Goal: Task Accomplishment & Management: Manage account settings

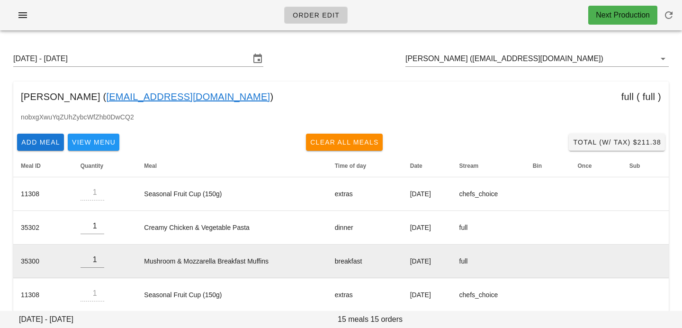
click at [181, 59] on input "Sunday August 31 - Saturday September 6" at bounding box center [131, 58] width 237 height 15
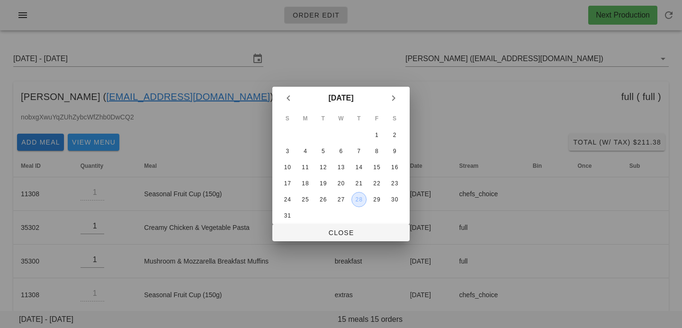
click at [365, 199] on div "28" at bounding box center [359, 199] width 14 height 7
click at [352, 233] on span "Close" at bounding box center [341, 233] width 122 height 8
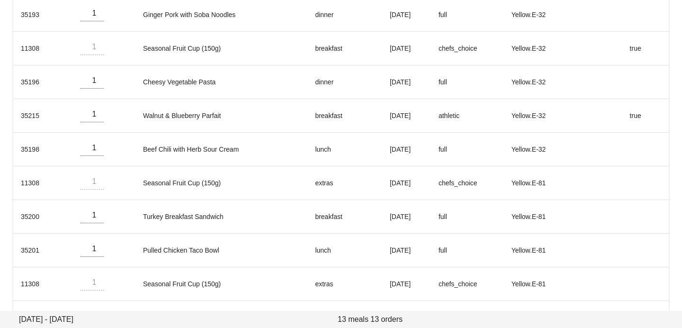
scroll to position [247, 0]
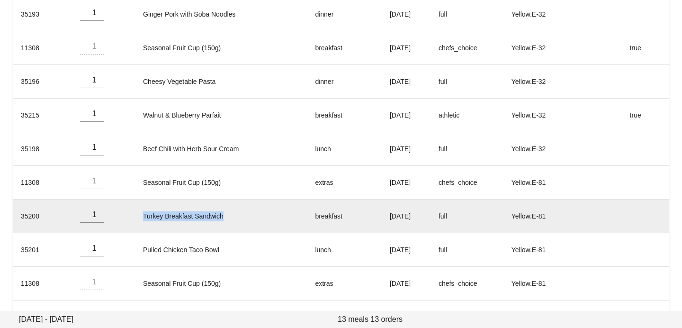
drag, startPoint x: 136, startPoint y: 216, endPoint x: 229, endPoint y: 213, distance: 92.4
click at [229, 213] on td "Turkey Breakfast Sandwich" at bounding box center [222, 216] width 172 height 34
copy td "Turkey Breakfast Sandwich"
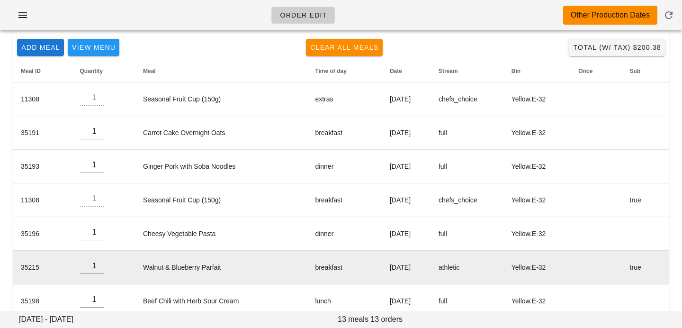
scroll to position [0, 0]
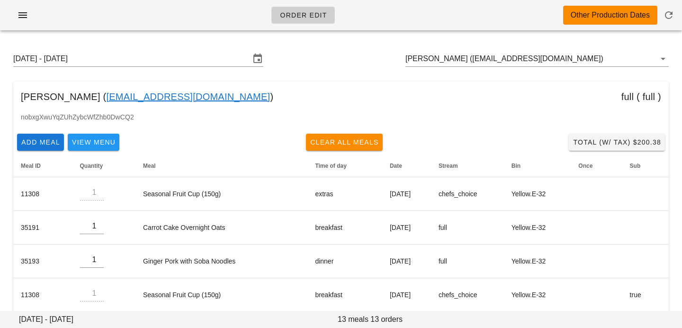
click at [93, 89] on div "Daniel Marcotte ( lifeguarding@me.com ) full ( full )" at bounding box center [341, 96] width 656 height 30
drag, startPoint x: 96, startPoint y: 97, endPoint x: 191, endPoint y: 97, distance: 95.7
click at [191, 97] on div "Daniel Marcotte ( lifeguarding@me.com ) full ( full )" at bounding box center [341, 96] width 656 height 30
drag, startPoint x: 191, startPoint y: 97, endPoint x: 149, endPoint y: 92, distance: 42.5
click at [235, 60] on input "Sunday August 24 - Saturday August 30" at bounding box center [131, 58] width 237 height 15
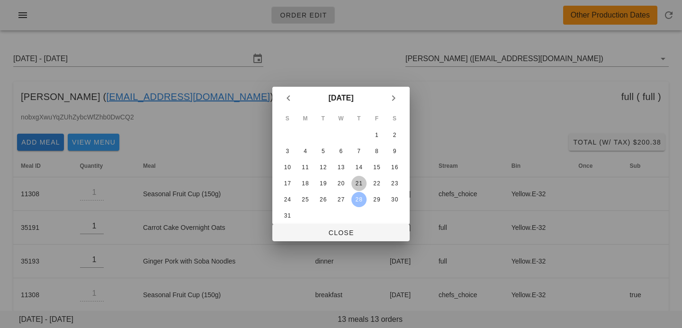
click at [360, 182] on div "21" at bounding box center [359, 183] width 15 height 7
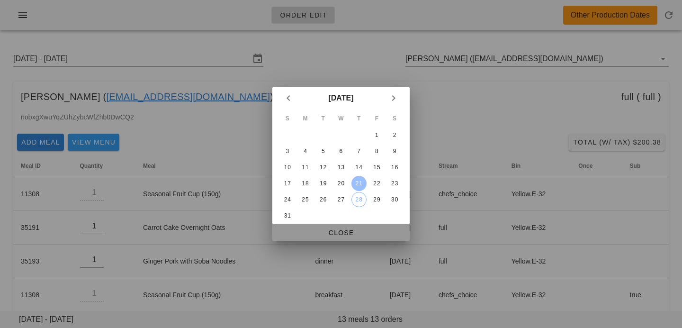
click at [353, 231] on span "Close" at bounding box center [341, 233] width 122 height 8
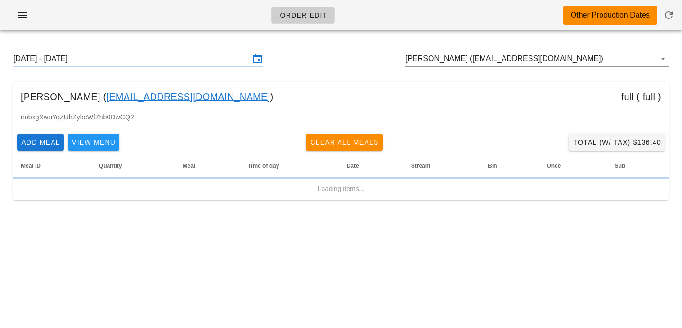
click at [188, 58] on input "Sunday August 17 - Saturday August 23" at bounding box center [131, 58] width 237 height 15
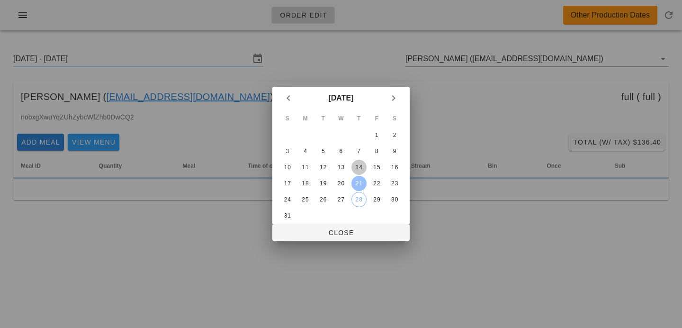
click at [360, 167] on div "14" at bounding box center [359, 167] width 15 height 7
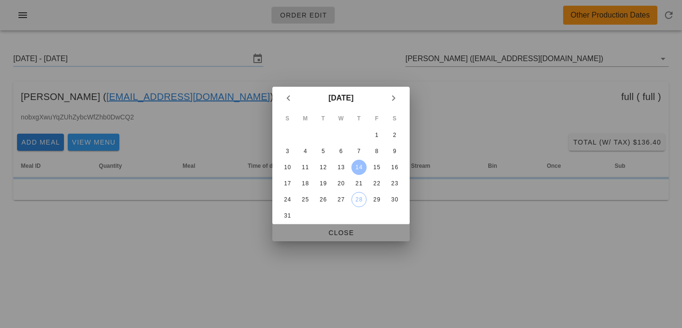
click at [316, 225] on button "Close" at bounding box center [340, 232] width 137 height 17
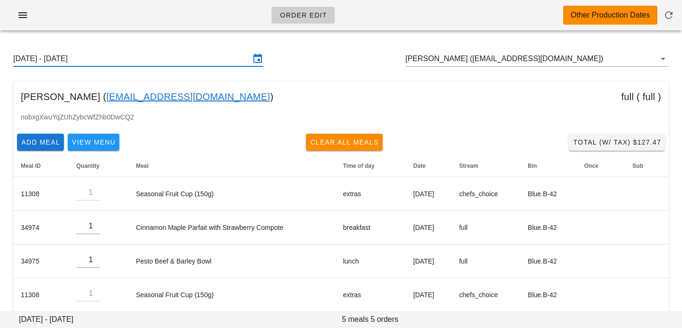
click at [187, 52] on input "Sunday August 10 - Saturday August 16" at bounding box center [131, 58] width 237 height 15
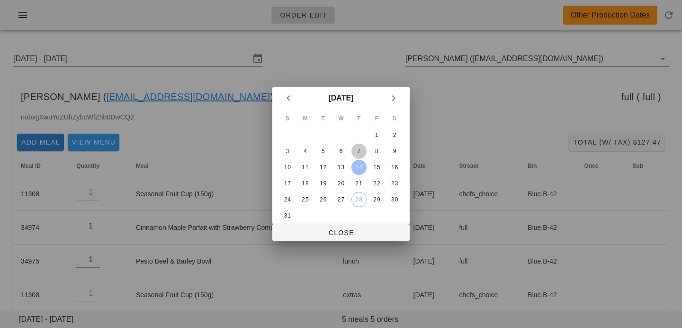
click at [361, 150] on div "7" at bounding box center [359, 151] width 15 height 7
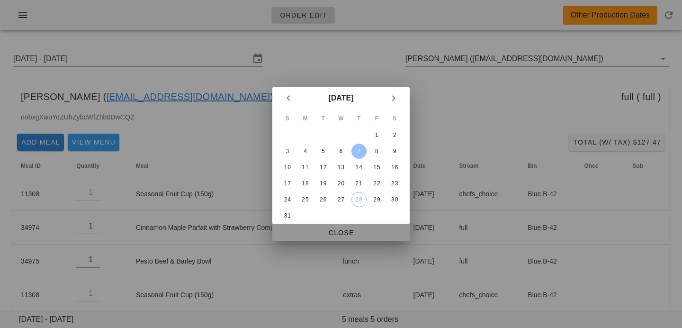
click at [355, 230] on span "Close" at bounding box center [341, 233] width 122 height 8
type input "Sunday August 3 - Saturday August 9"
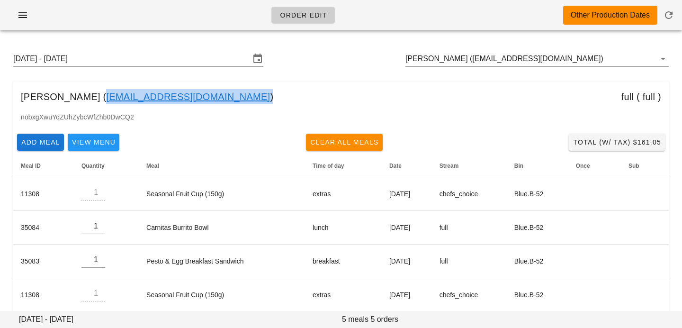
drag, startPoint x: 194, startPoint y: 95, endPoint x: 128, endPoint y: 87, distance: 65.9
click at [128, 87] on div "Daniel Marcotte ( lifeguarding@me.com ) full ( full )" at bounding box center [341, 96] width 656 height 30
copy link "lifeguarding@me.com"
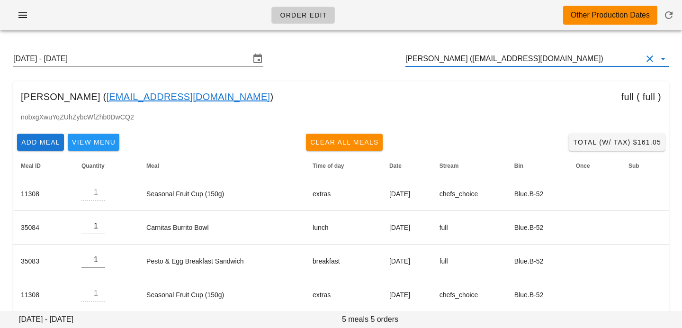
click at [581, 60] on input "Daniel Marcotte (lifeguarding@me.com)" at bounding box center [524, 58] width 237 height 15
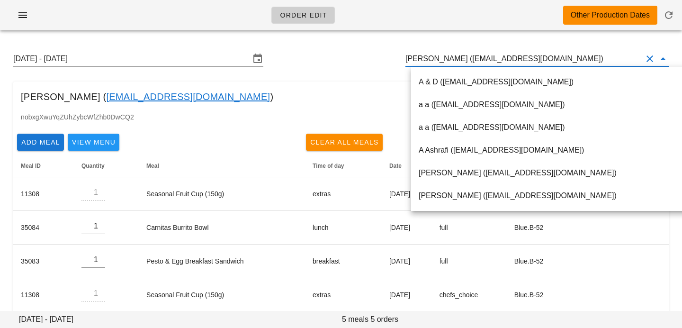
paste input "audrey.sf@gmail.com"
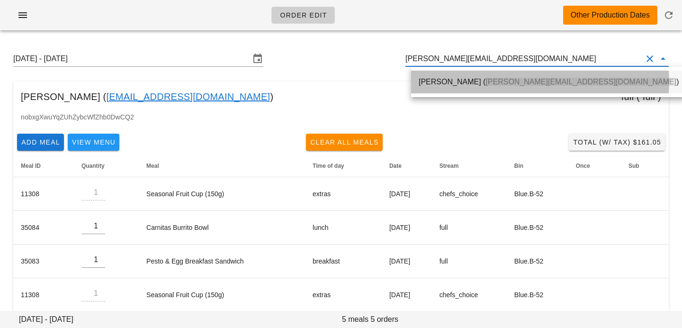
click at [554, 77] on div "audrey wong ( audrey.sf@gmail.com )" at bounding box center [549, 81] width 260 height 9
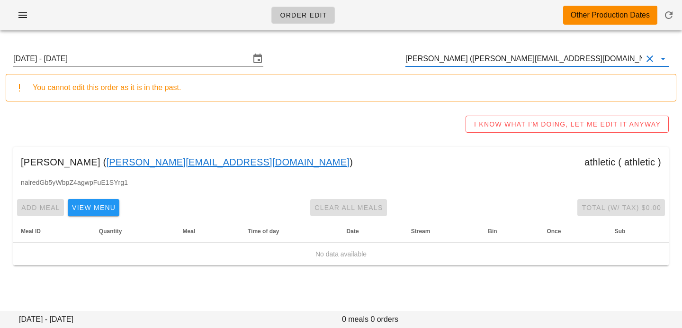
click at [459, 59] on input "audrey wong (audrey.sf@gmail.com)" at bounding box center [524, 58] width 237 height 15
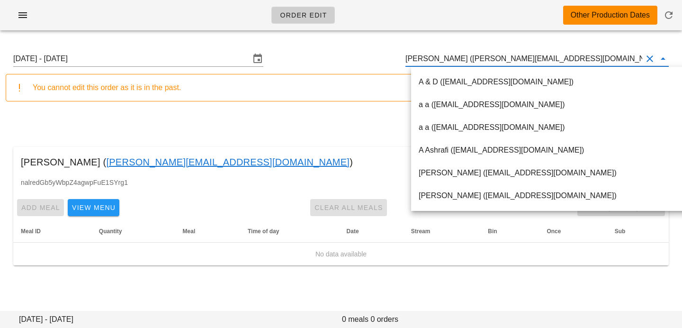
scroll to position [0, 0]
drag, startPoint x: 457, startPoint y: 59, endPoint x: 562, endPoint y: 61, distance: 105.2
click at [560, 61] on input "audrey wong (audrey.sf@gmail.com)" at bounding box center [524, 58] width 237 height 15
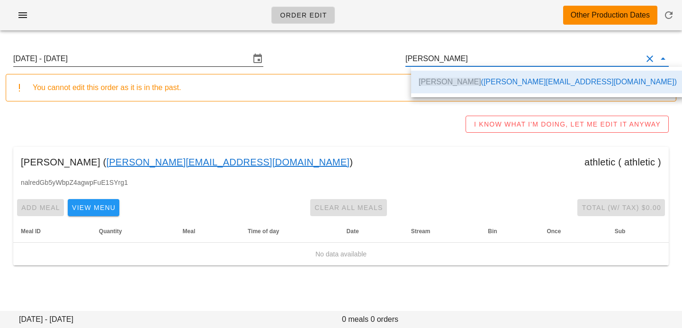
click at [201, 59] on input "Sunday August 3 - Saturday August 9" at bounding box center [131, 58] width 237 height 15
type input "audrey wong (audrey.sf@gmail.com)"
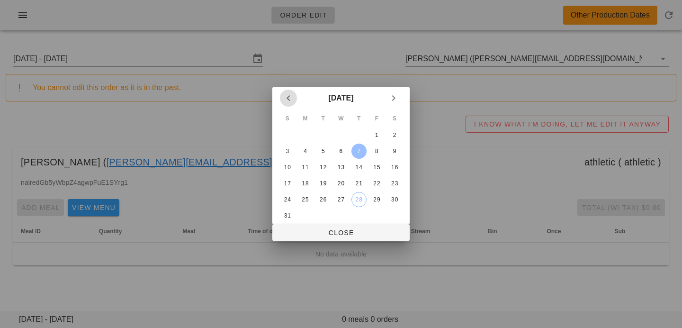
scroll to position [0, 0]
click at [287, 217] on div "31" at bounding box center [287, 215] width 15 height 7
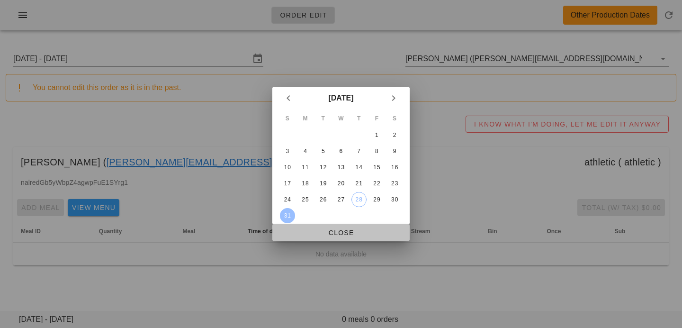
click at [293, 226] on button "Close" at bounding box center [340, 232] width 137 height 17
type input "Sunday August 31 - Saturday September 6"
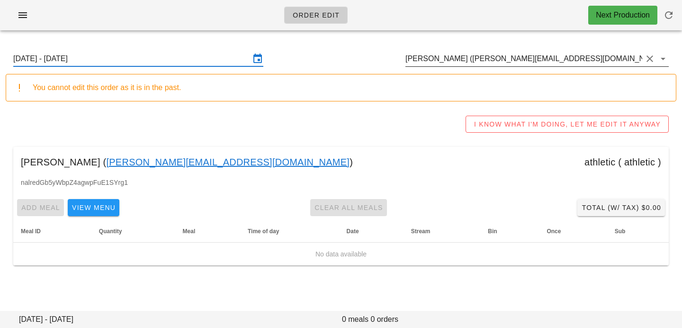
click at [495, 54] on input "audrey wong (audrey.sf@gmail.com)" at bounding box center [524, 58] width 237 height 15
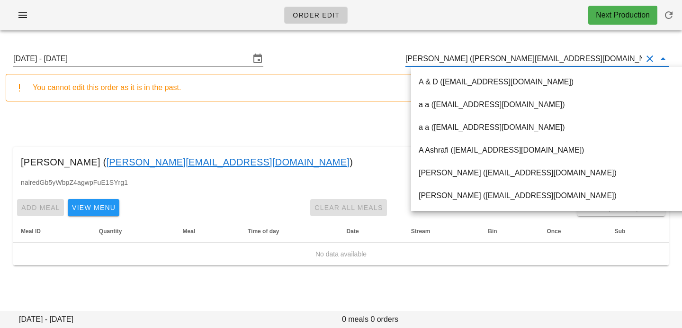
click at [457, 57] on input "audrey wong (audrey.sf@gmail.com)" at bounding box center [524, 58] width 237 height 15
drag, startPoint x: 457, startPoint y: 57, endPoint x: 548, endPoint y: 55, distance: 91.0
click at [548, 56] on input "audrey wong (audrey.sf@gmail.com)" at bounding box center [524, 58] width 237 height 15
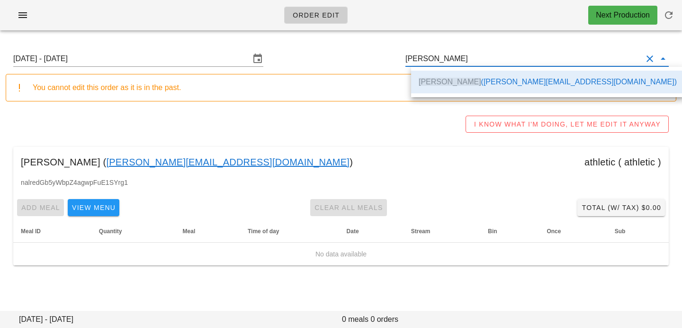
click at [439, 59] on input "audrey wong" at bounding box center [524, 58] width 237 height 15
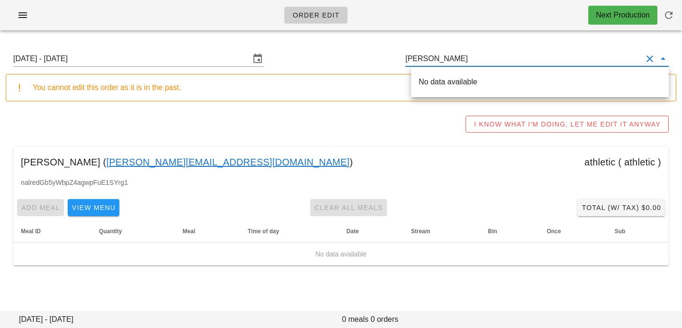
click at [310, 126] on div "I KNOW WHAT I'M DOING, LET ME EDIT IT ANYWAY" at bounding box center [341, 124] width 671 height 30
type input "audrey wong (audrey.sf@gmail.com)"
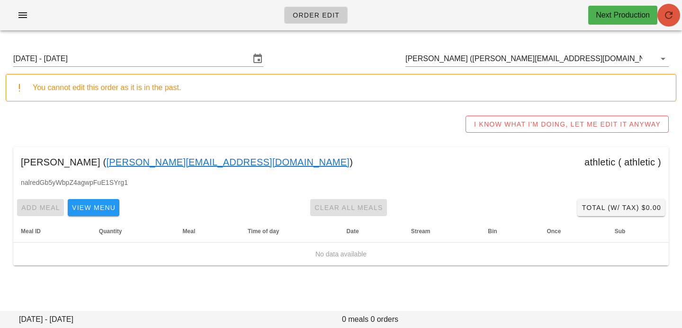
click at [667, 15] on icon "button" at bounding box center [668, 14] width 11 height 11
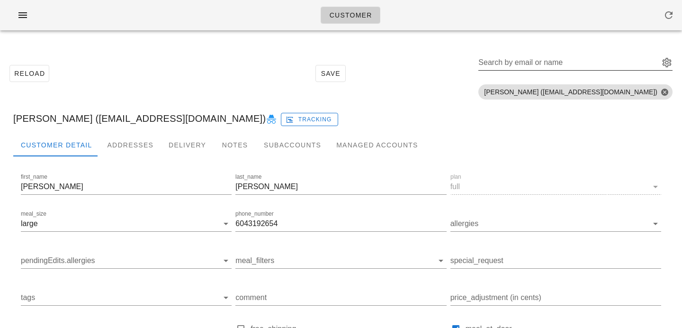
click at [587, 64] on input "Search by email or name" at bounding box center [568, 62] width 179 height 15
paste input "[PERSON_NAME][EMAIL_ADDRESS][DOMAIN_NAME]"
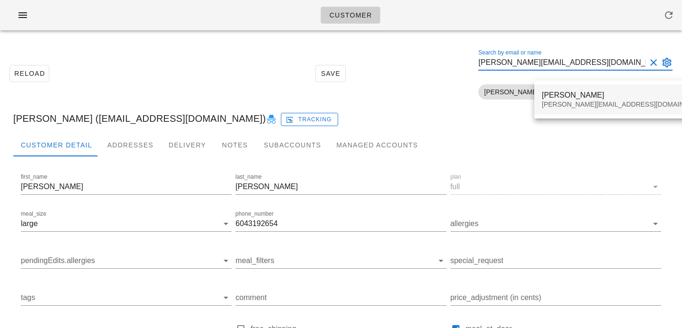
type input "[PERSON_NAME][EMAIL_ADDRESS][DOMAIN_NAME]"
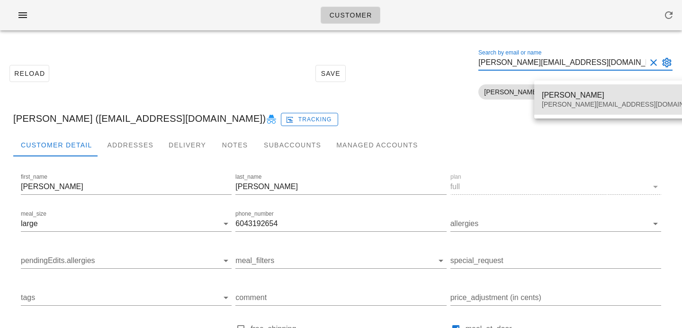
click at [553, 94] on div "audrey wong" at bounding box center [625, 94] width 167 height 9
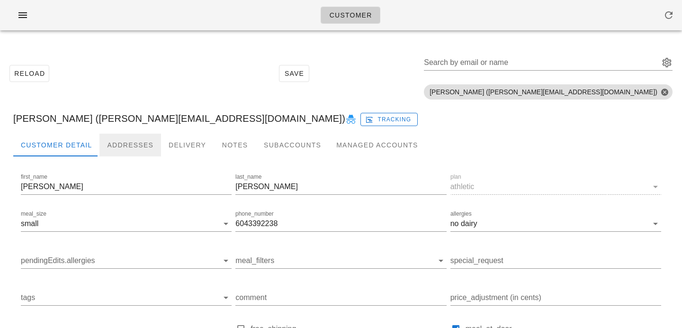
click at [110, 145] on div "Addresses" at bounding box center [130, 145] width 62 height 23
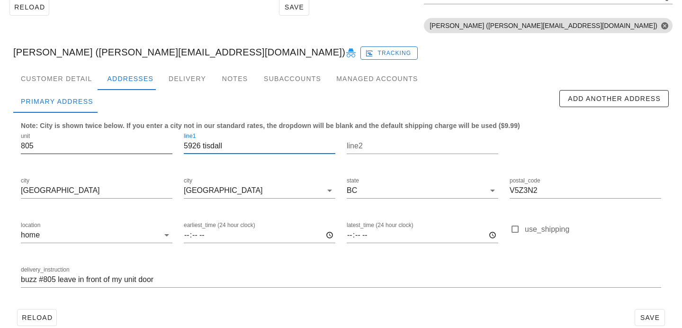
drag, startPoint x: 242, startPoint y: 149, endPoint x: 155, endPoint y: 133, distance: 88.2
click at [157, 134] on div "unit 805 line1 5926 tisdall line2 city Vancouver city Vancouver state BC postal…" at bounding box center [341, 214] width 652 height 178
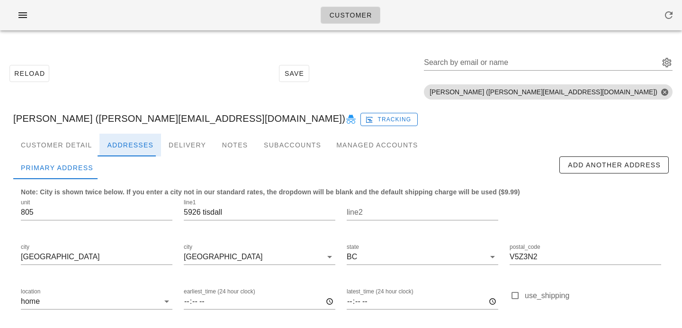
scroll to position [81, 0]
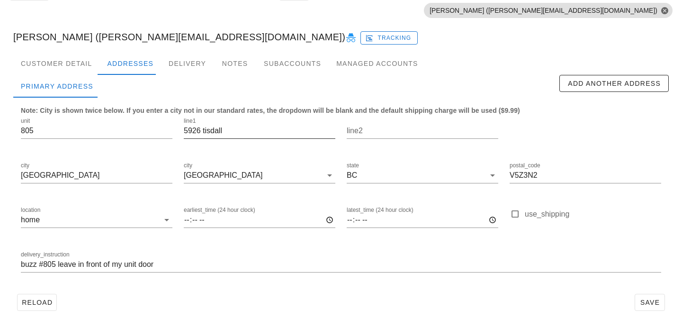
click at [233, 131] on input "5926 tisdall" at bounding box center [260, 130] width 152 height 15
click at [206, 131] on input "5926 tisdall St" at bounding box center [260, 130] width 152 height 15
type input "5926 Tisdall St"
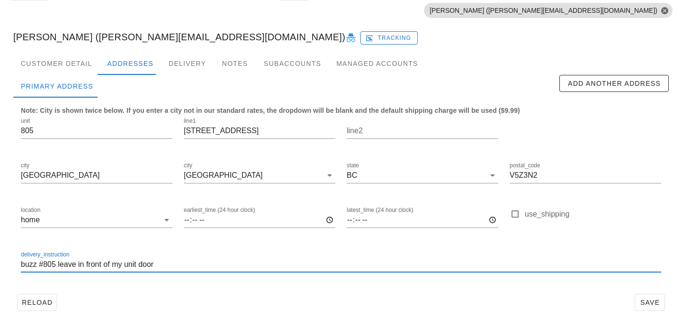
click at [22, 265] on input "buzz #805 leave in front of my unit door" at bounding box center [341, 264] width 641 height 15
type input "Unit 805, buzz #805 leave in front of my unit door"
click at [76, 68] on div "Customer Detail" at bounding box center [56, 63] width 86 height 23
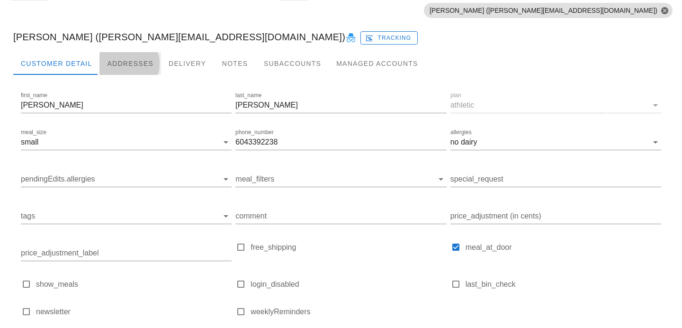
click at [122, 60] on div "Addresses" at bounding box center [130, 63] width 62 height 23
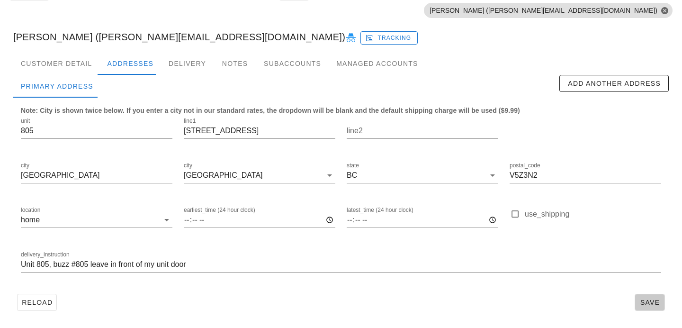
click at [652, 301] on span "Save" at bounding box center [650, 302] width 22 height 8
click at [74, 58] on div "Customer Detail" at bounding box center [56, 63] width 86 height 23
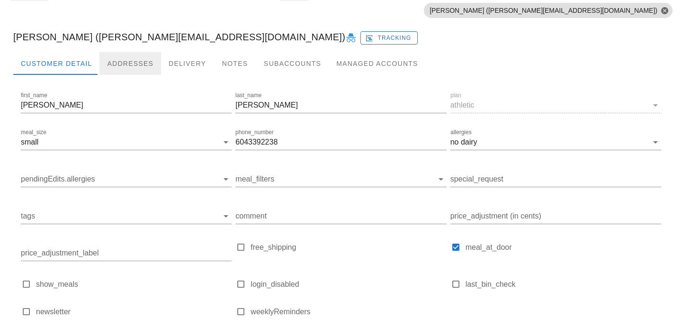
click at [107, 59] on div "Addresses" at bounding box center [130, 63] width 62 height 23
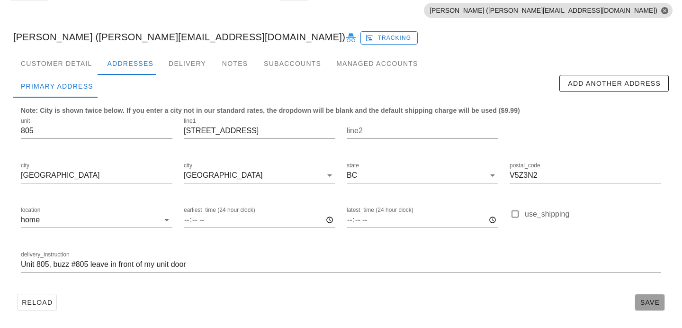
click at [657, 301] on span "Save" at bounding box center [650, 302] width 22 height 8
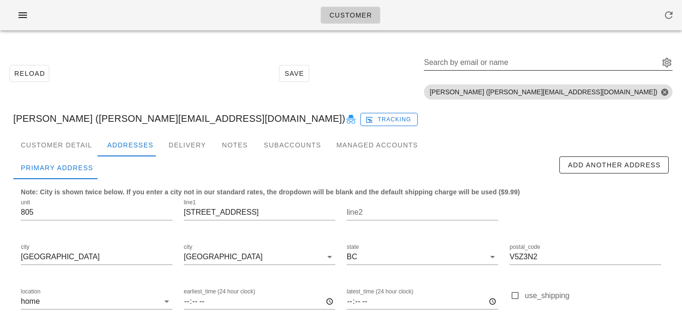
click at [603, 62] on input "Search by email or name" at bounding box center [541, 62] width 234 height 15
paste input "[EMAIL_ADDRESS][DOMAIN_NAME]"
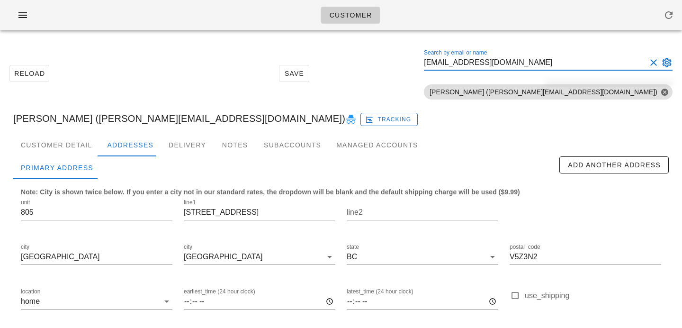
scroll to position [0, 4]
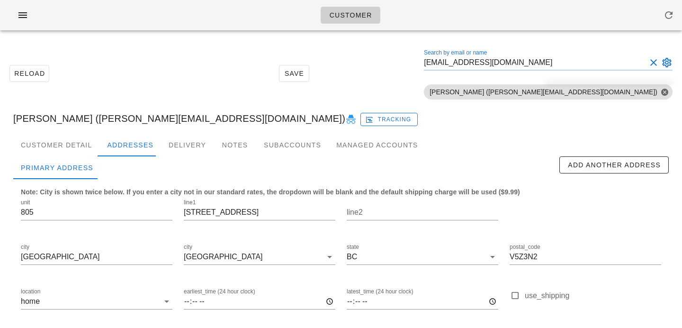
type input "[EMAIL_ADDRESS][DOMAIN_NAME]"
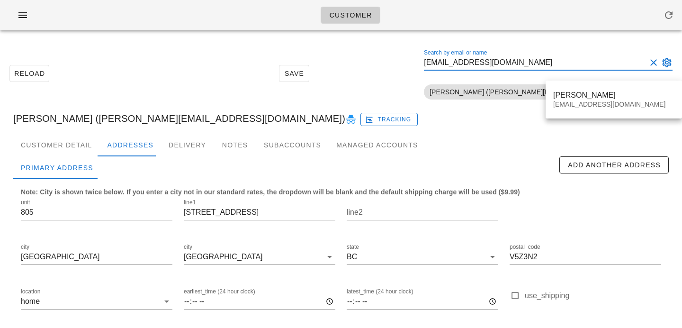
scroll to position [0, 0]
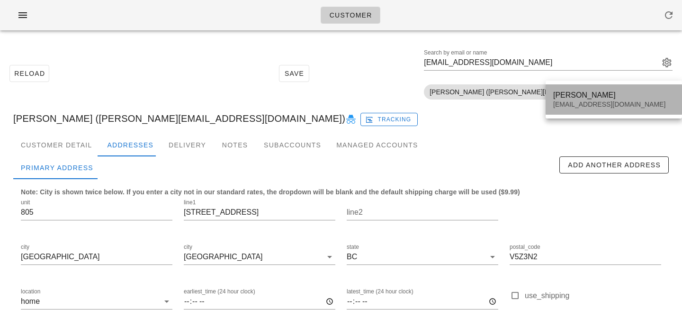
click at [582, 90] on div "[PERSON_NAME]" at bounding box center [613, 94] width 121 height 9
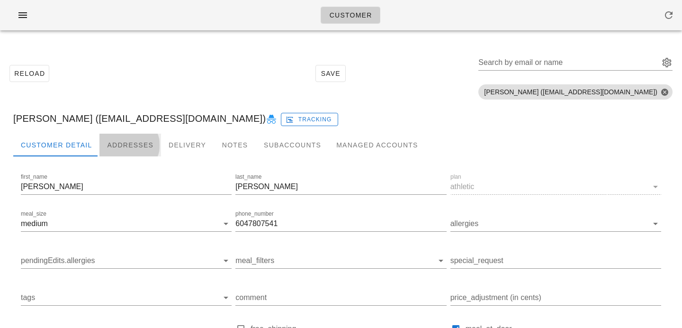
click at [125, 144] on div "Addresses" at bounding box center [130, 145] width 62 height 23
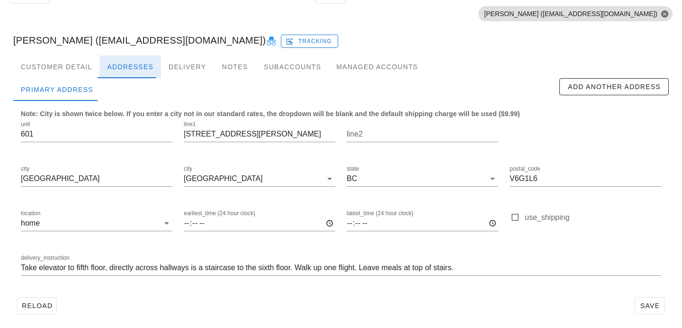
scroll to position [81, 0]
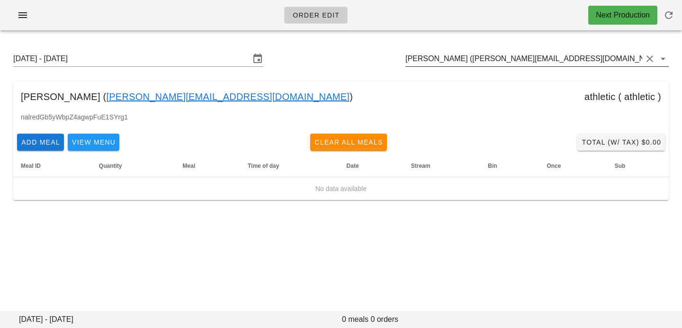
click at [569, 66] on div "[PERSON_NAME] ([PERSON_NAME][EMAIL_ADDRESS][DOMAIN_NAME])" at bounding box center [537, 58] width 263 height 15
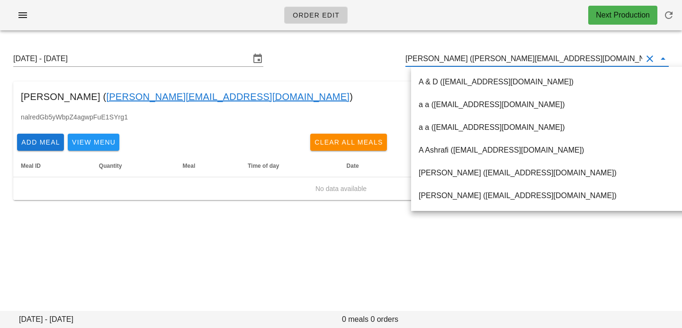
paste input "[EMAIL_ADDRESS][DOMAIN_NAME]"
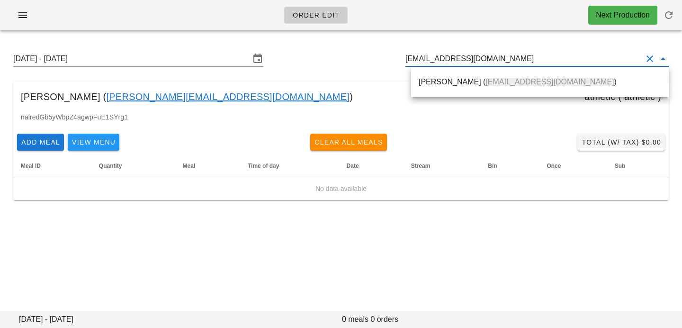
click at [514, 90] on div "[PERSON_NAME] ( [EMAIL_ADDRESS][DOMAIN_NAME] )" at bounding box center [540, 82] width 243 height 20
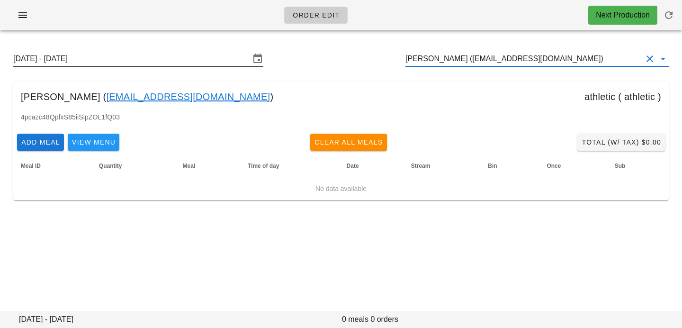
click at [117, 55] on input "[DATE] - [DATE]" at bounding box center [131, 58] width 237 height 15
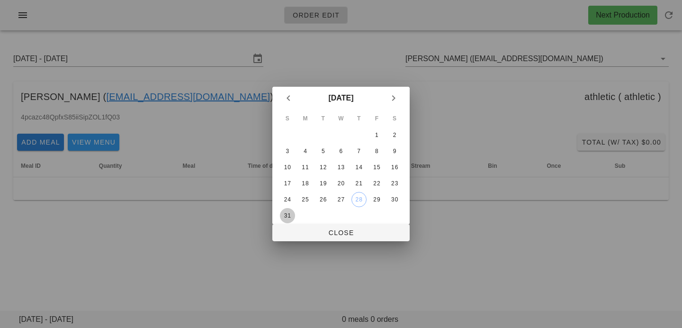
click at [288, 212] on div "31" at bounding box center [287, 215] width 15 height 7
click at [294, 231] on span "Close" at bounding box center [341, 233] width 122 height 8
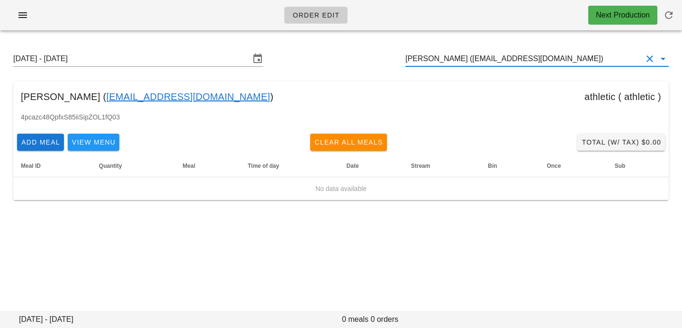
click at [467, 57] on input "[PERSON_NAME] ([EMAIL_ADDRESS][DOMAIN_NAME])" at bounding box center [524, 58] width 237 height 15
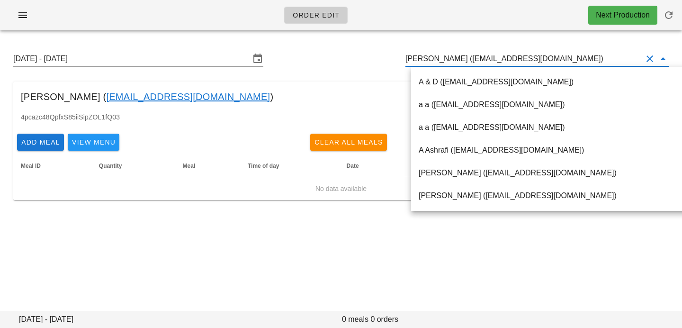
click at [471, 59] on input "[PERSON_NAME] ([EMAIL_ADDRESS][DOMAIN_NAME])" at bounding box center [524, 58] width 237 height 15
drag, startPoint x: 471, startPoint y: 59, endPoint x: 589, endPoint y: 54, distance: 118.5
click at [589, 59] on input "[PERSON_NAME] ([EMAIL_ADDRESS][DOMAIN_NAME])" at bounding box center [524, 58] width 237 height 15
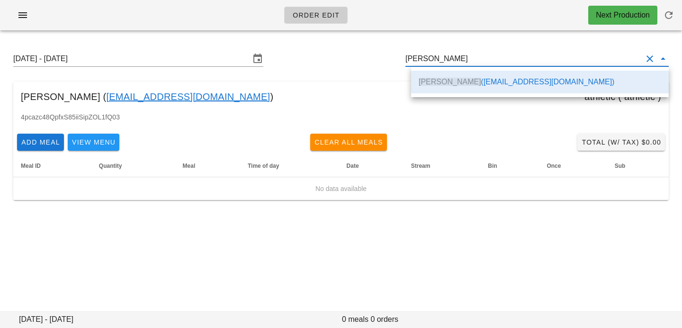
click at [351, 96] on div "[PERSON_NAME] ( [EMAIL_ADDRESS][DOMAIN_NAME] ) athletic ( athletic )" at bounding box center [341, 96] width 656 height 30
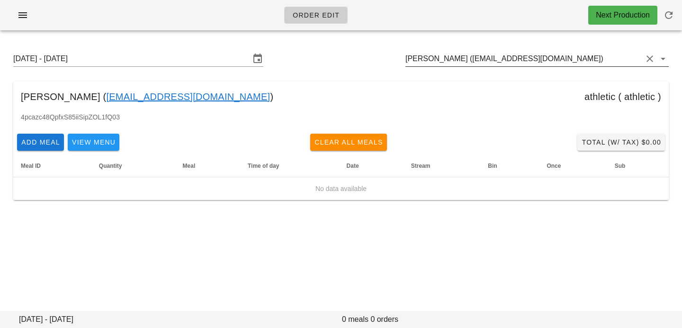
click at [604, 53] on input "[PERSON_NAME] ([EMAIL_ADDRESS][DOMAIN_NAME])" at bounding box center [524, 58] width 237 height 15
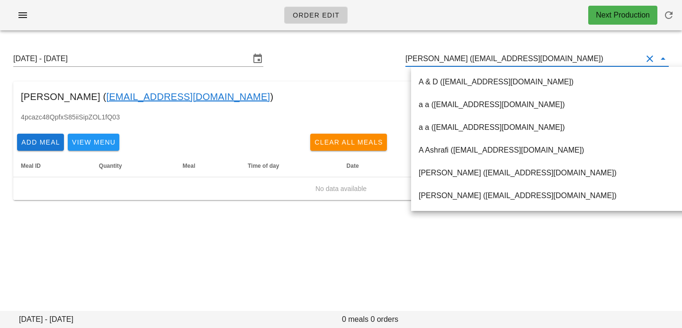
paste input "[EMAIL_ADDRESS][DOMAIN_NAME]"
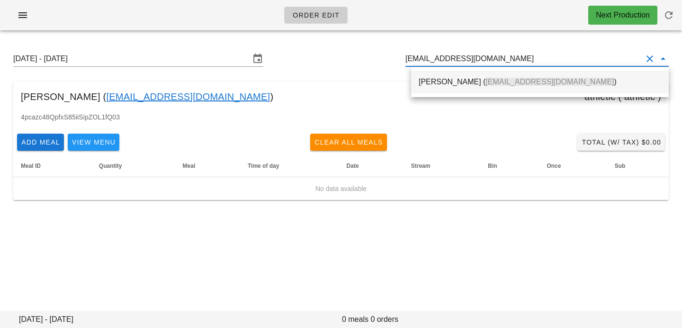
click at [518, 86] on span "[EMAIL_ADDRESS][DOMAIN_NAME]" at bounding box center [550, 82] width 128 height 8
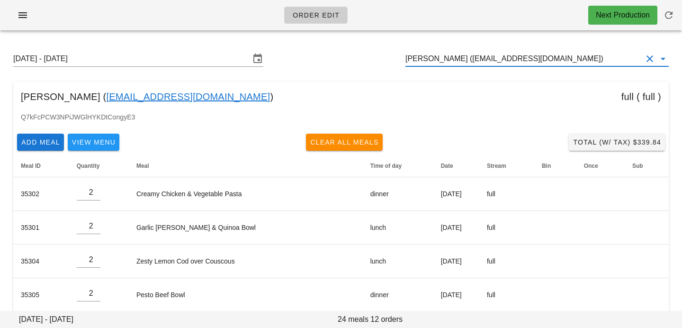
drag, startPoint x: 456, startPoint y: 57, endPoint x: 470, endPoint y: 55, distance: 13.3
click at [471, 55] on input "[PERSON_NAME] ([EMAIL_ADDRESS][DOMAIN_NAME])" at bounding box center [524, 58] width 237 height 15
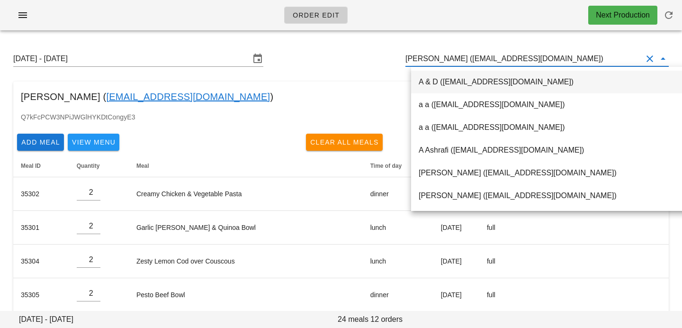
click at [461, 57] on input "[PERSON_NAME] ([EMAIL_ADDRESS][DOMAIN_NAME])" at bounding box center [524, 58] width 237 height 15
drag, startPoint x: 460, startPoint y: 59, endPoint x: 580, endPoint y: 61, distance: 120.8
click at [580, 62] on input "[PERSON_NAME] ([EMAIL_ADDRESS][DOMAIN_NAME])" at bounding box center [524, 58] width 237 height 15
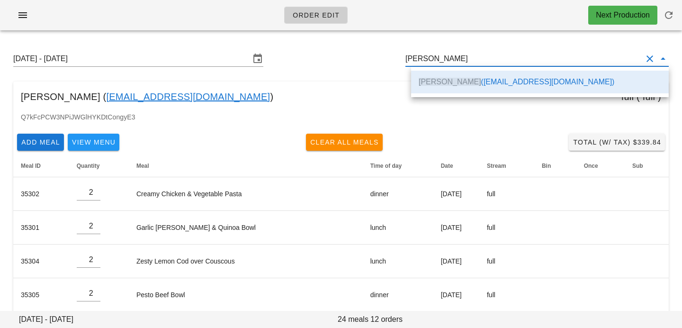
click at [352, 78] on div "[DATE] - [DATE] [PERSON_NAME] [PERSON_NAME] ( [EMAIL_ADDRESS][DOMAIN_NAME] ) fu…" at bounding box center [341, 316] width 682 height 556
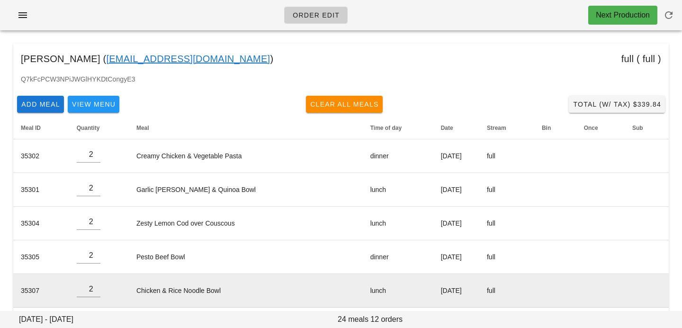
scroll to position [0, 0]
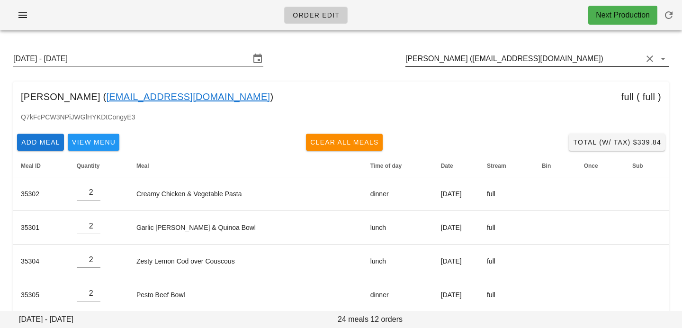
click at [566, 60] on input "[PERSON_NAME] ([EMAIL_ADDRESS][DOMAIN_NAME])" at bounding box center [524, 58] width 237 height 15
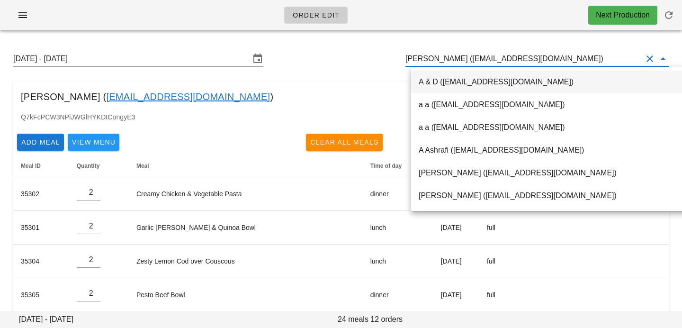
paste input "[EMAIL_ADDRESS][DOMAIN_NAME]"
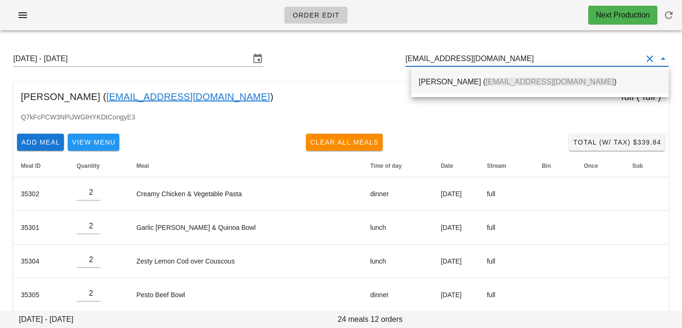
click at [549, 84] on span "[EMAIL_ADDRESS][DOMAIN_NAME]" at bounding box center [550, 82] width 128 height 8
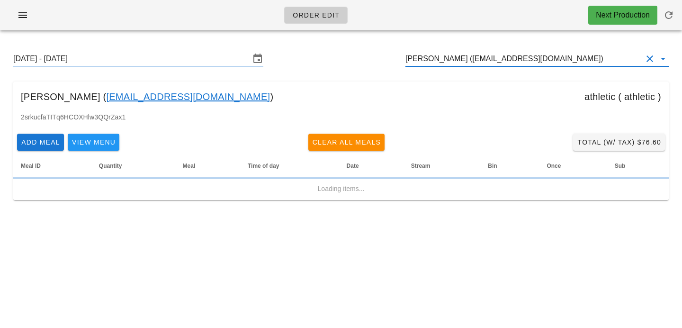
click at [465, 59] on input "[PERSON_NAME] ([EMAIL_ADDRESS][DOMAIN_NAME])" at bounding box center [524, 58] width 237 height 15
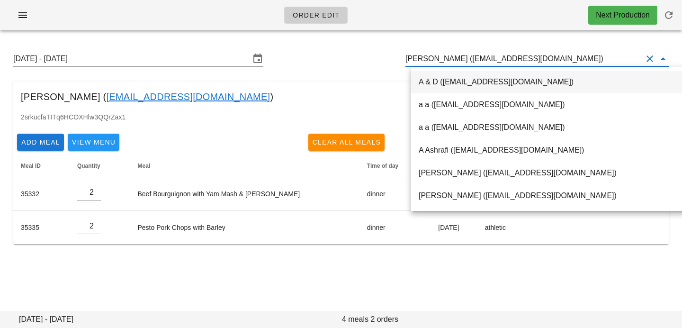
click at [460, 59] on input "[PERSON_NAME] ([EMAIL_ADDRESS][DOMAIN_NAME])" at bounding box center [524, 58] width 237 height 15
drag, startPoint x: 460, startPoint y: 59, endPoint x: 575, endPoint y: 58, distance: 115.1
click at [575, 58] on input "[PERSON_NAME] ([EMAIL_ADDRESS][DOMAIN_NAME])" at bounding box center [524, 58] width 237 height 15
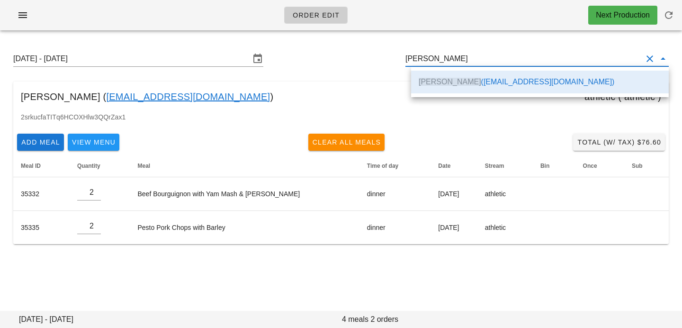
click at [353, 79] on div "Sunday August 31 - Saturday September 6 Hubert Hwang Hubert Hwang ( vancitystar…" at bounding box center [341, 147] width 682 height 219
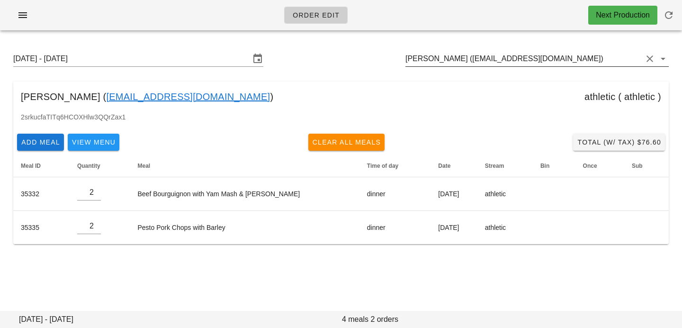
click at [464, 57] on input "[PERSON_NAME] ([EMAIL_ADDRESS][DOMAIN_NAME])" at bounding box center [524, 58] width 237 height 15
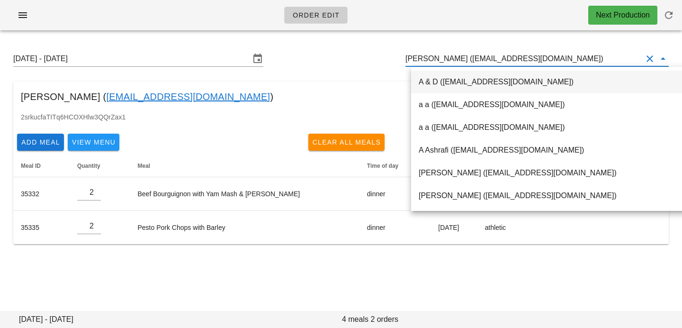
click at [462, 62] on input "[PERSON_NAME] ([EMAIL_ADDRESS][DOMAIN_NAME])" at bounding box center [524, 58] width 237 height 15
drag, startPoint x: 460, startPoint y: 59, endPoint x: 584, endPoint y: 54, distance: 123.8
click at [584, 56] on input "[PERSON_NAME] ([EMAIL_ADDRESS][DOMAIN_NAME])" at bounding box center [524, 58] width 237 height 15
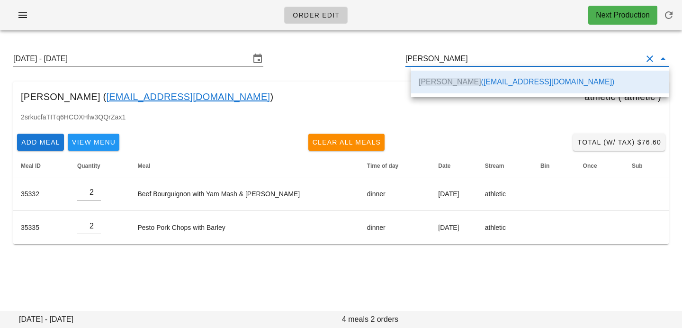
click at [254, 96] on div "Hubert Hwang ( vancitystars@hotmail.com ) athletic ( athletic )" at bounding box center [341, 96] width 656 height 30
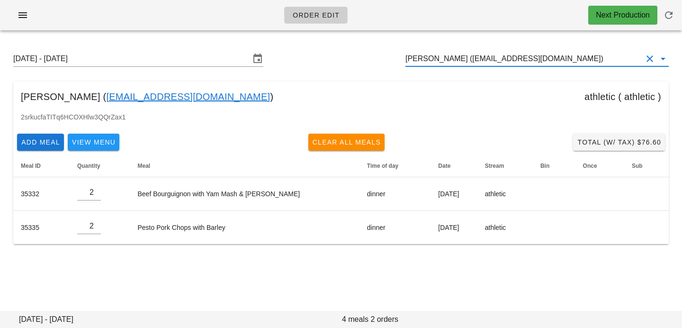
click at [600, 63] on input "[PERSON_NAME] ([EMAIL_ADDRESS][DOMAIN_NAME])" at bounding box center [524, 58] width 237 height 15
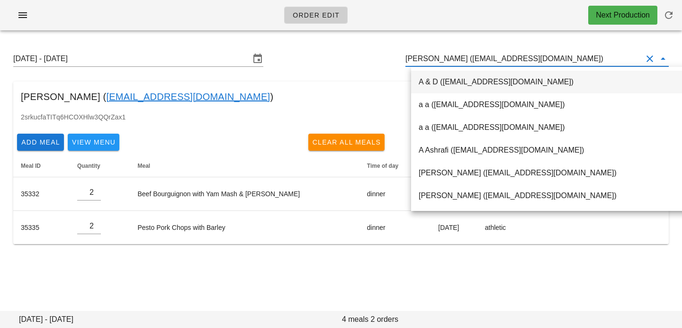
paste input "[EMAIL_ADDRESS][DOMAIN_NAME]"
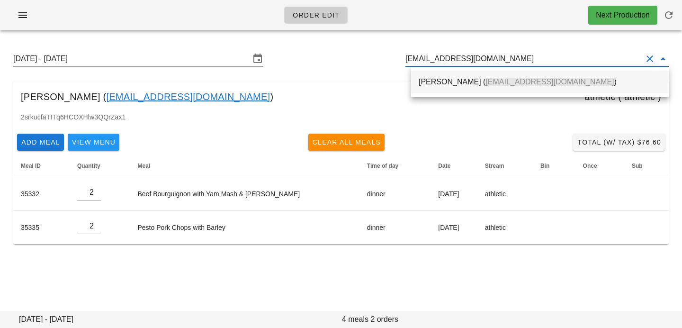
click at [576, 76] on div "Jon Chan ( jchncl122@gmail.com )" at bounding box center [540, 82] width 243 height 20
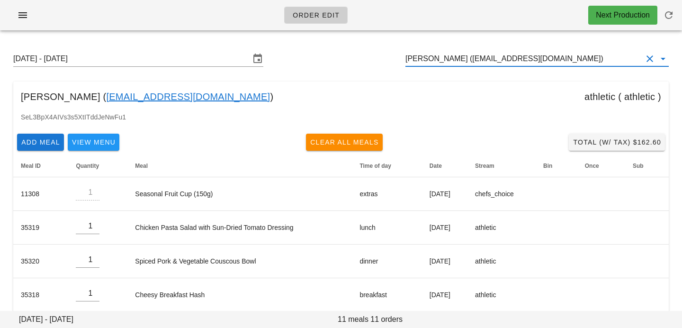
click at [443, 57] on input "[PERSON_NAME] ([EMAIL_ADDRESS][DOMAIN_NAME])" at bounding box center [524, 58] width 237 height 15
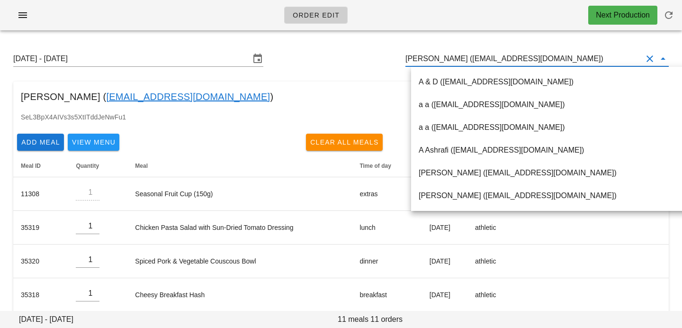
scroll to position [0, 0]
drag, startPoint x: 443, startPoint y: 59, endPoint x: 587, endPoint y: 58, distance: 143.6
click at [588, 60] on input "[PERSON_NAME] ([EMAIL_ADDRESS][DOMAIN_NAME])" at bounding box center [524, 58] width 237 height 15
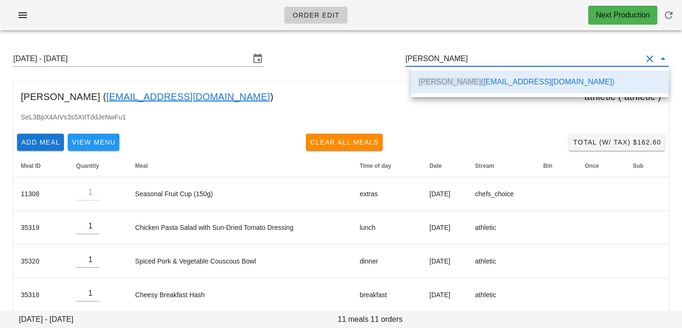
click at [456, 131] on div "Add Meal View Menu Clear All Meals Total (w/ Tax) $162.60" at bounding box center [341, 142] width 656 height 25
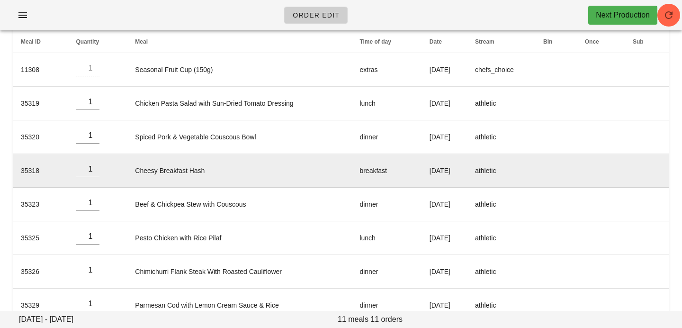
scroll to position [0, 0]
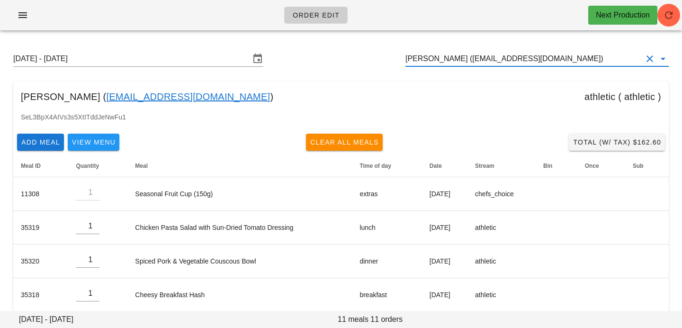
click at [544, 57] on input "[PERSON_NAME] ([EMAIL_ADDRESS][DOMAIN_NAME])" at bounding box center [524, 58] width 237 height 15
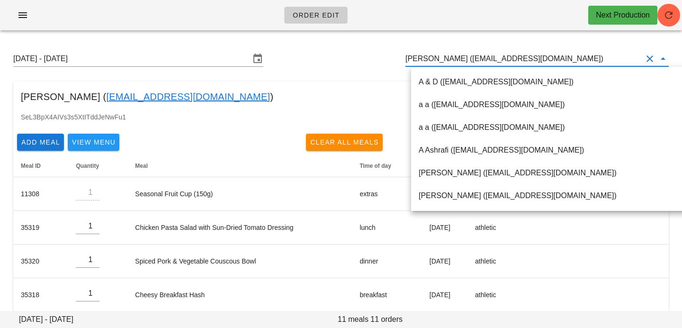
paste input "[EMAIL_ADDRESS][DOMAIN_NAME]"
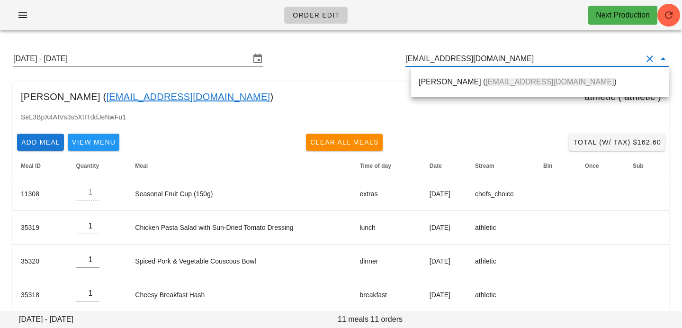
click at [540, 108] on div "Jon Chan ( jchncl122@gmail.com ) athletic ( athletic )" at bounding box center [341, 96] width 656 height 30
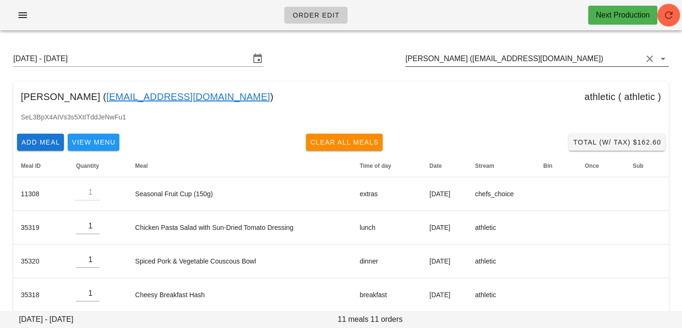
click at [534, 58] on input "[PERSON_NAME] ([EMAIL_ADDRESS][DOMAIN_NAME])" at bounding box center [524, 58] width 237 height 15
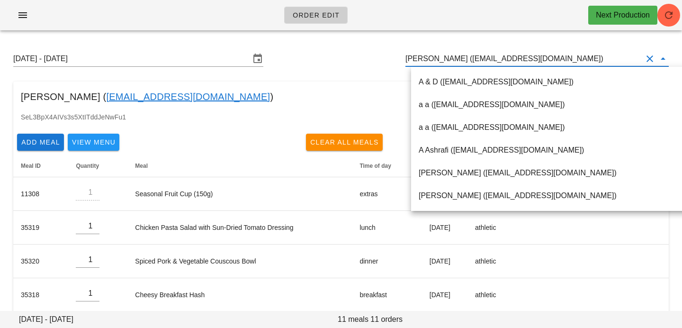
paste input "[EMAIL_ADDRESS][DOMAIN_NAME]"
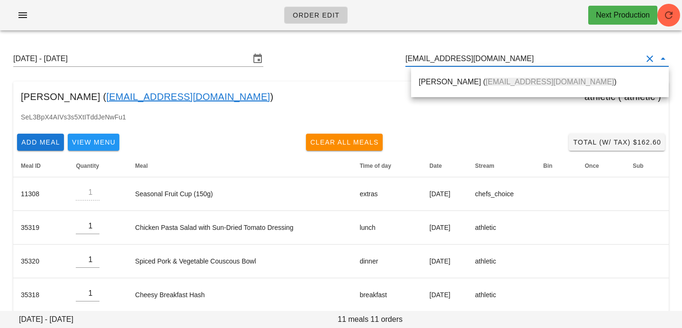
click at [533, 85] on span "[EMAIL_ADDRESS][DOMAIN_NAME]" at bounding box center [550, 82] width 128 height 8
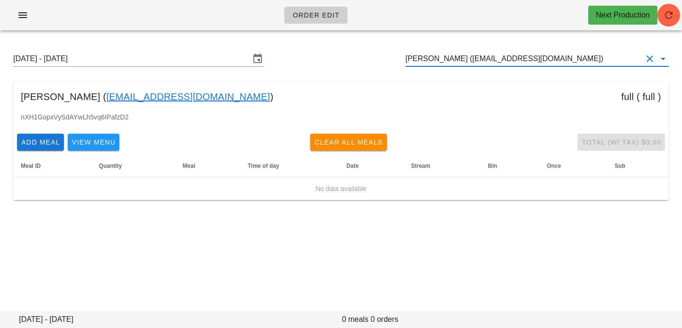
scroll to position [0, 0]
drag, startPoint x: 452, startPoint y: 59, endPoint x: 611, endPoint y: 59, distance: 158.7
click at [611, 59] on input "[PERSON_NAME] ([EMAIL_ADDRESS][DOMAIN_NAME])" at bounding box center [524, 58] width 237 height 15
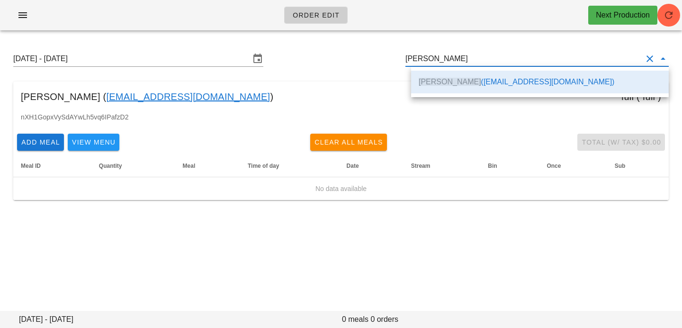
click at [595, 35] on div "Order Edit Next Production" at bounding box center [341, 19] width 682 height 38
type input "[PERSON_NAME] ([EMAIL_ADDRESS][DOMAIN_NAME])"
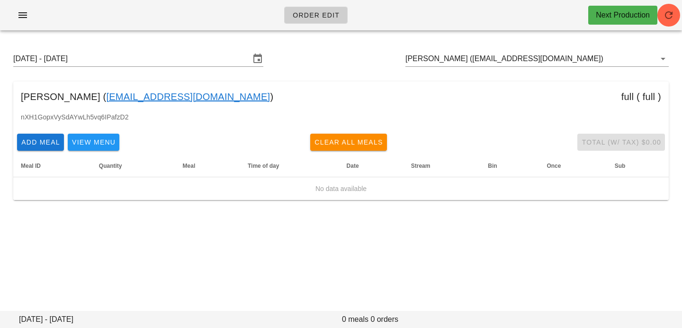
click at [682, 2] on div "Order Edit Next Production" at bounding box center [341, 15] width 682 height 30
click at [673, 15] on icon "button" at bounding box center [668, 14] width 11 height 11
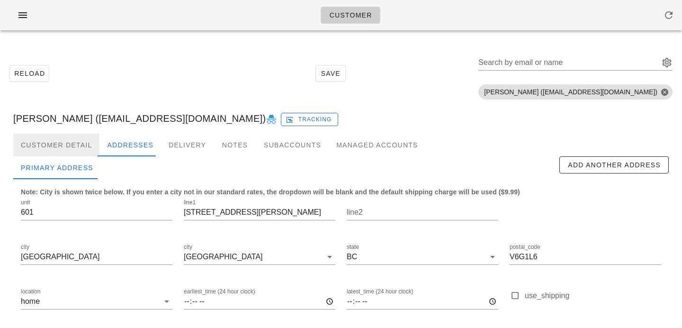
click at [64, 139] on div "Customer Detail" at bounding box center [56, 145] width 86 height 23
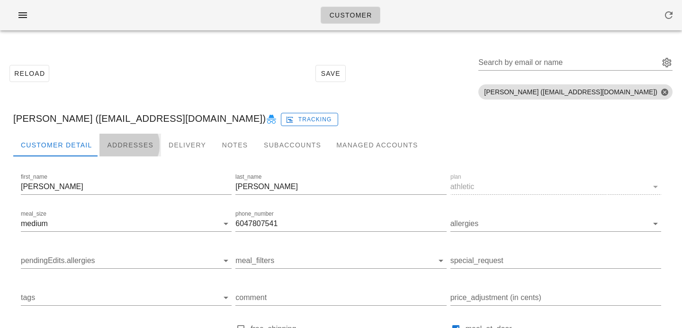
click at [121, 140] on div "Addresses" at bounding box center [130, 145] width 62 height 23
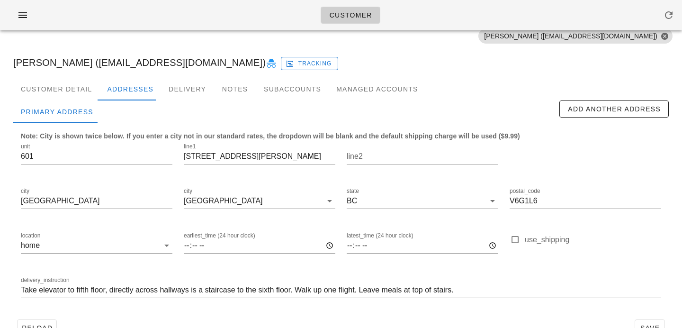
scroll to position [81, 0]
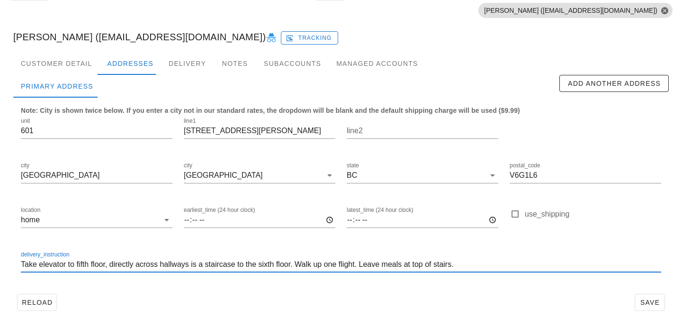
click at [21, 262] on input "Take elevator to fifth floor, directly across hallways is a staircase to the si…" at bounding box center [341, 264] width 641 height 15
type input "Unit 601. Take elevator to fifth floor, directly across hallways is a staircase…"
click at [230, 131] on input "2045 Barclay street" at bounding box center [260, 130] width 152 height 15
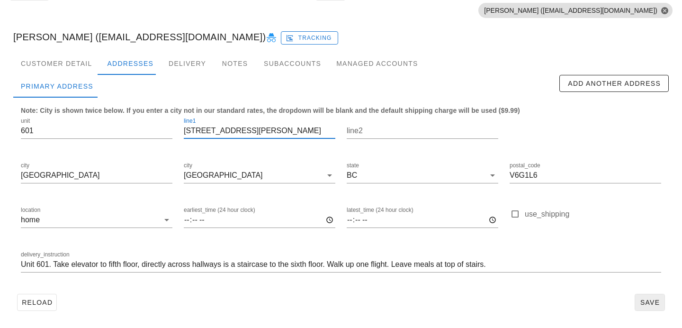
type input "2045 Barclay Street"
click at [654, 303] on span "Save" at bounding box center [650, 302] width 22 height 8
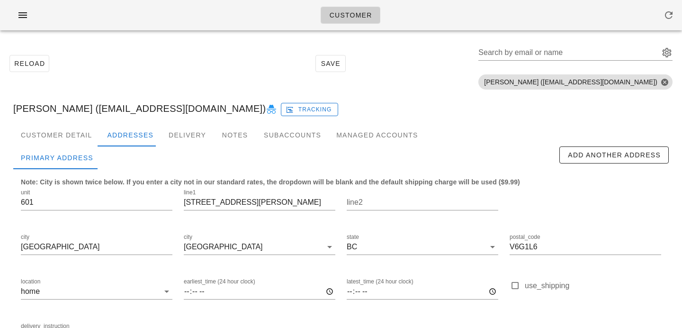
scroll to position [0, 0]
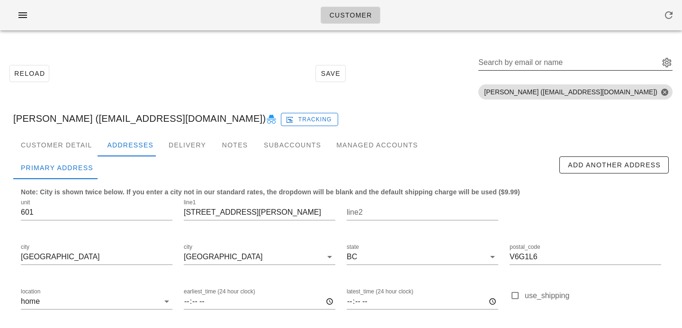
click at [525, 57] on div "Search by email or name" at bounding box center [568, 62] width 179 height 15
paste input "cejreardon@gmail.com"
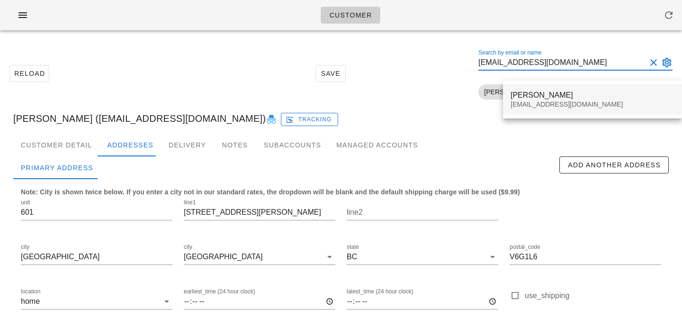
type input "cejreardon@gmail.com"
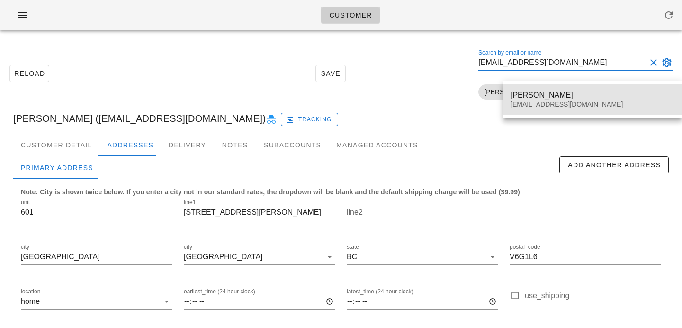
click at [530, 103] on div "cejreardon@gmail.com" at bounding box center [593, 104] width 164 height 8
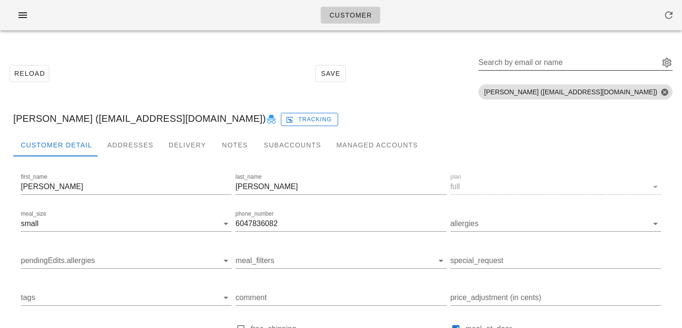
click at [568, 61] on div "Search by email or name" at bounding box center [568, 62] width 179 height 15
click at [135, 142] on div "Addresses" at bounding box center [130, 145] width 62 height 23
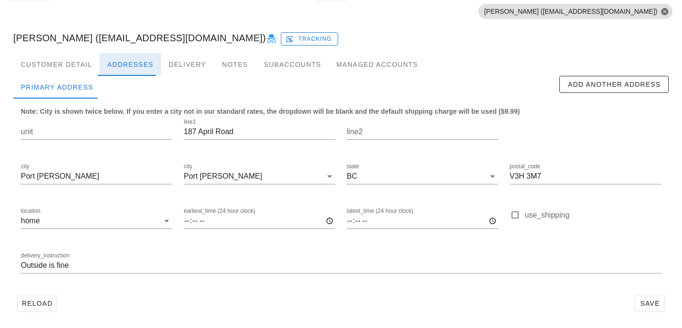
scroll to position [81, 0]
drag, startPoint x: 239, startPoint y: 130, endPoint x: 145, endPoint y: 127, distance: 93.4
click at [146, 127] on div "unit line1 187 April Road line2 city Port Moody city Port Moody state BC postal…" at bounding box center [341, 199] width 652 height 178
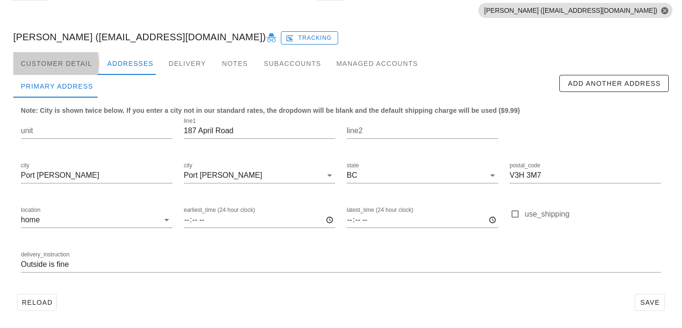
click at [78, 61] on div "Customer Detail" at bounding box center [56, 63] width 86 height 23
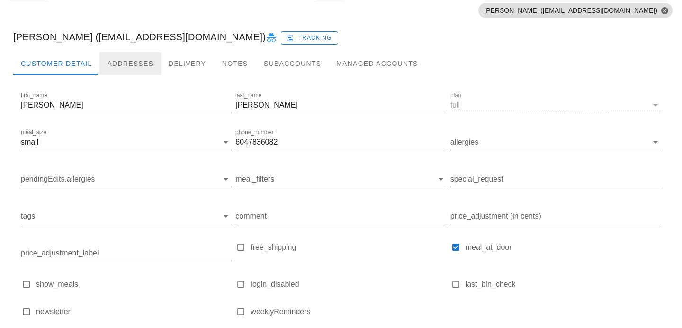
click at [120, 64] on div "Addresses" at bounding box center [130, 63] width 62 height 23
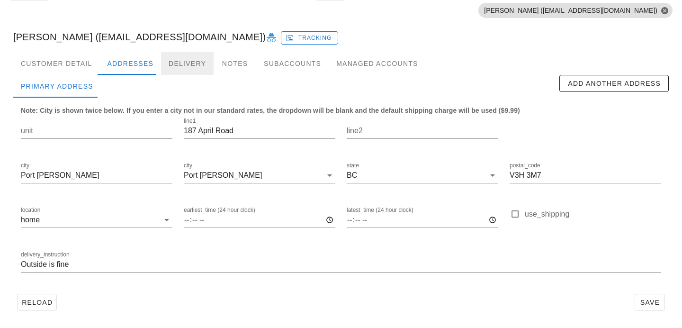
click at [186, 68] on div "Delivery" at bounding box center [187, 63] width 53 height 23
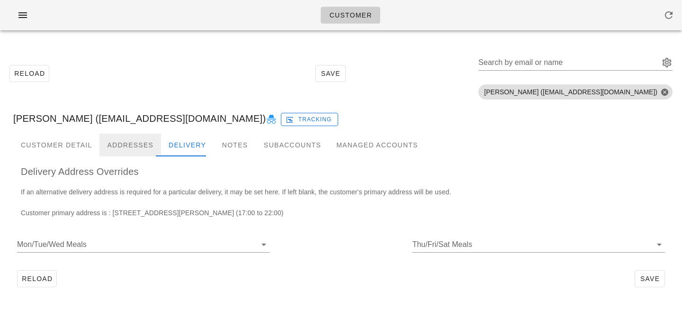
click at [127, 141] on div "Addresses" at bounding box center [130, 145] width 62 height 23
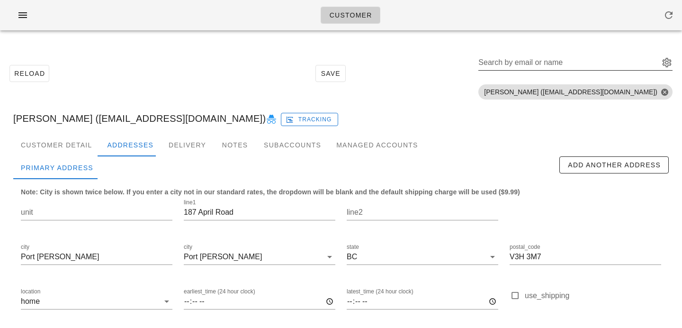
click at [561, 57] on div "Search by email or name" at bounding box center [568, 62] width 179 height 15
paste input "vancitystars@hotmail.com"
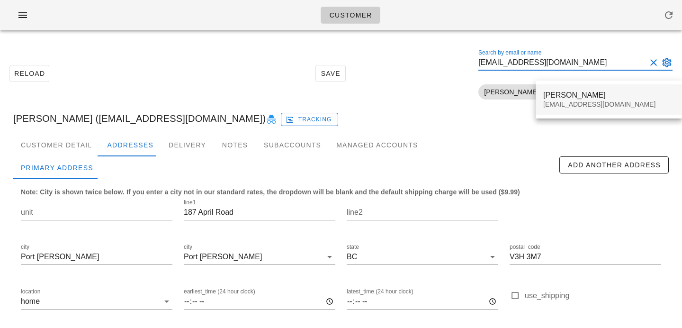
type input "vancitystars@hotmail.com"
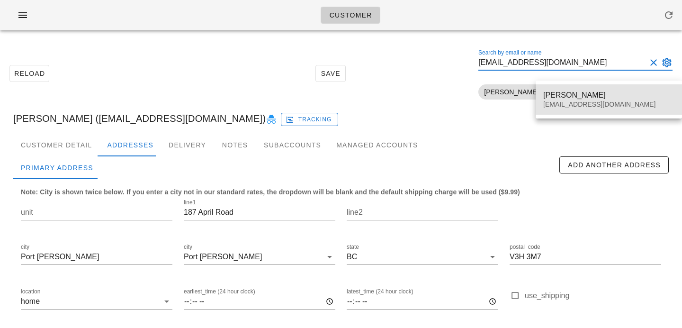
click at [560, 94] on div "Hubert Hwang" at bounding box center [608, 94] width 131 height 9
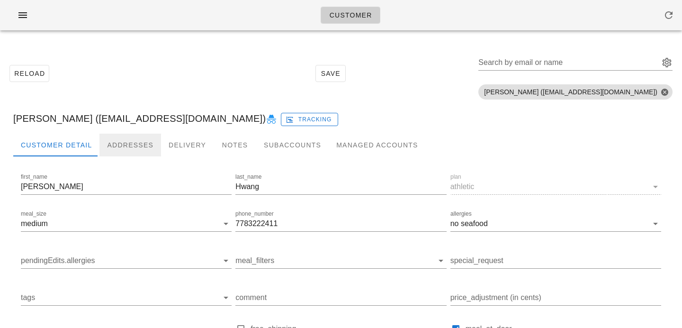
click at [129, 149] on div "Addresses" at bounding box center [130, 145] width 62 height 23
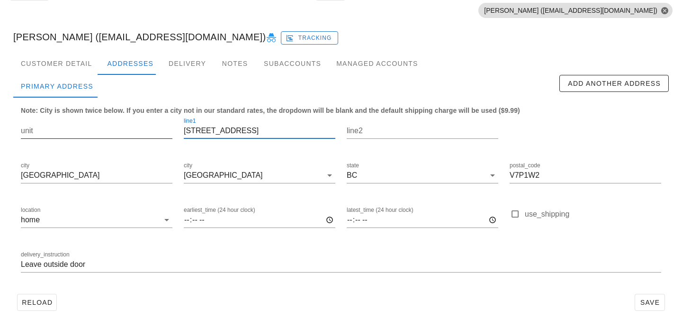
drag, startPoint x: 244, startPoint y: 135, endPoint x: 129, endPoint y: 118, distance: 116.0
click at [129, 118] on div "unit line1 1130 17th St W line2 city North Vancouver city North Vancouver state…" at bounding box center [341, 199] width 652 height 178
click at [255, 128] on input "1130 17th St W" at bounding box center [260, 130] width 152 height 15
drag, startPoint x: 256, startPoint y: 128, endPoint x: 163, endPoint y: 117, distance: 94.0
click at [163, 117] on div "unit line1 1130 17th St W line2 city North Vancouver city North Vancouver state…" at bounding box center [341, 199] width 652 height 178
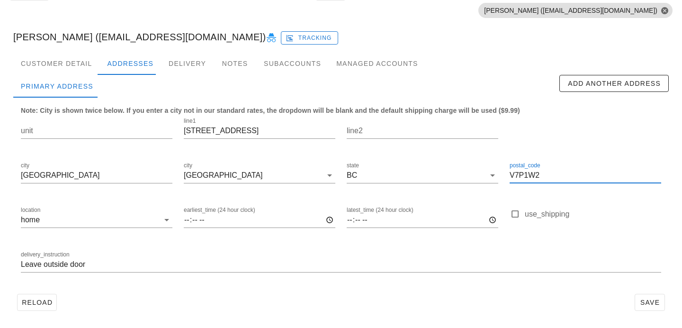
scroll to position [0, 0]
drag, startPoint x: 542, startPoint y: 178, endPoint x: 496, endPoint y: 175, distance: 46.5
click at [497, 175] on div "unit line1 1130 17th St W line2 city North Vancouver city North Vancouver state…" at bounding box center [341, 199] width 652 height 178
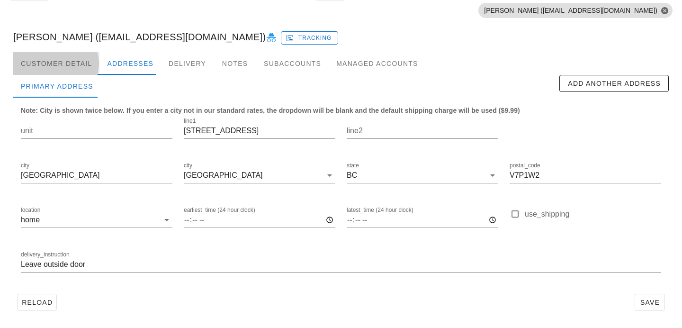
click at [61, 69] on div "Customer Detail" at bounding box center [56, 63] width 86 height 23
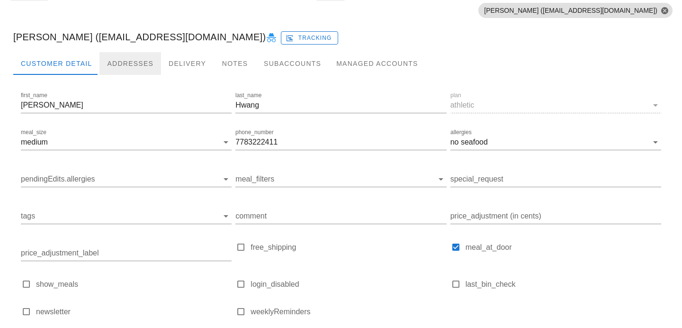
click at [120, 65] on div "Addresses" at bounding box center [130, 63] width 62 height 23
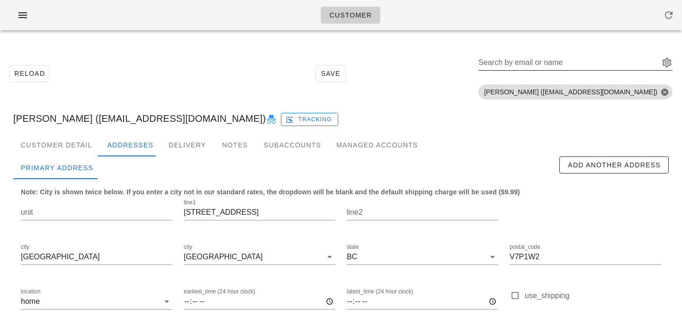
click at [587, 61] on div "Search by email or name" at bounding box center [568, 62] width 179 height 15
paste input "jchncl122@gmail.com"
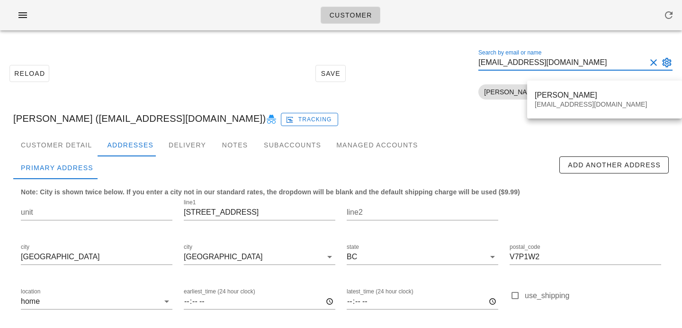
type input "jchncl122@gmail.com"
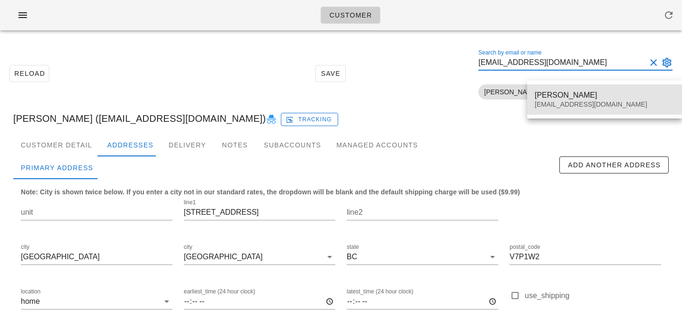
click at [548, 93] on div "Jon Chan" at bounding box center [605, 94] width 140 height 9
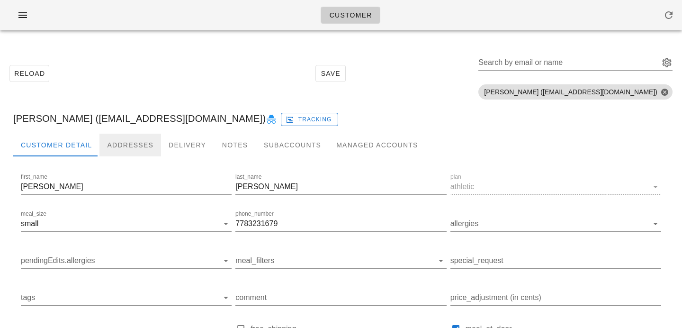
click at [123, 147] on div "Addresses" at bounding box center [130, 145] width 62 height 23
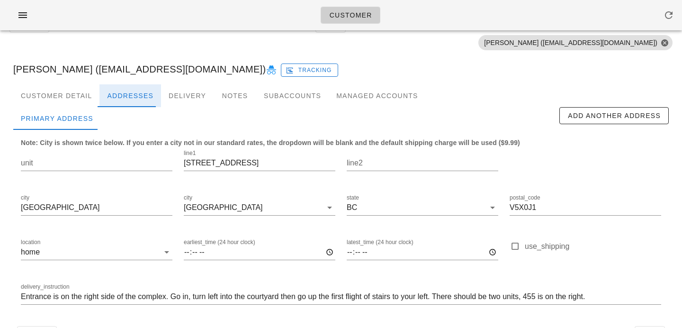
scroll to position [81, 0]
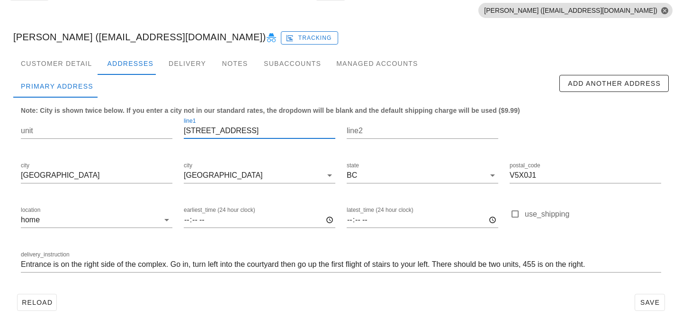
click at [263, 127] on input "455 W 63 Ave" at bounding box center [260, 130] width 152 height 15
drag, startPoint x: 256, startPoint y: 134, endPoint x: 161, endPoint y: 134, distance: 95.2
click at [161, 134] on div "unit line1 455 W 63 Ave line2 city Vancouver city Vancouver state BC postal_cod…" at bounding box center [341, 199] width 652 height 178
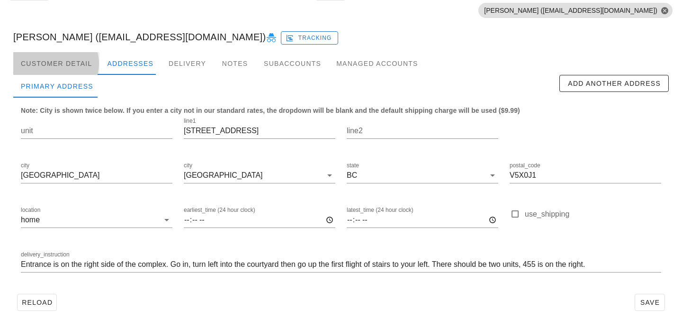
click at [69, 66] on div "Customer Detail" at bounding box center [56, 63] width 86 height 23
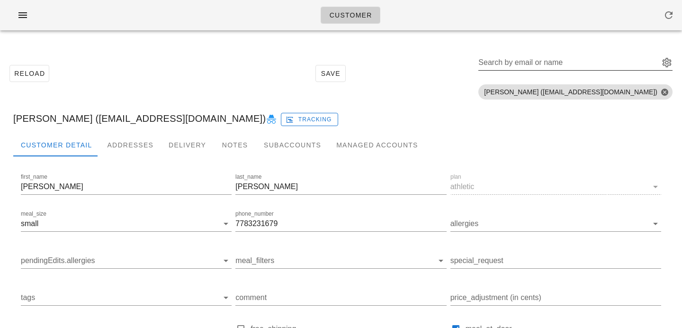
click at [579, 64] on input "Search by email or name" at bounding box center [568, 62] width 179 height 15
paste input "LORRINGARY@GMAIL.COM"
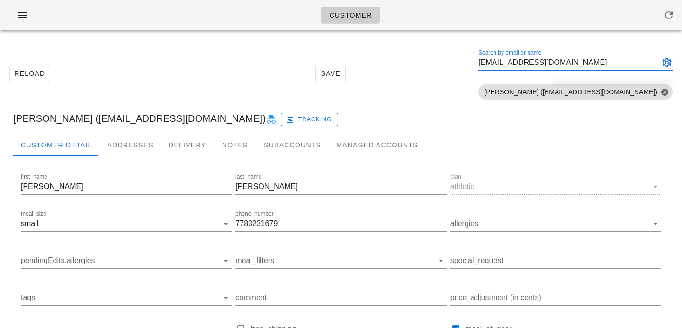
scroll to position [0, 5]
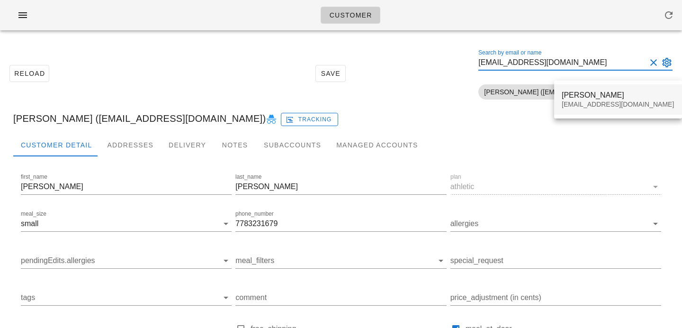
type input "LORRINGARY@GMAIL.COM"
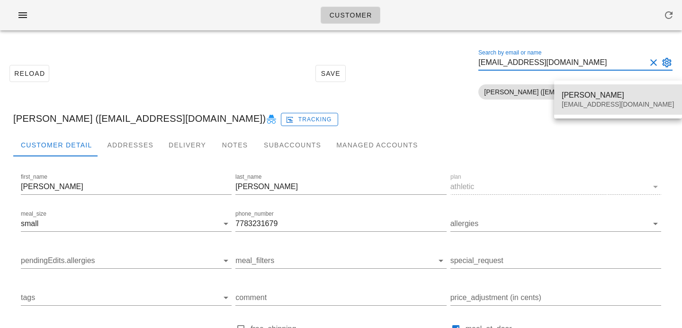
click at [570, 100] on div "Lorrin GARY LORRINGARY@GMAIL.COM" at bounding box center [618, 99] width 113 height 29
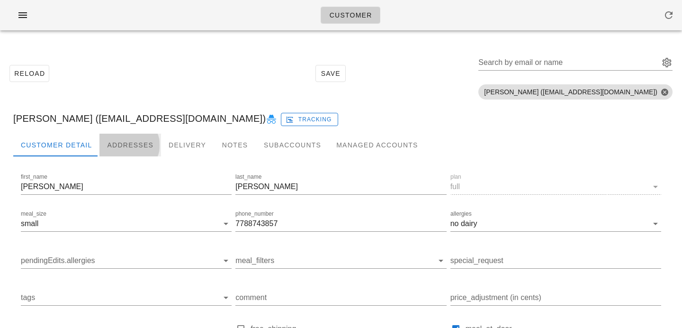
click at [115, 145] on div "Addresses" at bounding box center [130, 145] width 62 height 23
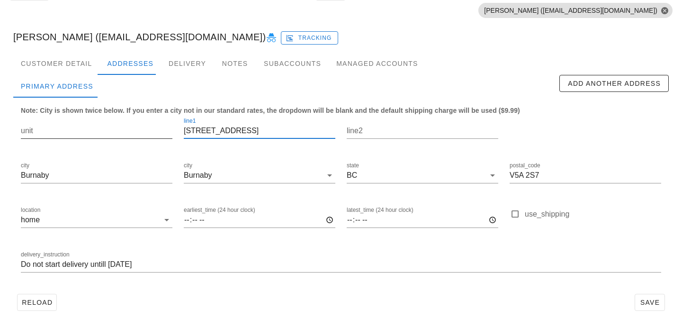
drag, startPoint x: 271, startPoint y: 132, endPoint x: 172, endPoint y: 123, distance: 99.5
click at [172, 123] on div "unit line1 2717 Bainbridge Ave line2 city Burnaby city Burnaby state BC postal_…" at bounding box center [341, 199] width 652 height 178
click at [272, 127] on input "2717 Bainbridge Ave" at bounding box center [260, 130] width 152 height 15
drag, startPoint x: 262, startPoint y: 129, endPoint x: 172, endPoint y: 120, distance: 91.4
click at [172, 120] on div "unit line1 2717 Bainbridge Ave line2 city Burnaby city Burnaby state BC postal_…" at bounding box center [341, 199] width 652 height 178
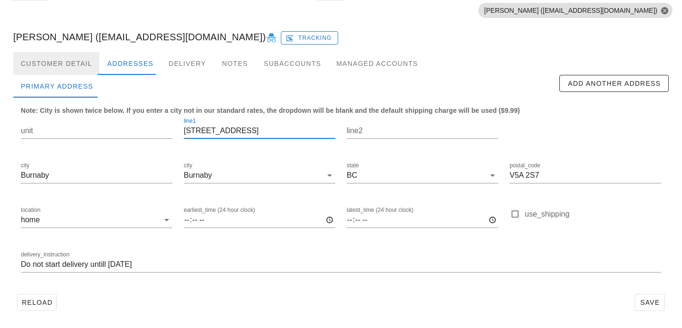
click at [58, 63] on div "Customer Detail" at bounding box center [56, 63] width 86 height 23
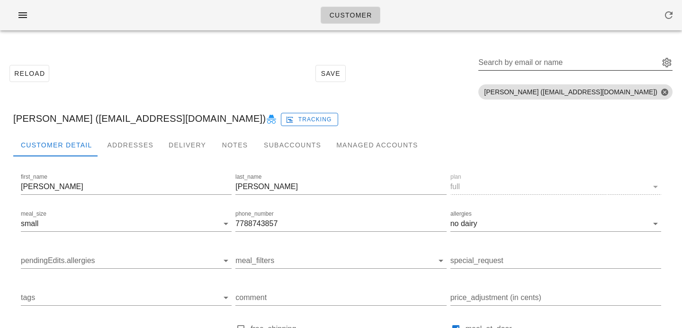
click at [602, 64] on input "Search by email or name" at bounding box center [568, 62] width 179 height 15
paste input "amritaejohal@gmail.com"
type input "amritaejohal@gmail.com"
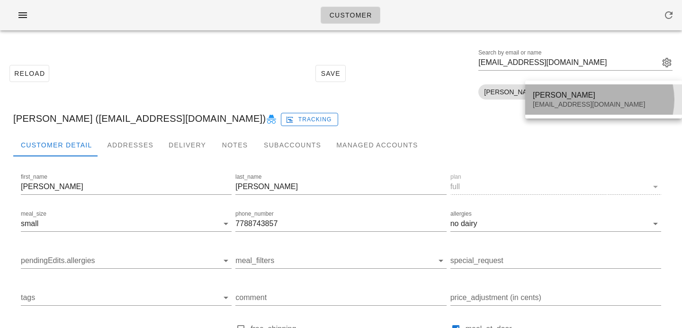
click at [553, 95] on div "Amrita Johal" at bounding box center [604, 94] width 142 height 9
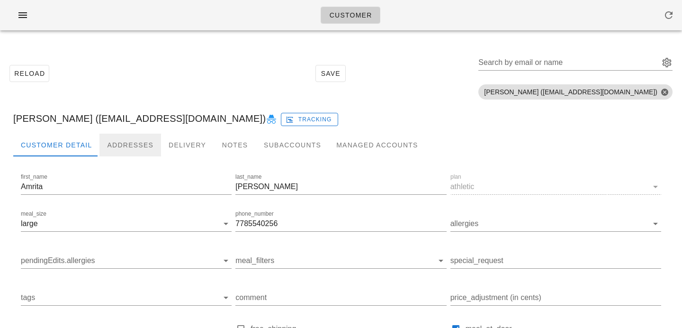
click at [112, 146] on div "Addresses" at bounding box center [130, 145] width 62 height 23
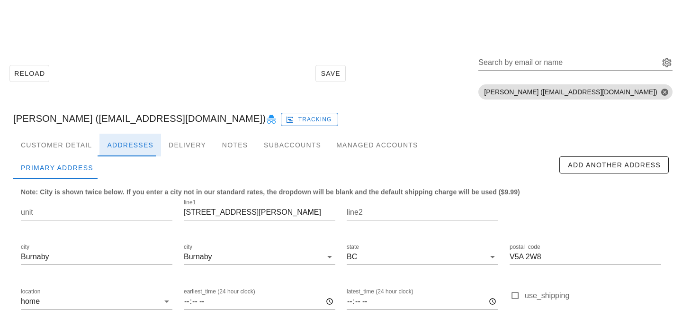
scroll to position [81, 0]
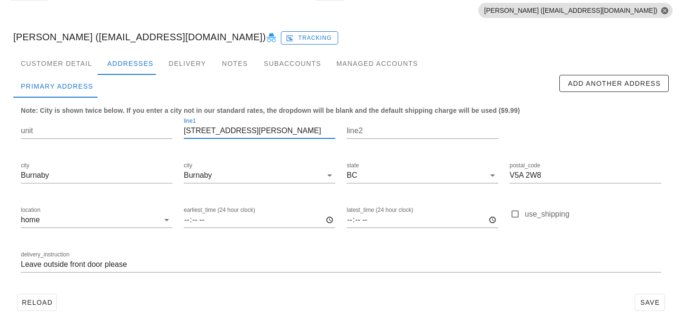
drag, startPoint x: 258, startPoint y: 135, endPoint x: 137, endPoint y: 106, distance: 124.3
click at [138, 106] on div "Note: City is shown twice below. If you enter a city not in our standard rates,…" at bounding box center [341, 194] width 656 height 192
click at [64, 70] on div "Customer Detail" at bounding box center [56, 63] width 86 height 23
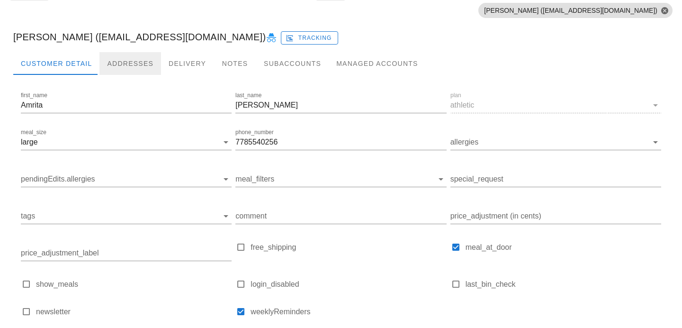
click at [128, 69] on div "Addresses" at bounding box center [130, 63] width 62 height 23
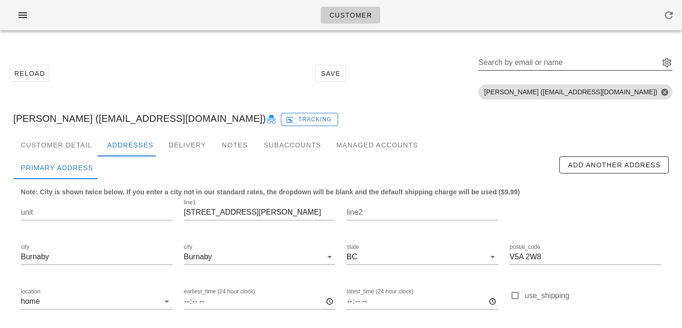
click at [579, 59] on div "Search by email or name" at bounding box center [568, 62] width 179 height 15
paste input "seansasaki9@gmail.com"
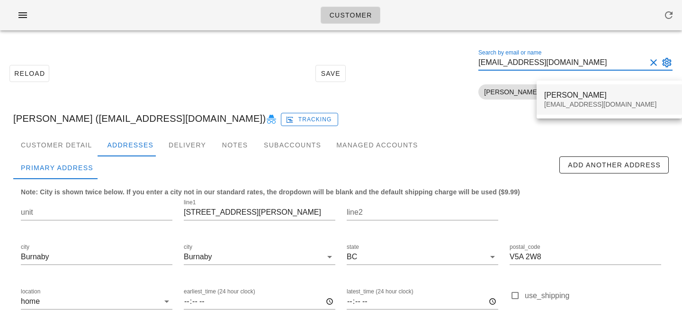
type input "seansasaki9@gmail.com"
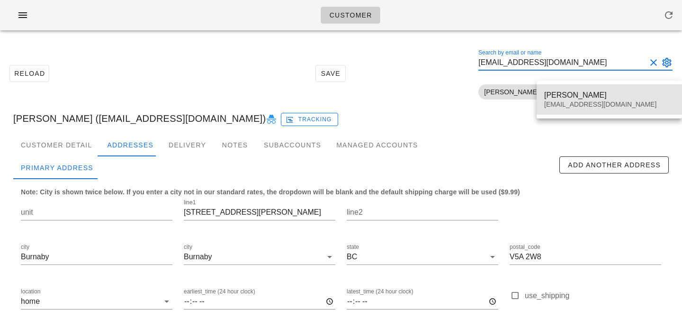
click at [569, 100] on div "seansasaki9@gmail.com" at bounding box center [609, 104] width 130 height 8
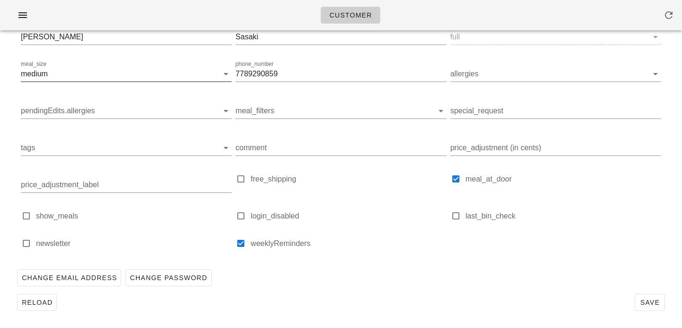
scroll to position [24, 0]
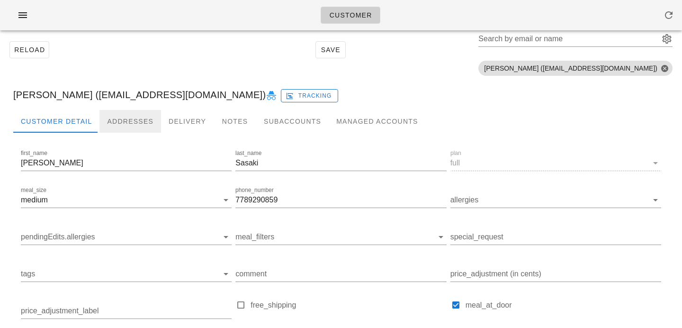
click at [131, 118] on div "Addresses" at bounding box center [130, 121] width 62 height 23
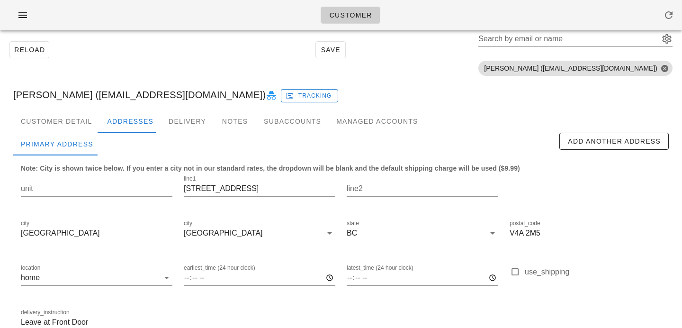
scroll to position [81, 0]
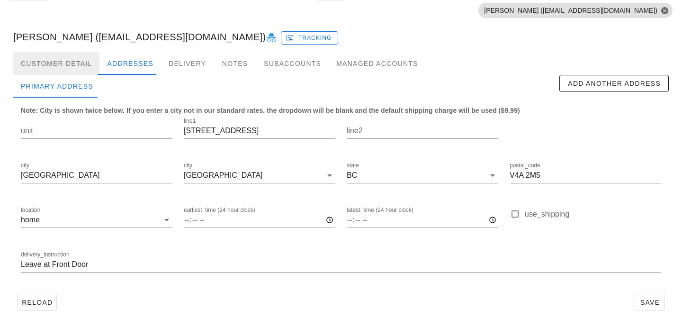
click at [73, 60] on div "Customer Detail" at bounding box center [56, 63] width 86 height 23
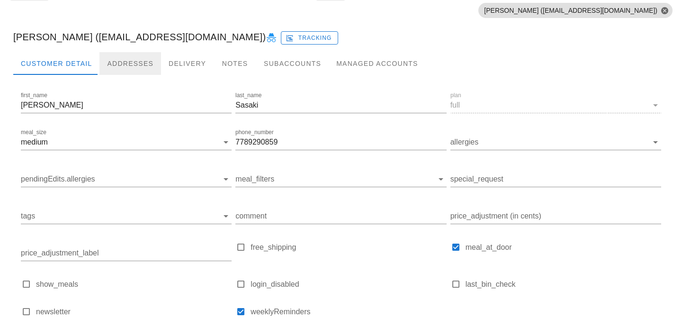
click at [129, 62] on div "Addresses" at bounding box center [130, 63] width 62 height 23
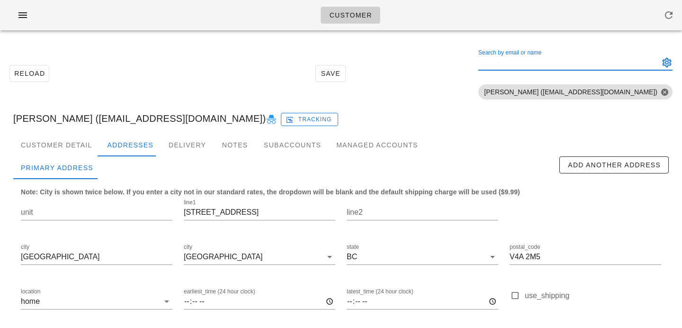
click at [577, 59] on div "Search by email or name" at bounding box center [568, 62] width 179 height 15
paste input "serenaribecca96@gmail.com"
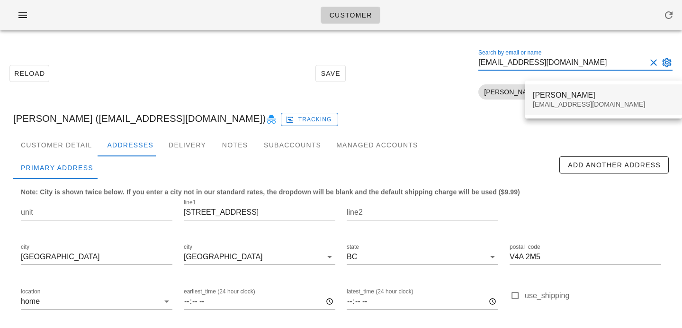
type input "serenaribecca96@gmail.com"
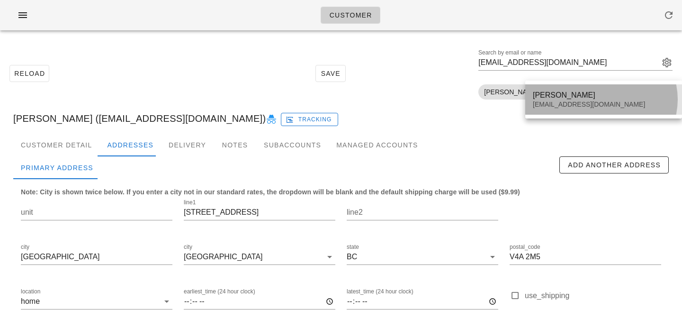
click at [544, 104] on div "serenaribecca96@gmail.com" at bounding box center [604, 104] width 142 height 8
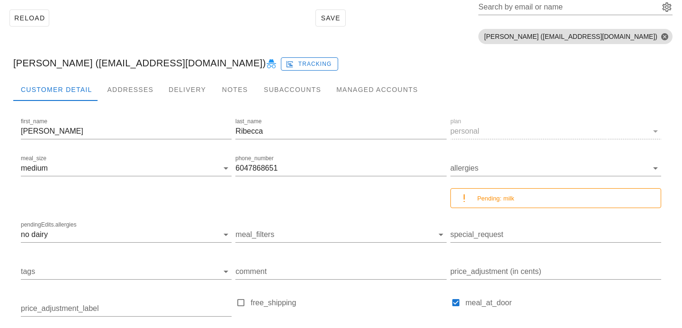
scroll to position [116, 0]
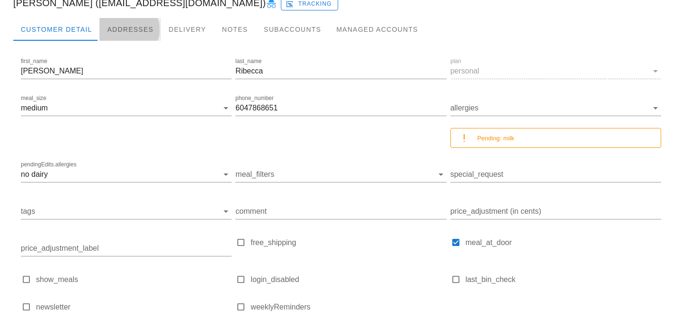
click at [120, 27] on div "Addresses" at bounding box center [130, 29] width 62 height 23
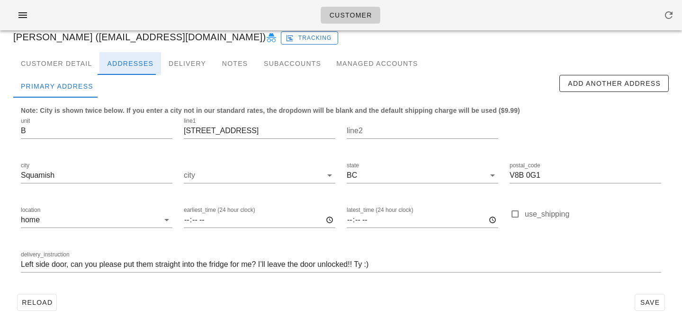
scroll to position [81, 0]
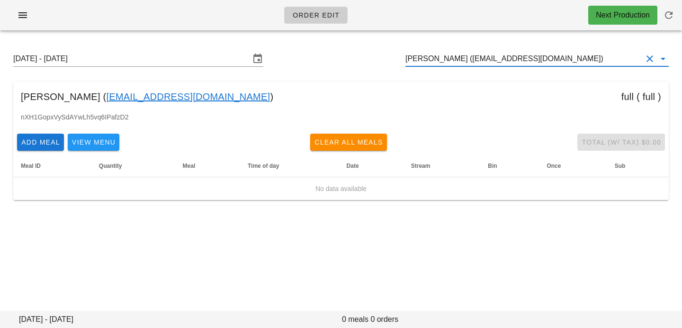
click at [588, 54] on input "[PERSON_NAME] ([EMAIL_ADDRESS][DOMAIN_NAME])" at bounding box center [524, 58] width 237 height 15
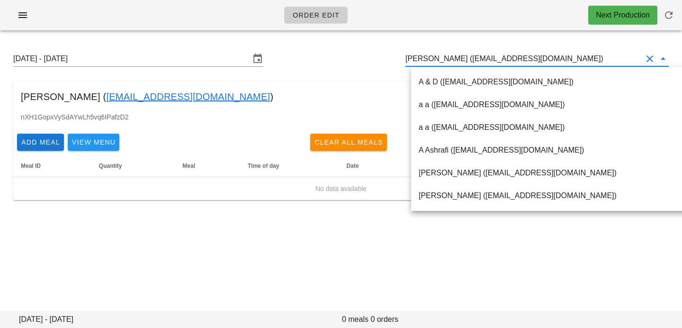
paste input "amritaejohal@gmail.com"
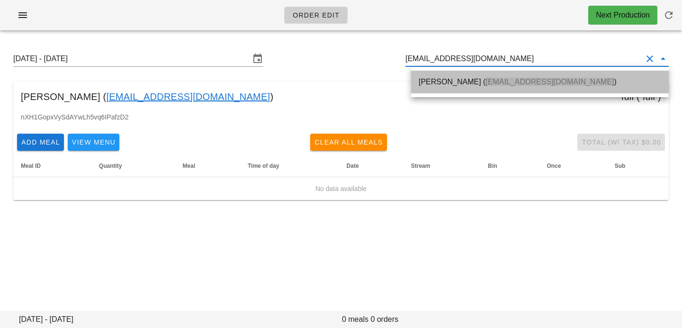
click at [561, 79] on div "Amrita Johal ( amritaejohal@gmail.com )" at bounding box center [540, 81] width 243 height 9
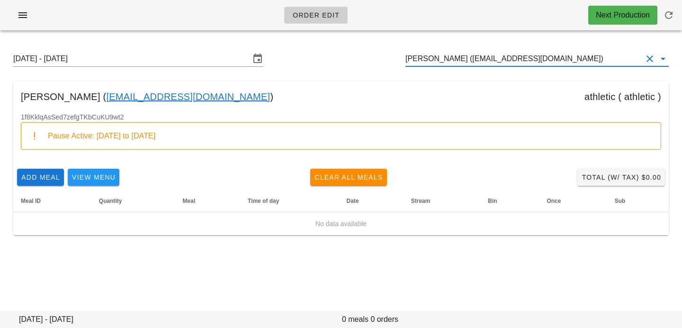
drag, startPoint x: 579, startPoint y: 58, endPoint x: 260, endPoint y: -24, distance: 329.3
click at [260, 0] on html "Order Edit Next Production Sunday August 31 - Saturday September 6 Amrita Johal…" at bounding box center [341, 164] width 682 height 328
paste input "seansasaki9@gmail.com"
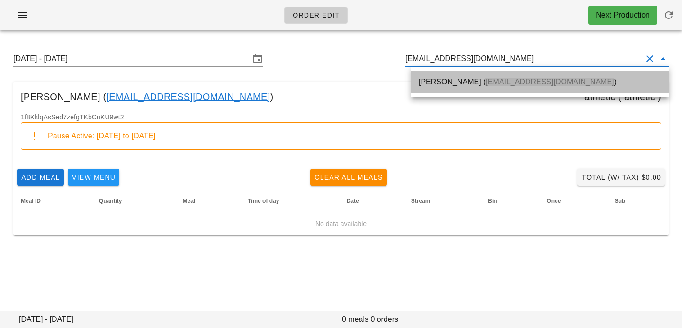
click at [425, 80] on div "Sean Sasaki ( seansasaki9@gmail.com )" at bounding box center [540, 81] width 243 height 9
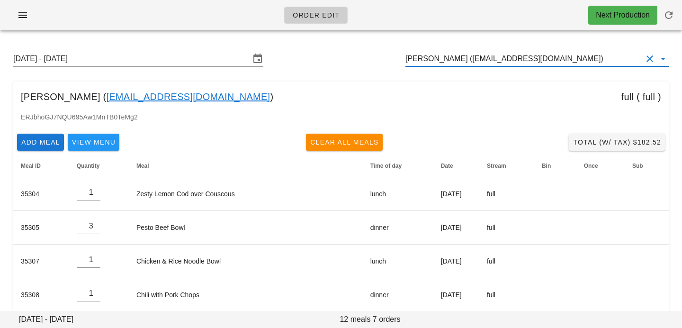
drag, startPoint x: 556, startPoint y: 58, endPoint x: 347, endPoint y: 38, distance: 209.4
click at [349, 39] on div "Sunday August 31 - Saturday September 6 Sean Sasaki (seansasaki9@gmail.com) Sea…" at bounding box center [341, 232] width 682 height 388
paste input "serenaribecca96@gmail.com"
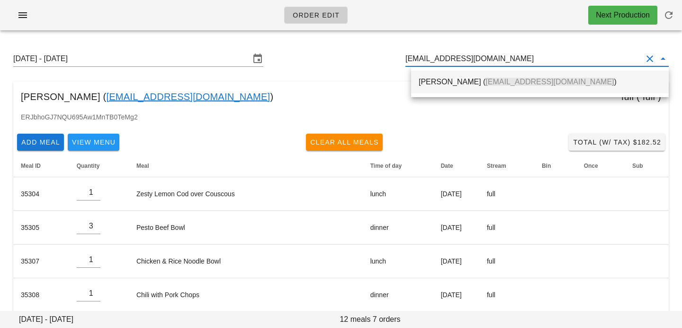
click at [438, 88] on div "Serena Ribecca ( serenaribecca96@gmail.com )" at bounding box center [540, 82] width 243 height 20
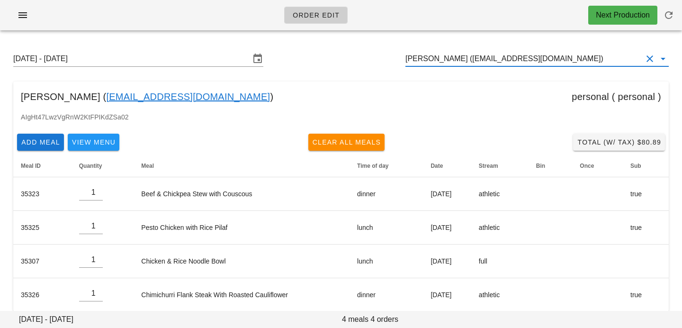
click at [464, 59] on input "[PERSON_NAME] ([EMAIL_ADDRESS][DOMAIN_NAME])" at bounding box center [524, 58] width 237 height 15
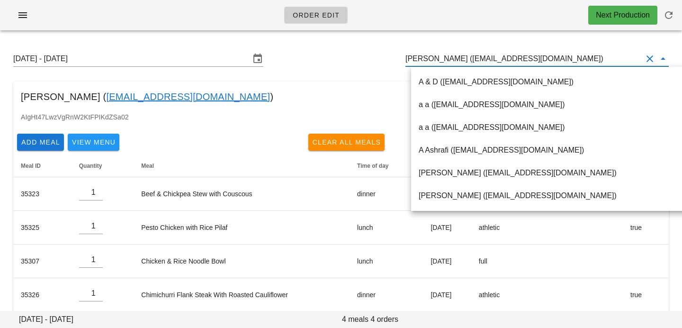
scroll to position [0, 0]
drag, startPoint x: 463, startPoint y: 59, endPoint x: 591, endPoint y: 56, distance: 127.9
click at [591, 57] on input "[PERSON_NAME] ([EMAIL_ADDRESS][DOMAIN_NAME])" at bounding box center [524, 58] width 237 height 15
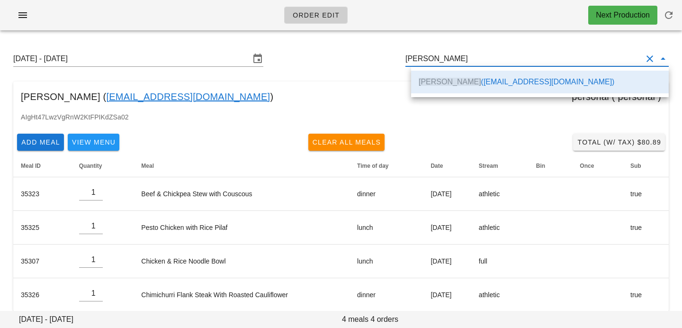
click at [351, 92] on div "Serena Ribecca ( serenaribecca96@gmail.com ) personal ( personal )" at bounding box center [341, 96] width 656 height 30
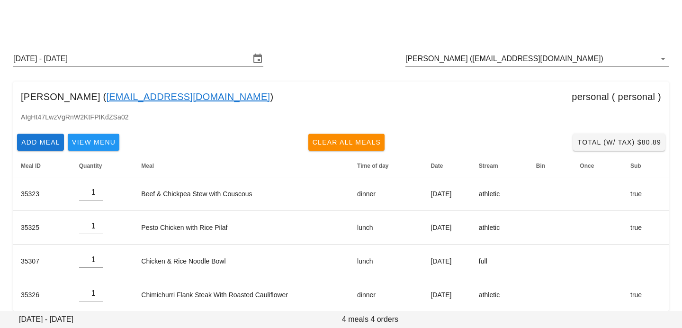
scroll to position [12, 0]
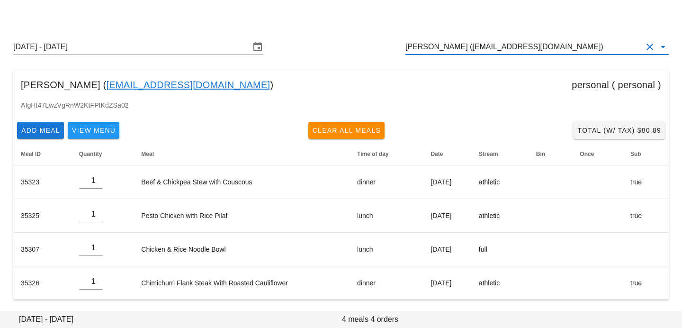
drag, startPoint x: 574, startPoint y: 46, endPoint x: 397, endPoint y: 17, distance: 179.5
click at [400, 19] on div "Order Edit Next Production Sunday August 31 - Saturday September 6 Serena Ribec…" at bounding box center [341, 158] width 682 height 340
click at [599, 46] on input "[PERSON_NAME] ([EMAIL_ADDRESS][DOMAIN_NAME])" at bounding box center [524, 46] width 237 height 15
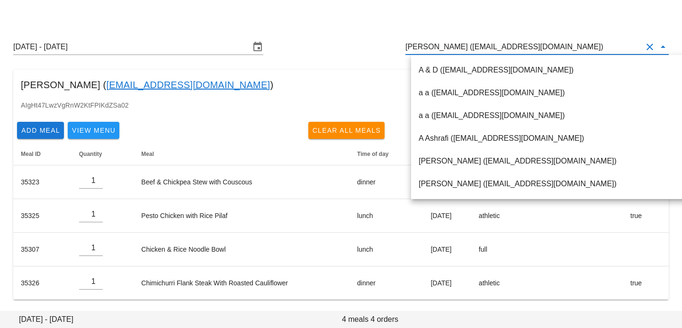
paste input "[EMAIL_ADDRESS][DOMAIN_NAME]"
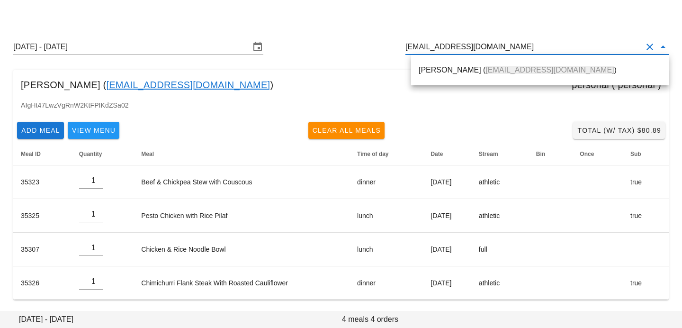
click at [541, 75] on div "Paul Brar ( paulbrar604@gmail.com )" at bounding box center [540, 70] width 243 height 20
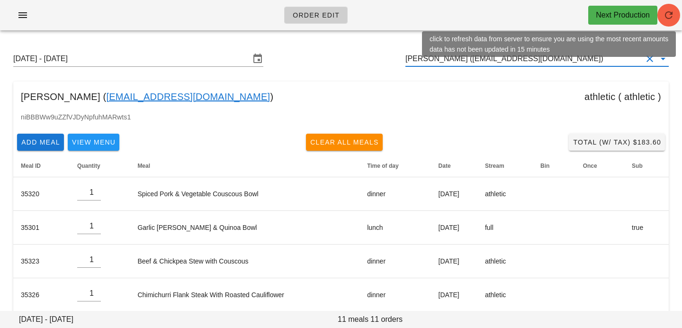
type input "[PERSON_NAME] ([EMAIL_ADDRESS][DOMAIN_NAME])"
click at [668, 17] on icon "button" at bounding box center [668, 14] width 11 height 11
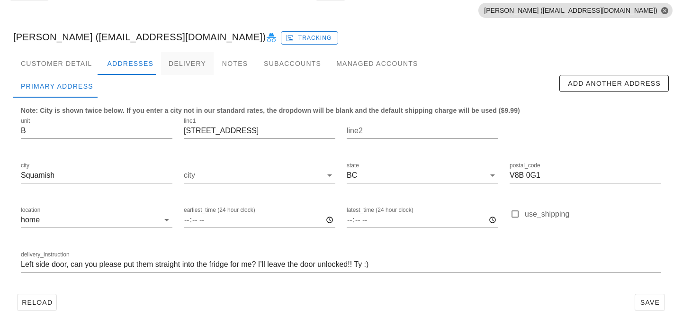
scroll to position [80, 0]
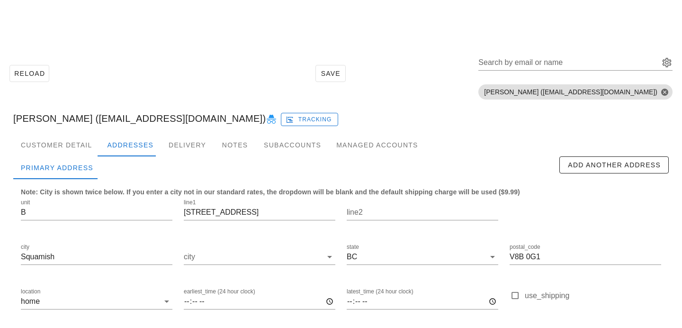
scroll to position [81, 0]
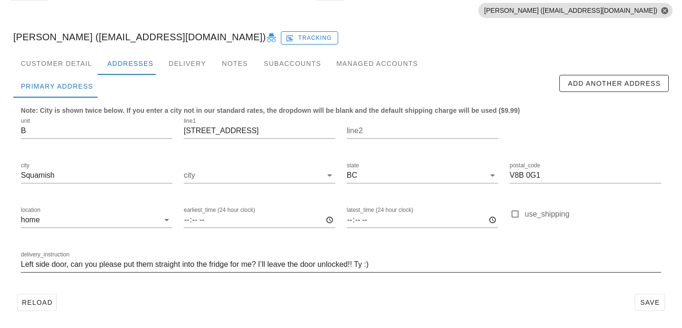
click at [22, 265] on input "Left side door, can you please put them straight into the fridge for me? I’ll l…" at bounding box center [341, 264] width 641 height 15
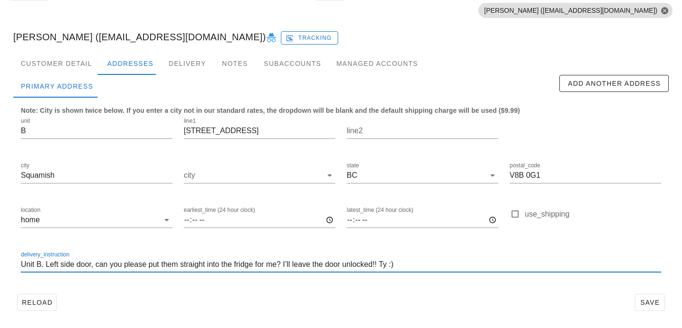
type input "Unit B. Left side door, can you please put them straight into the fridge for me…"
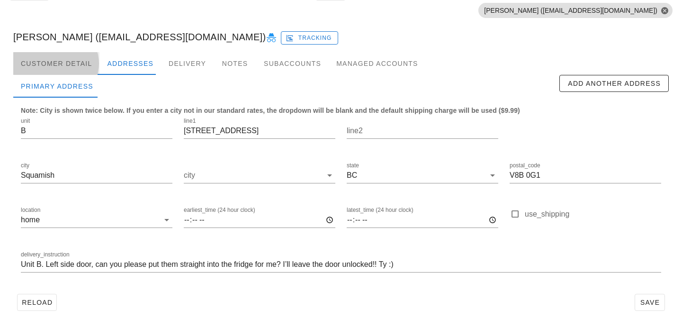
click at [60, 73] on div "Customer Detail" at bounding box center [56, 63] width 86 height 23
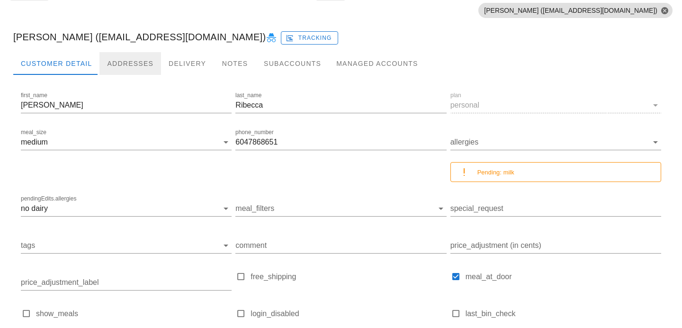
click at [125, 68] on div "Addresses" at bounding box center [130, 63] width 62 height 23
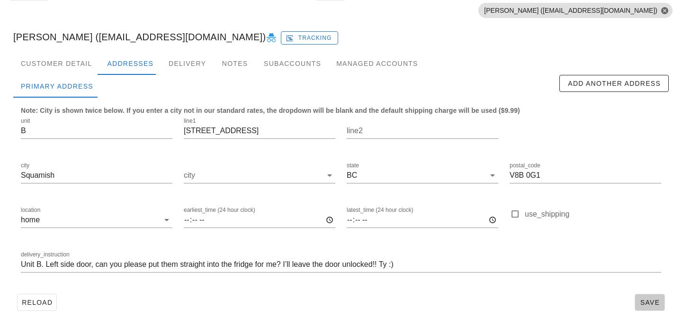
click at [652, 300] on span "Save" at bounding box center [650, 302] width 22 height 8
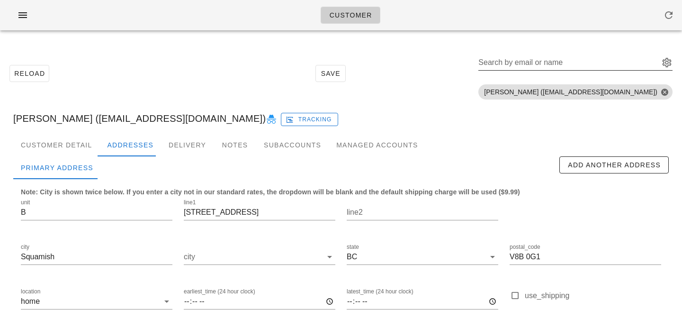
click at [577, 72] on div "Search by email or name" at bounding box center [576, 68] width 194 height 26
click at [574, 63] on input "Search by email or name" at bounding box center [568, 62] width 179 height 15
paste input "[EMAIL_ADDRESS][DOMAIN_NAME]"
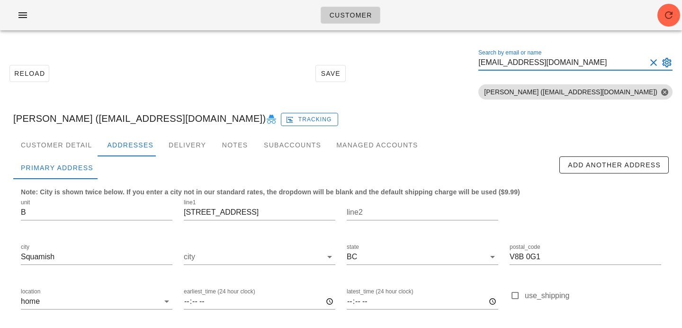
scroll to position [0, 0]
drag, startPoint x: 607, startPoint y: 60, endPoint x: 482, endPoint y: 62, distance: 125.1
click at [485, 64] on div "Reload Save Search by email or name [EMAIL_ADDRESS][DOMAIN_NAME] Include delete…" at bounding box center [341, 74] width 671 height 60
paste input "paulbrar604@g"
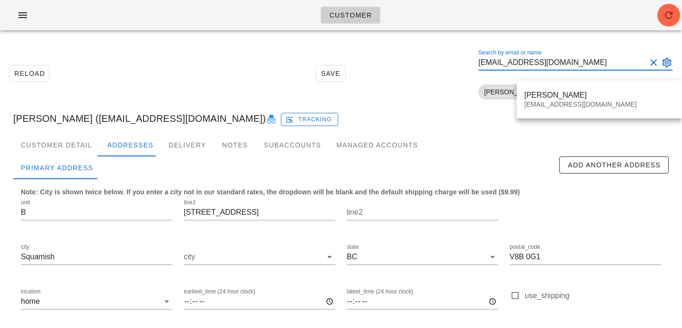
scroll to position [0, 0]
drag, startPoint x: 604, startPoint y: 62, endPoint x: 450, endPoint y: 41, distance: 155.4
click at [450, 42] on div "Reload Save Search by email or name [EMAIL_ADDRESS][DOMAIN_NAME] Include delete…" at bounding box center [341, 223] width 682 height 371
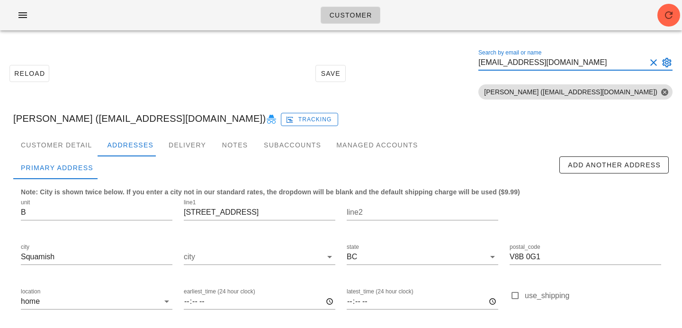
paste input "text"
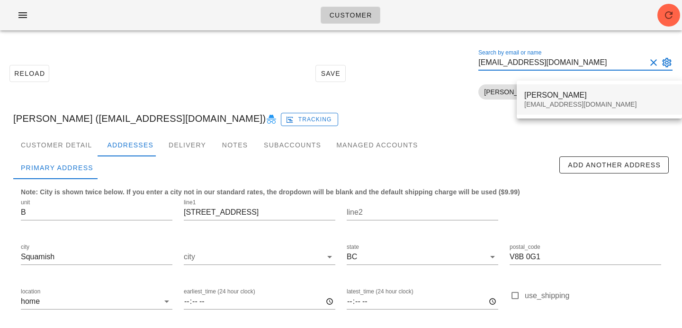
type input "paulbrar604@gmail.com"
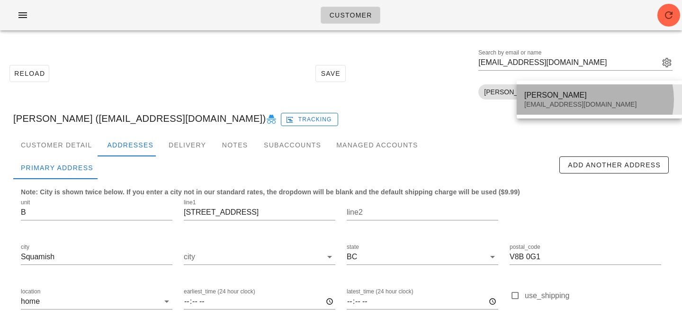
click at [545, 92] on div "Paul Brar" at bounding box center [599, 94] width 150 height 9
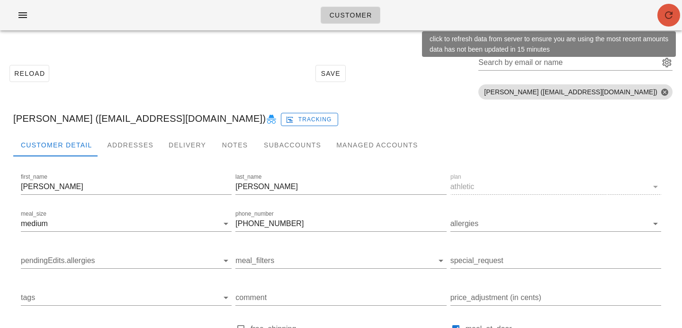
click at [670, 16] on icon "button" at bounding box center [668, 14] width 11 height 11
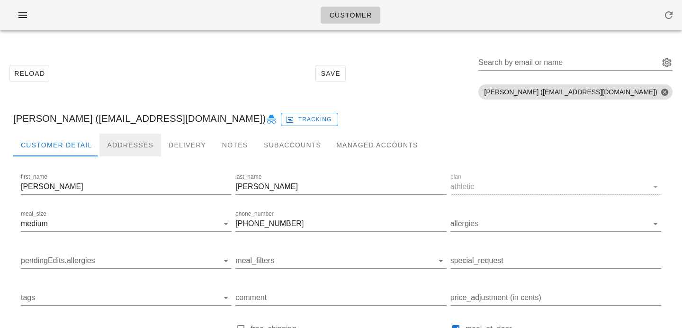
click at [113, 142] on div "Addresses" at bounding box center [130, 145] width 62 height 23
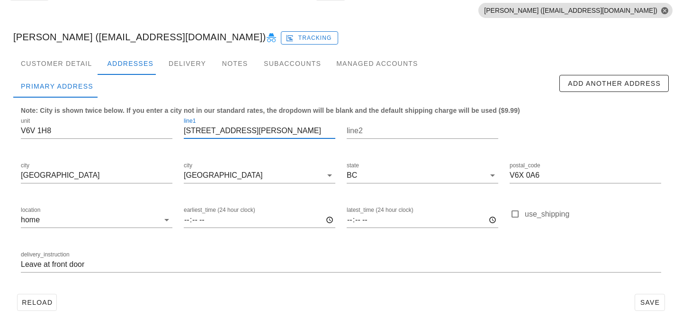
drag, startPoint x: 266, startPoint y: 136, endPoint x: 146, endPoint y: 115, distance: 121.2
click at [146, 115] on div "unit V6V 1H8 line1 [STREET_ADDRESS][PERSON_NAME] postal_code V6X 0A6 location h…" at bounding box center [341, 199] width 652 height 178
drag, startPoint x: 496, startPoint y: 171, endPoint x: 469, endPoint y: 170, distance: 27.5
click at [469, 170] on div "unit V6V 1H8 line1 12380 Barnes Drive line2 city Richmond city Richmond state B…" at bounding box center [341, 199] width 652 height 178
drag, startPoint x: 96, startPoint y: 133, endPoint x: 0, endPoint y: 117, distance: 97.5
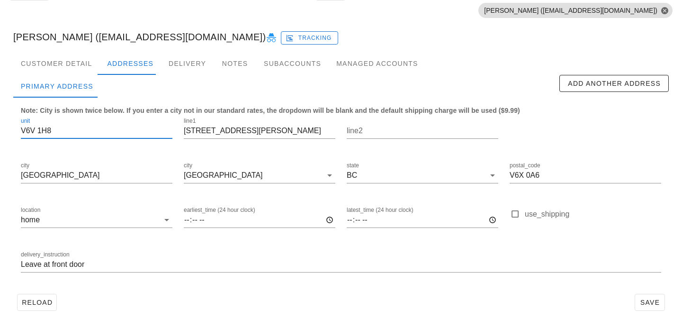
click at [0, 117] on div "Reload Save Search by email or name Include deleted accounts Include Shopify ac…" at bounding box center [341, 141] width 682 height 371
drag, startPoint x: 552, startPoint y: 177, endPoint x: 468, endPoint y: 172, distance: 84.4
click at [469, 172] on div "unit line1 12380 Barnes Drive line2 city Richmond city Richmond state BC postal…" at bounding box center [341, 199] width 652 height 178
paste input "V 1H8"
type input "V6V 1H8"
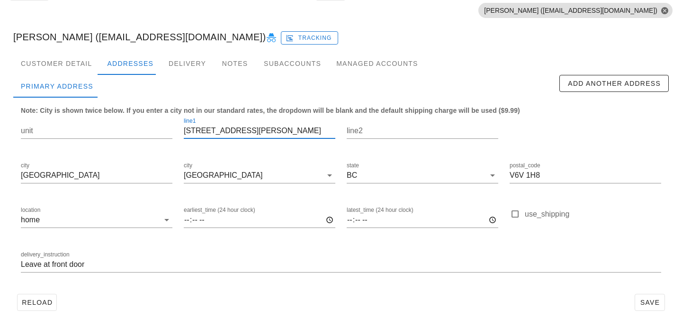
drag, startPoint x: 260, startPoint y: 129, endPoint x: 186, endPoint y: 125, distance: 74.0
click at [186, 125] on input "12380 Barnes Drive" at bounding box center [260, 130] width 152 height 15
click at [123, 265] on input "Leave at front door" at bounding box center [341, 264] width 641 height 15
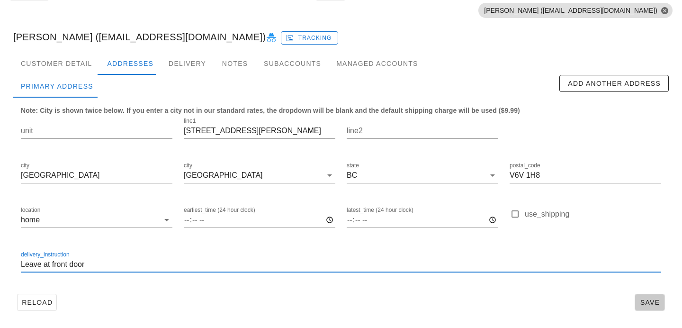
click at [645, 303] on span "Save" at bounding box center [650, 302] width 22 height 8
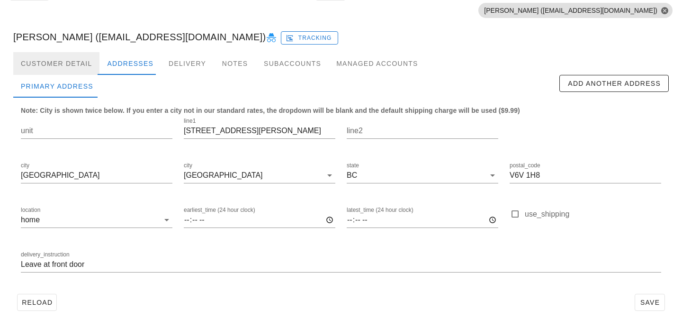
click at [55, 55] on div "Customer Detail" at bounding box center [56, 63] width 86 height 23
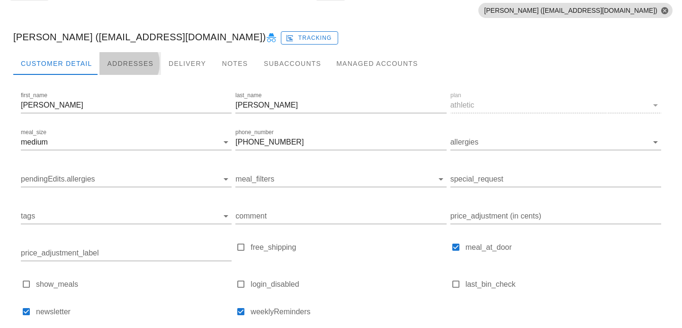
click at [127, 60] on div "Addresses" at bounding box center [130, 63] width 62 height 23
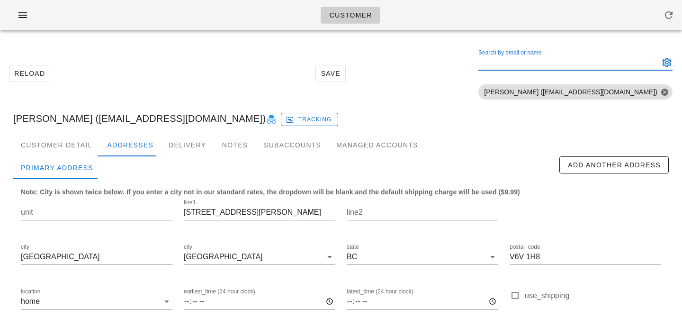
click at [612, 61] on input "Search by email or name" at bounding box center [568, 62] width 179 height 15
paste input "[EMAIL_ADDRESS][DOMAIN_NAME]"
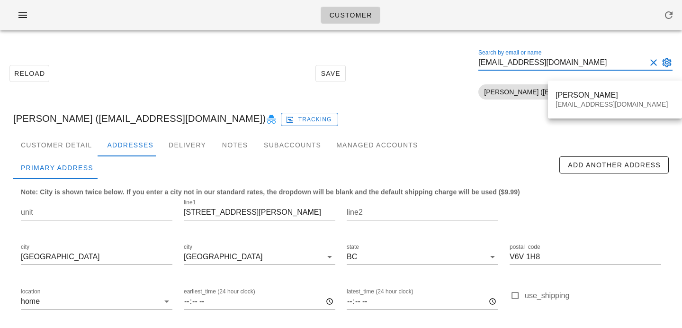
type input "[EMAIL_ADDRESS][DOMAIN_NAME]"
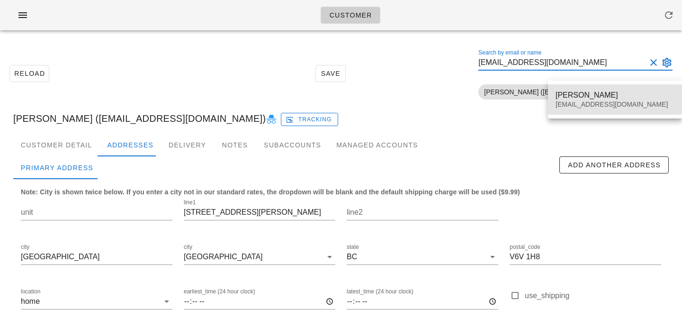
click at [576, 102] on div "[EMAIL_ADDRESS][DOMAIN_NAME]" at bounding box center [615, 104] width 119 height 8
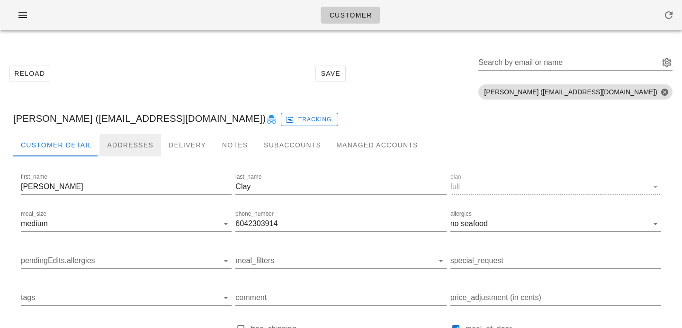
click at [127, 144] on div "Addresses" at bounding box center [130, 145] width 62 height 23
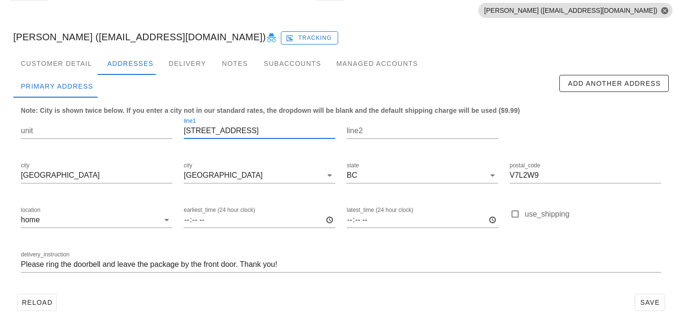
drag, startPoint x: 266, startPoint y: 131, endPoint x: 127, endPoint y: 114, distance: 139.4
click at [128, 115] on div "unit line1 765 17th Street East line2 city North Vancouver city North Vancouver…" at bounding box center [341, 199] width 652 height 178
click at [86, 67] on div "Customer Detail" at bounding box center [56, 63] width 86 height 23
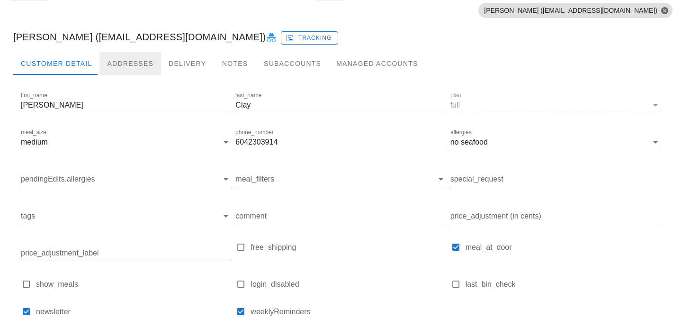
click at [135, 65] on div "Addresses" at bounding box center [130, 63] width 62 height 23
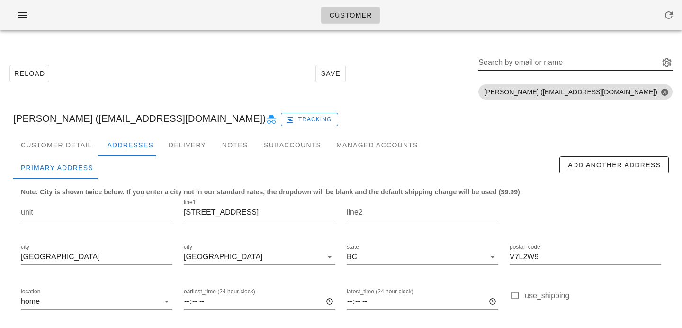
click at [573, 65] on div "Search by email or name" at bounding box center [568, 62] width 179 height 15
paste input "[EMAIL_ADDRESS][DOMAIN_NAME]"
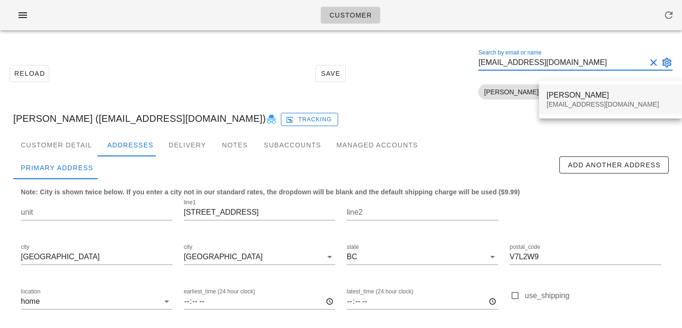
type input "[EMAIL_ADDRESS][DOMAIN_NAME]"
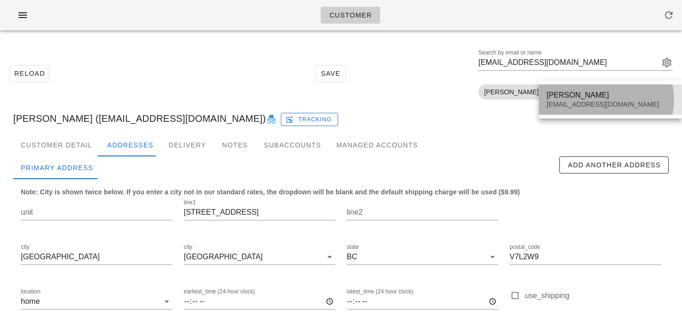
click at [560, 103] on div "[EMAIL_ADDRESS][DOMAIN_NAME]" at bounding box center [611, 104] width 128 height 8
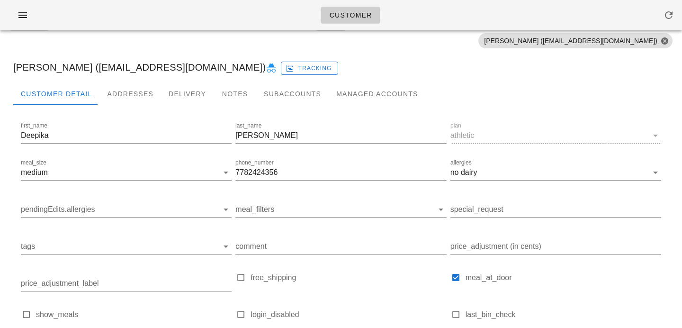
scroll to position [17, 0]
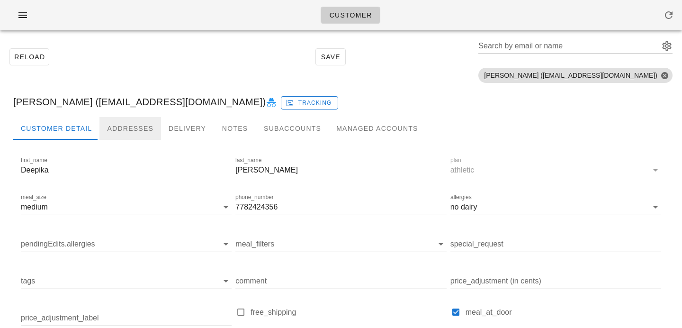
click at [130, 129] on div "Addresses" at bounding box center [130, 128] width 62 height 23
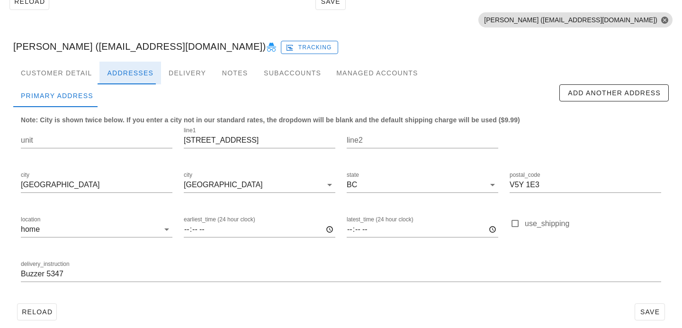
scroll to position [81, 0]
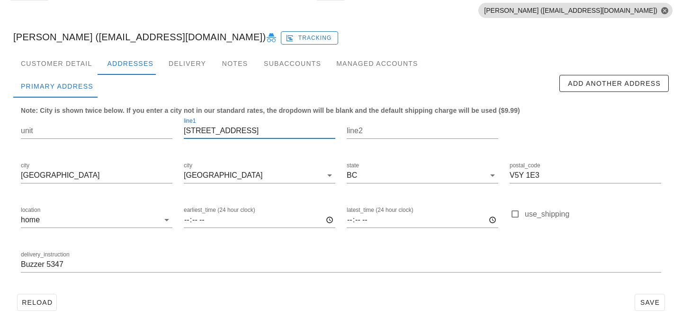
drag, startPoint x: 240, startPoint y: 129, endPoint x: 108, endPoint y: 109, distance: 133.7
click at [111, 112] on div "unit line1 429 W 2nd Ave line2 city Vancouver city Vancouver state BC postal_co…" at bounding box center [341, 199] width 652 height 178
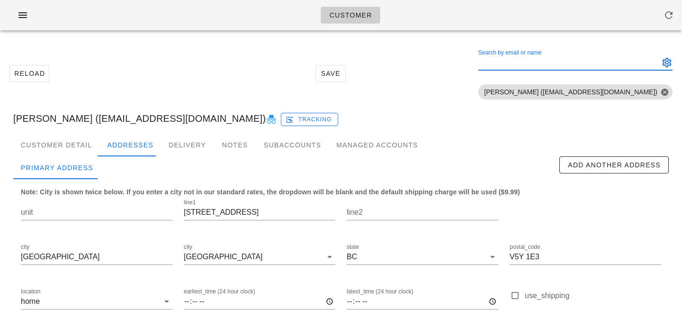
click at [579, 57] on div "Search by email or name" at bounding box center [568, 62] width 179 height 15
paste input "[EMAIL_ADDRESS][DOMAIN_NAME]"
type input "[EMAIL_ADDRESS][DOMAIN_NAME]"
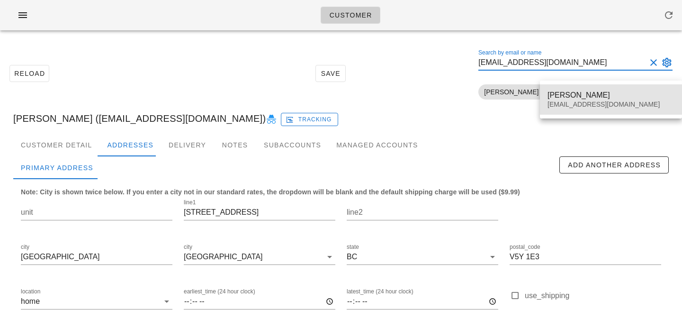
click at [561, 97] on div "Geoff Taylor" at bounding box center [611, 94] width 127 height 9
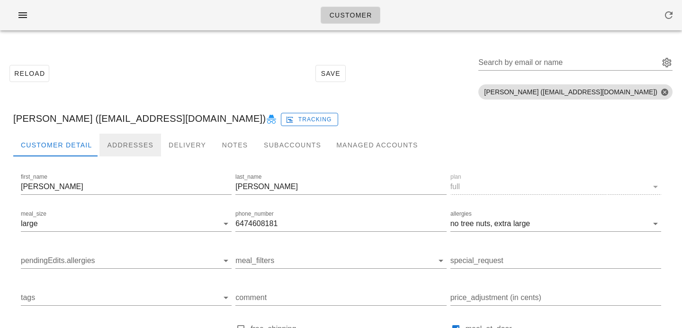
click at [127, 154] on div "Addresses" at bounding box center [130, 145] width 62 height 23
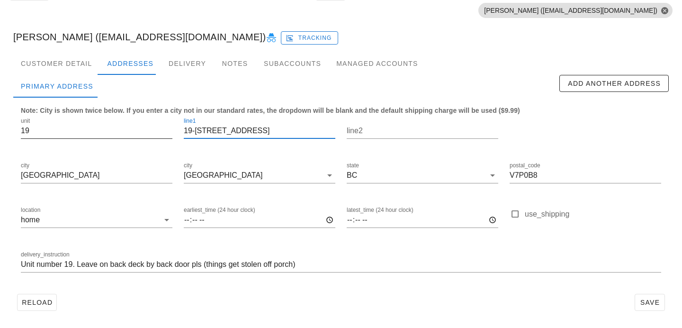
drag, startPoint x: 196, startPoint y: 132, endPoint x: 147, endPoint y: 127, distance: 48.6
click at [148, 127] on div "unit 19 line1 19-1960 Glenaire Drive line2 city North Vancouver city North Vanc…" at bounding box center [341, 199] width 652 height 178
type input "1960 Glenaire Drive"
click at [270, 293] on div "Reload Save" at bounding box center [341, 302] width 656 height 25
click at [658, 300] on span "Save" at bounding box center [650, 302] width 22 height 8
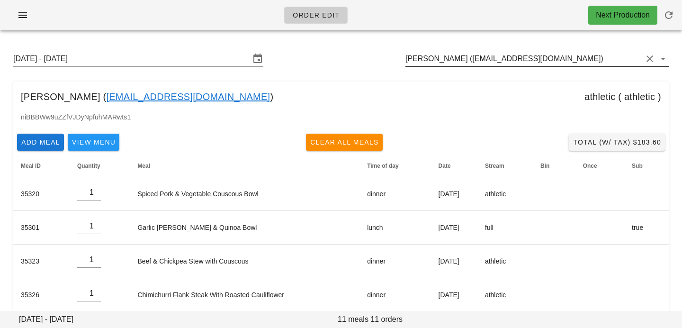
click at [467, 58] on input "[PERSON_NAME] ([EMAIL_ADDRESS][DOMAIN_NAME])" at bounding box center [524, 58] width 237 height 15
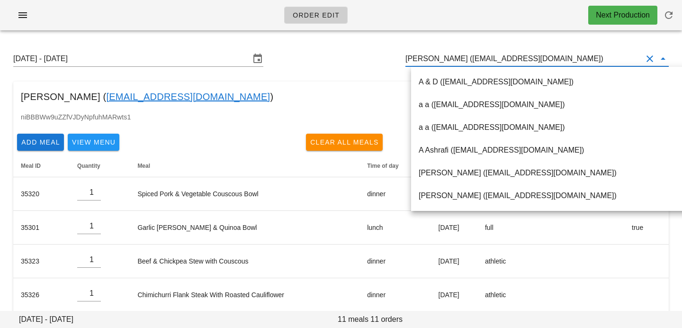
click at [440, 58] on input "[PERSON_NAME] ([EMAIL_ADDRESS][DOMAIN_NAME])" at bounding box center [524, 58] width 237 height 15
drag, startPoint x: 442, startPoint y: 58, endPoint x: 560, endPoint y: 57, distance: 117.5
click at [560, 57] on input "[PERSON_NAME] ([EMAIL_ADDRESS][DOMAIN_NAME])" at bounding box center [524, 58] width 237 height 15
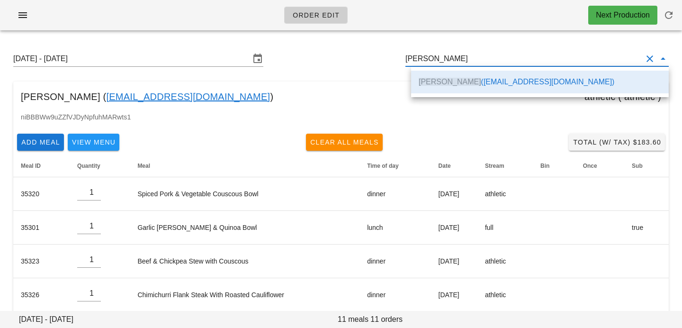
click at [448, 125] on div "niBBBWw9uZZfVJDyNpfuhMARwts1" at bounding box center [341, 121] width 656 height 18
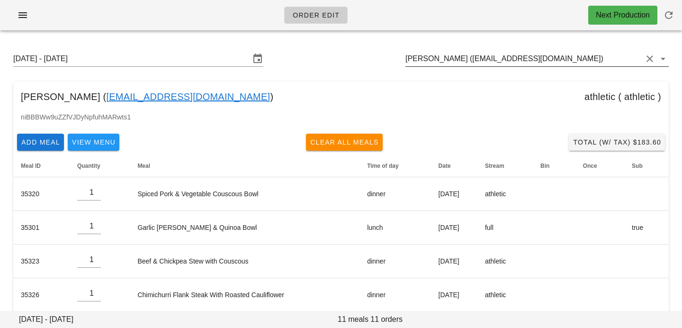
click at [563, 62] on input "[PERSON_NAME] ([EMAIL_ADDRESS][DOMAIN_NAME])" at bounding box center [524, 58] width 237 height 15
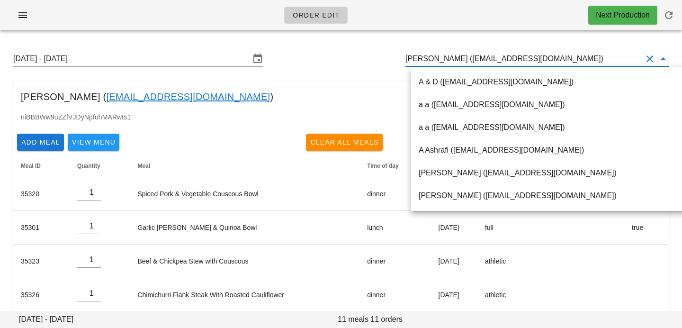
paste input "[EMAIL_ADDRESS][DOMAIN_NAME]"
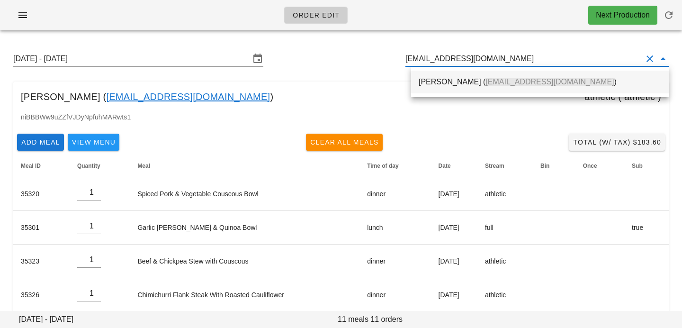
click at [519, 76] on div "[PERSON_NAME] ( [EMAIL_ADDRESS][DOMAIN_NAME] )" at bounding box center [540, 82] width 243 height 20
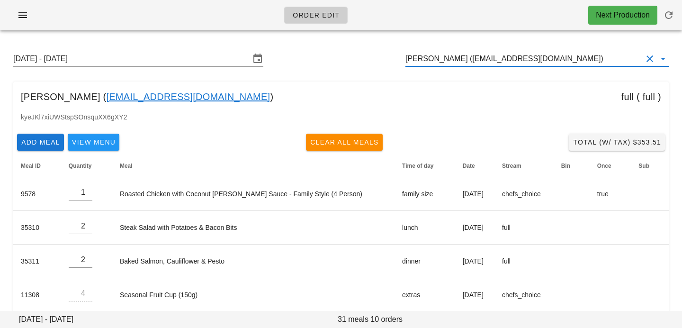
drag, startPoint x: 555, startPoint y: 63, endPoint x: 328, endPoint y: 10, distance: 233.4
click at [329, 12] on div "Order Edit Next Production [DATE] - [DATE] [PERSON_NAME] ([EMAIL_ADDRESS][DOMAI…" at bounding box center [341, 271] width 682 height 542
paste input "[EMAIL_ADDRESS][DOMAIN_NAME]"
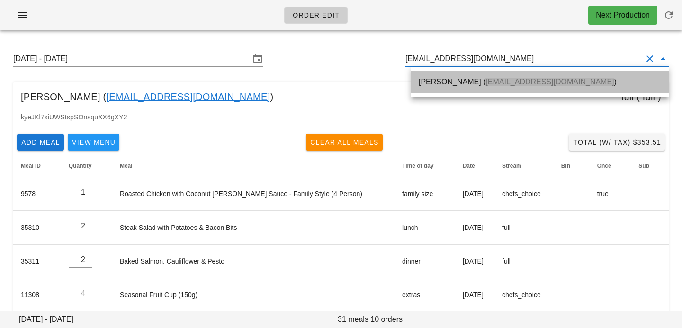
click at [455, 85] on div "[PERSON_NAME] ( [EMAIL_ADDRESS][DOMAIN_NAME] )" at bounding box center [540, 81] width 243 height 9
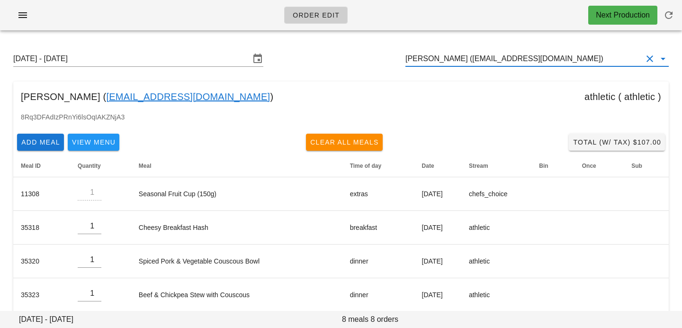
drag, startPoint x: 549, startPoint y: 60, endPoint x: 352, endPoint y: 32, distance: 199.1
click at [356, 34] on div "Order Edit Next Production [DATE] - [DATE] [PERSON_NAME] ([EMAIL_ADDRESS][DOMAI…" at bounding box center [341, 237] width 682 height 474
paste input "[EMAIL_ADDRESS][DOMAIN_NAME]"
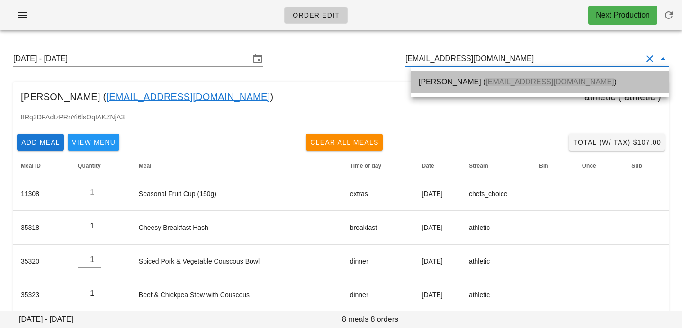
click at [440, 89] on div "[PERSON_NAME] ( [EMAIL_ADDRESS][DOMAIN_NAME] )" at bounding box center [540, 82] width 243 height 20
type input "[PERSON_NAME] ([EMAIL_ADDRESS][DOMAIN_NAME])"
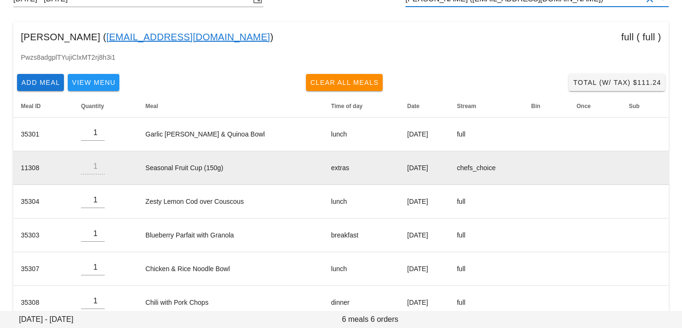
scroll to position [79, 0]
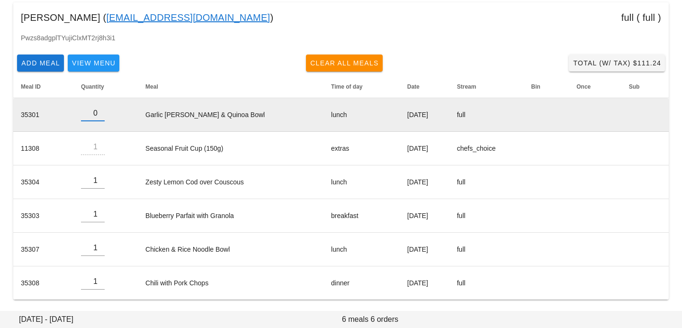
click at [98, 117] on input "0" at bounding box center [93, 113] width 24 height 15
click at [99, 111] on input "1" at bounding box center [93, 113] width 24 height 15
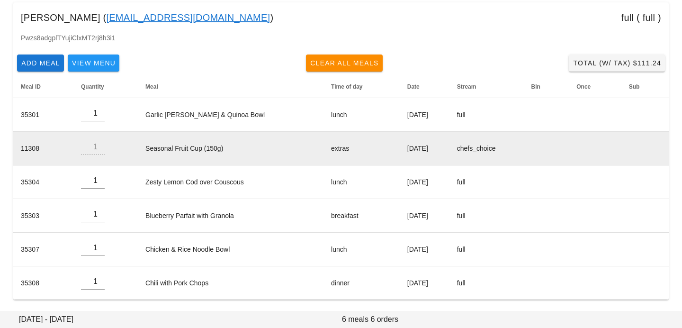
click at [188, 150] on td "Seasonal Fruit Cup (150g)" at bounding box center [231, 149] width 186 height 34
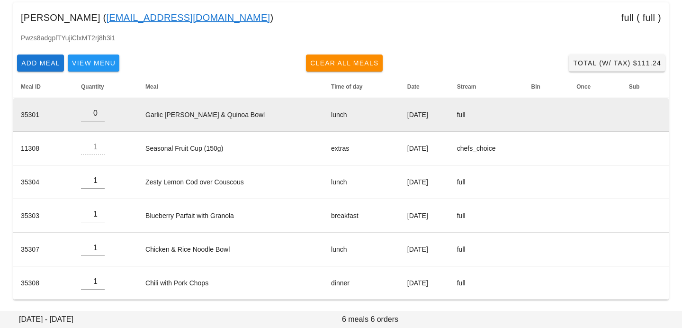
type input "0"
click at [98, 115] on input "0" at bounding box center [93, 113] width 24 height 15
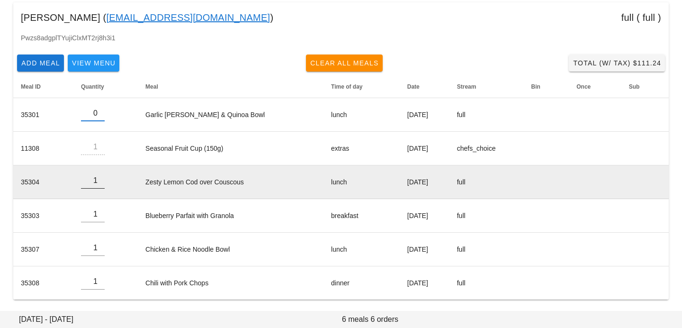
type input "0"
click at [100, 182] on input "0" at bounding box center [93, 180] width 24 height 15
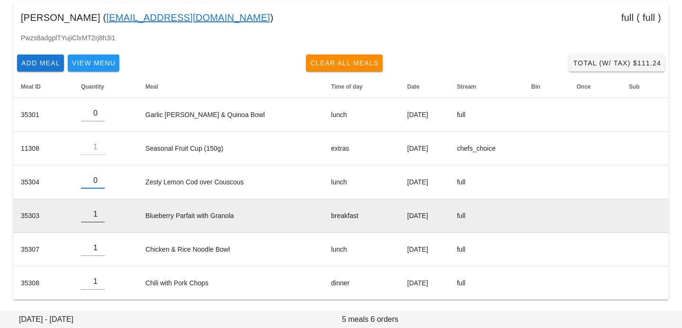
type input "0"
click at [99, 216] on input "0" at bounding box center [93, 214] width 24 height 15
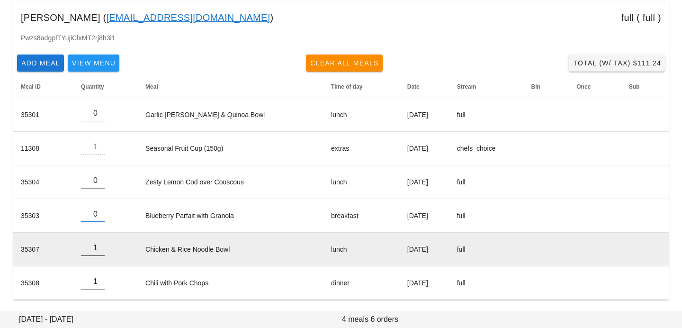
type input "0"
click at [101, 250] on input "0" at bounding box center [93, 247] width 24 height 15
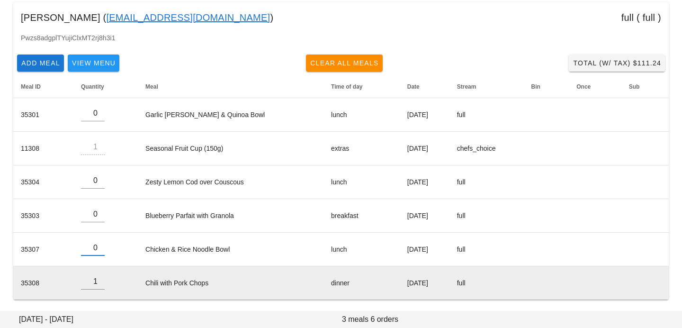
type input "0"
click at [98, 285] on input "0" at bounding box center [93, 281] width 24 height 15
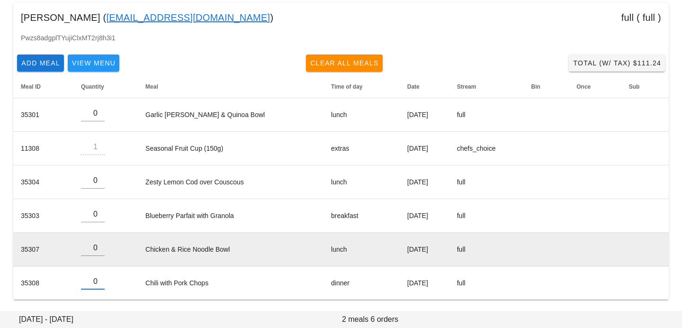
click at [165, 265] on td "Chicken & Rice Noodle Bowl" at bounding box center [231, 250] width 186 height 34
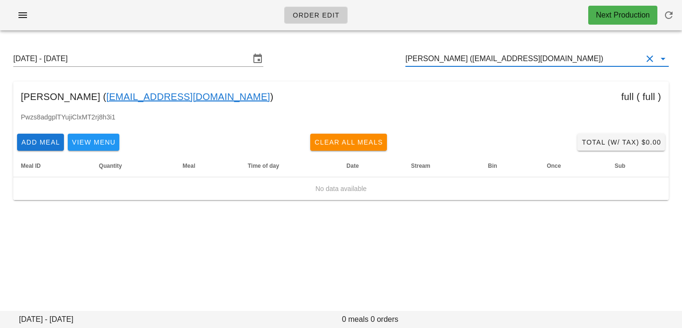
click at [573, 59] on input "[PERSON_NAME] ([EMAIL_ADDRESS][DOMAIN_NAME])" at bounding box center [524, 58] width 237 height 15
click at [573, 60] on input "[PERSON_NAME] ([EMAIL_ADDRESS][DOMAIN_NAME])" at bounding box center [524, 58] width 237 height 15
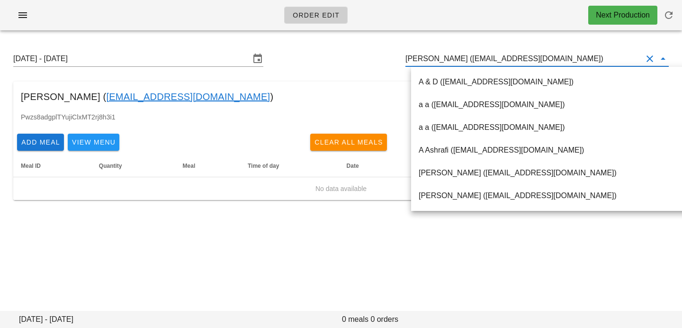
paste input "[EMAIL_ADDRESS][DOMAIN_NAME]"
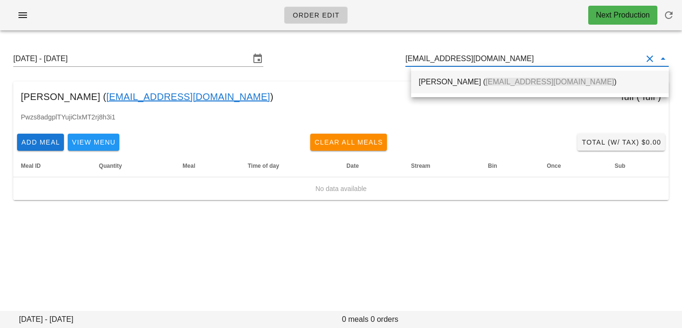
click at [555, 74] on div "[PERSON_NAME] ( [EMAIL_ADDRESS][DOMAIN_NAME] )" at bounding box center [540, 82] width 243 height 20
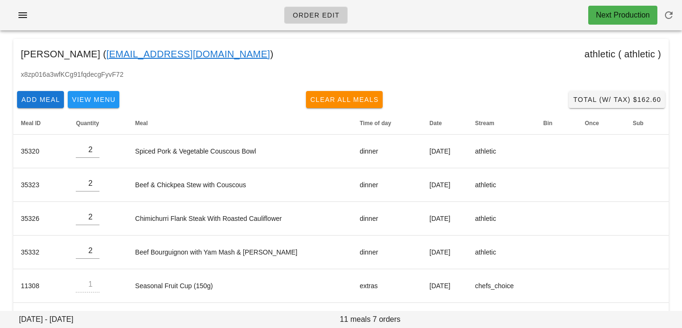
scroll to position [113, 0]
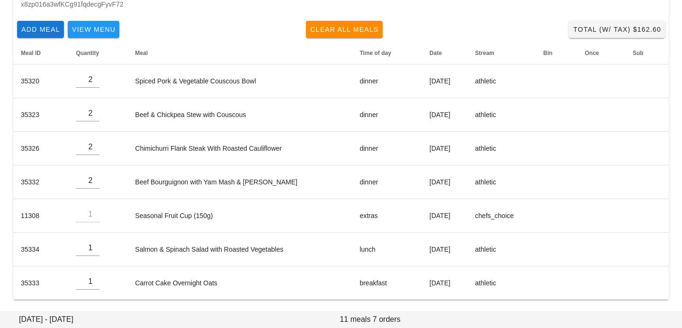
type input "[PERSON_NAME] ([EMAIL_ADDRESS][DOMAIN_NAME])"
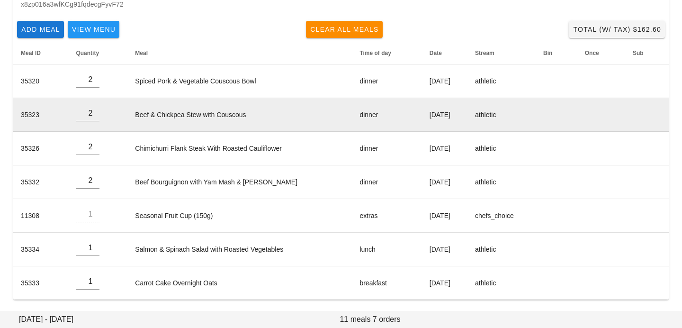
scroll to position [102, 0]
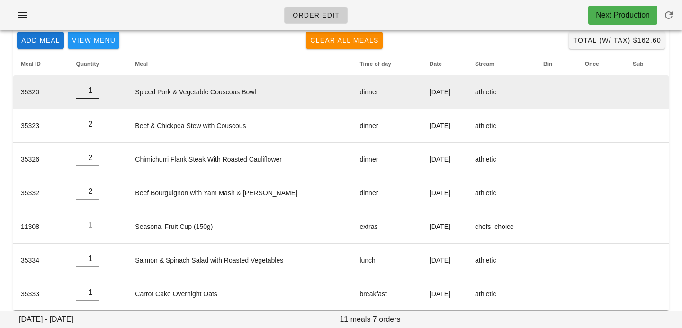
click at [95, 92] on input "1" at bounding box center [88, 90] width 24 height 15
type input "0"
click at [95, 92] on input "0" at bounding box center [88, 90] width 24 height 15
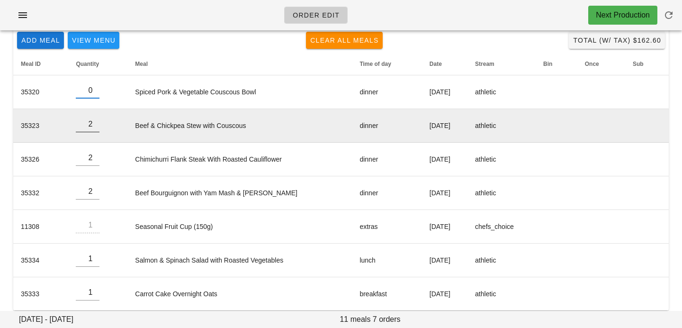
click at [95, 125] on input "1" at bounding box center [88, 124] width 24 height 15
type input "0"
click at [95, 125] on input "0" at bounding box center [88, 124] width 24 height 15
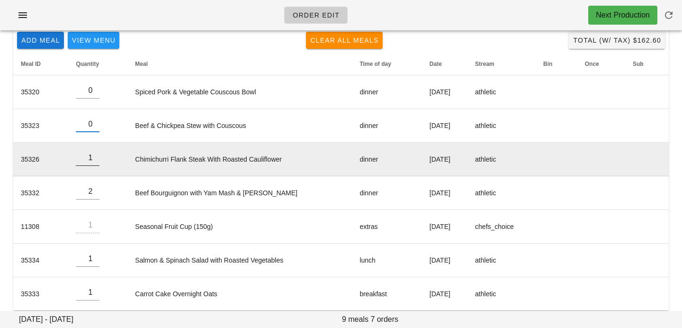
click at [97, 162] on input "1" at bounding box center [88, 157] width 24 height 15
type input "0"
click at [97, 162] on input "0" at bounding box center [88, 157] width 24 height 15
click at [201, 154] on td "Chimichurri Flank Steak With Roasted Cauliflower" at bounding box center [239, 160] width 225 height 34
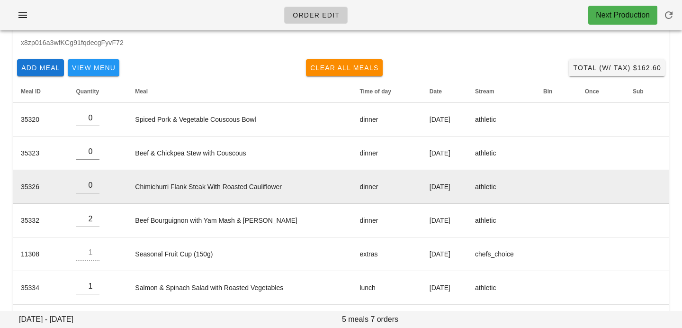
scroll to position [0, 0]
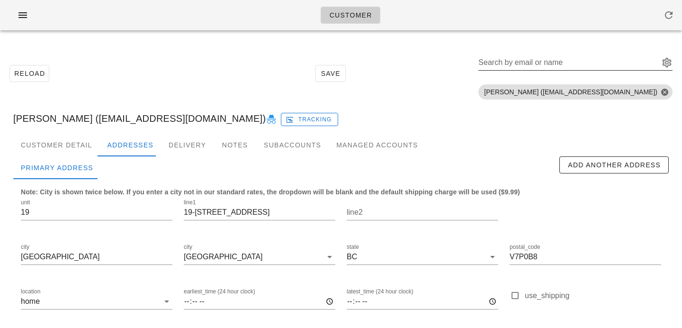
click at [564, 62] on div "Search by email or name" at bounding box center [568, 62] width 179 height 15
paste input "[EMAIL_ADDRESS][DOMAIN_NAME]"
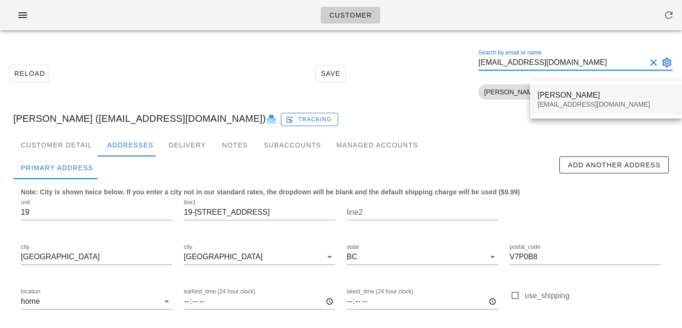
type input "[EMAIL_ADDRESS][DOMAIN_NAME]"
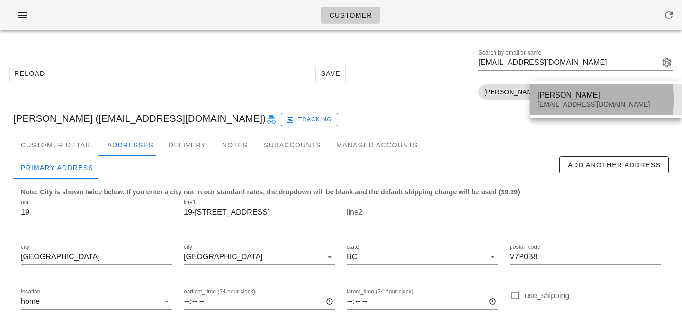
click at [549, 99] on div "Sharon Wong" at bounding box center [606, 94] width 137 height 9
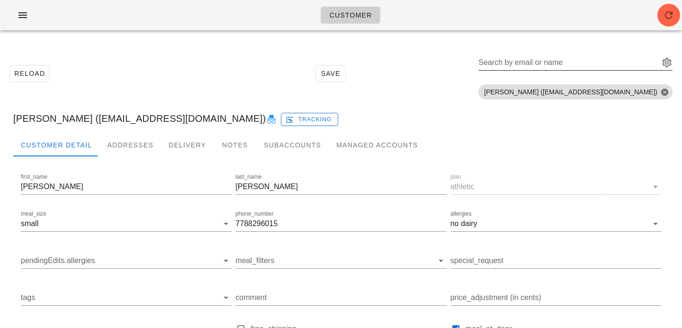
click at [565, 57] on div "Search by email or name" at bounding box center [568, 62] width 179 height 15
paste input "[EMAIL_ADDRESS][DOMAIN_NAME]"
click at [625, 64] on input "[EMAIL_ADDRESS][DOMAIN_NAME]" at bounding box center [563, 62] width 168 height 15
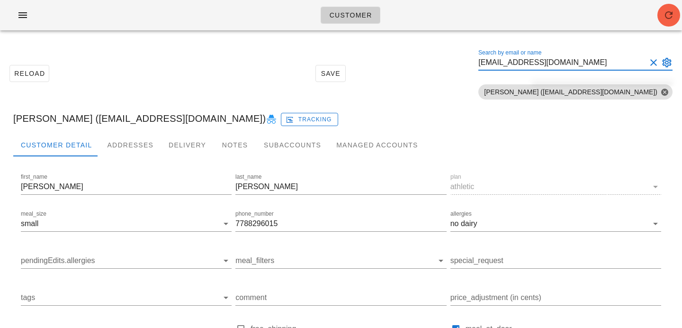
type input "[EMAIL_ADDRESS][DOMAIN_NAME]"
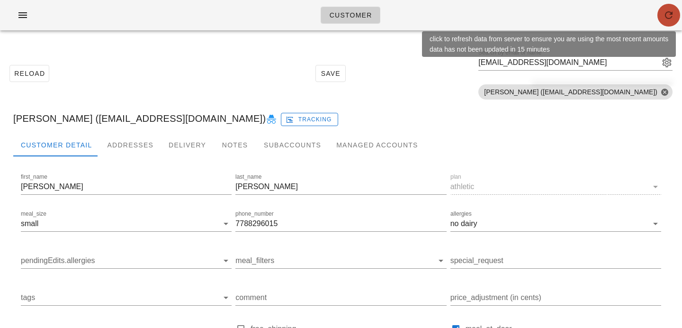
click at [671, 13] on icon "button" at bounding box center [668, 14] width 11 height 11
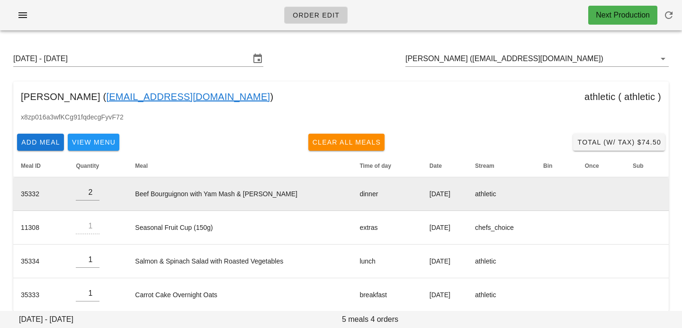
scroll to position [12, 0]
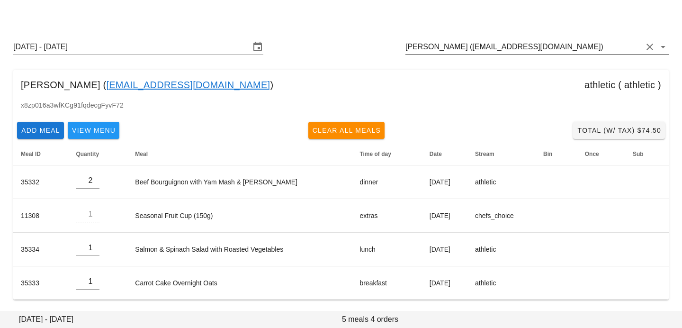
click at [571, 51] on input "[PERSON_NAME] ([EMAIL_ADDRESS][DOMAIN_NAME])" at bounding box center [524, 46] width 237 height 15
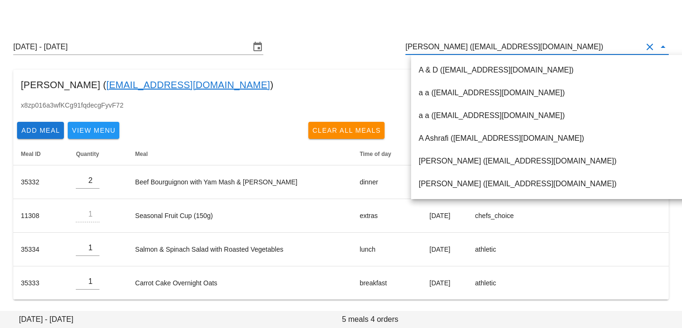
scroll to position [0, 0]
paste input "[EMAIL_ADDRESS][DOMAIN_NAME]"
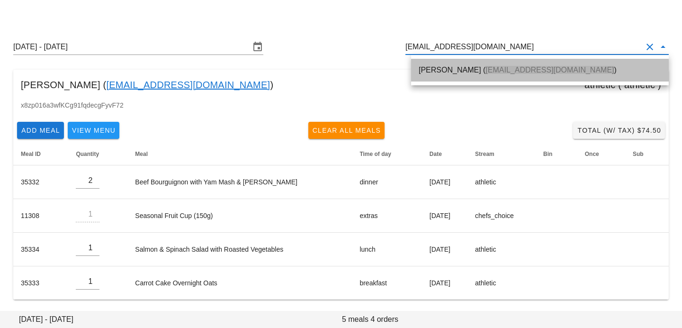
click at [523, 61] on div "[PERSON_NAME] ( [EMAIL_ADDRESS][DOMAIN_NAME] )" at bounding box center [540, 70] width 243 height 20
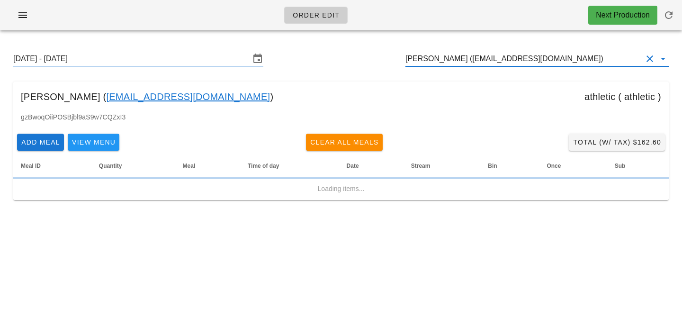
type input "[PERSON_NAME] ([EMAIL_ADDRESS][DOMAIN_NAME])"
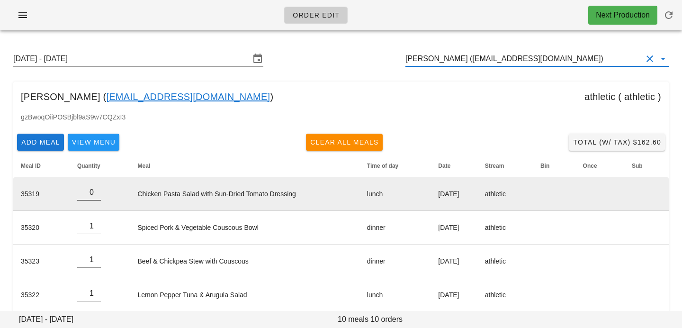
type input "0"
click at [94, 195] on input "0" at bounding box center [89, 192] width 24 height 15
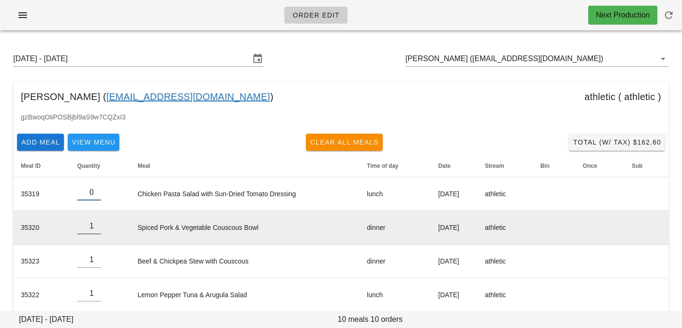
type input "0"
click at [95, 228] on input "0" at bounding box center [89, 225] width 24 height 15
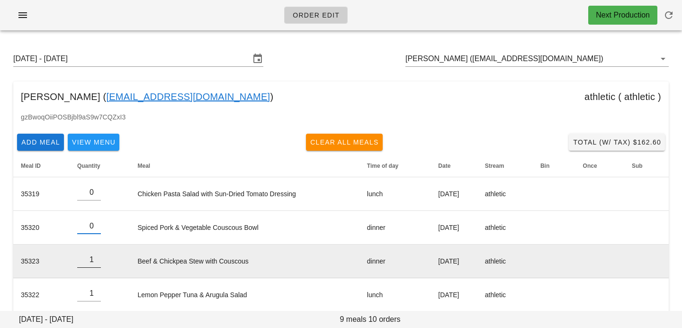
type input "0"
click at [95, 263] on input "0" at bounding box center [89, 259] width 24 height 15
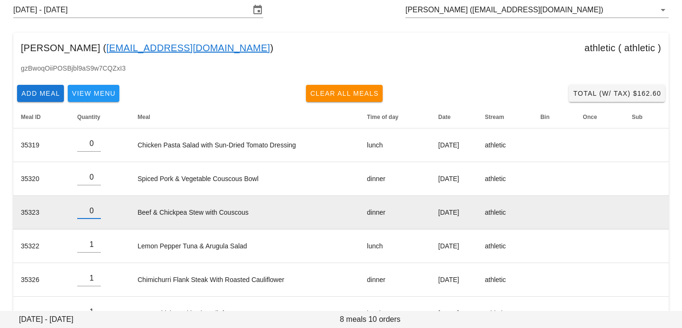
scroll to position [86, 0]
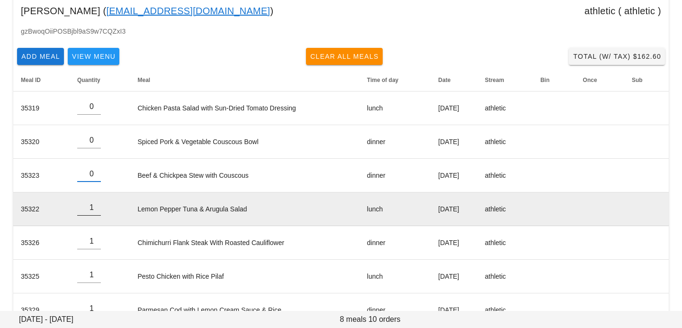
type input "0"
click at [94, 211] on input "0" at bounding box center [89, 207] width 24 height 15
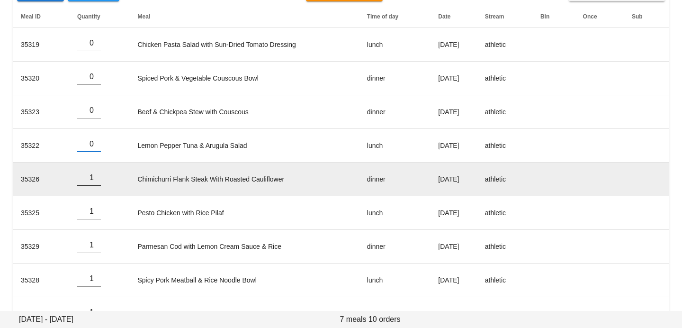
scroll to position [157, 0]
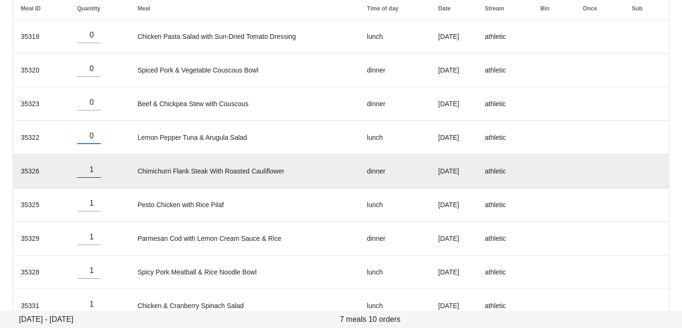
type input "0"
click at [93, 172] on input "0" at bounding box center [89, 169] width 24 height 15
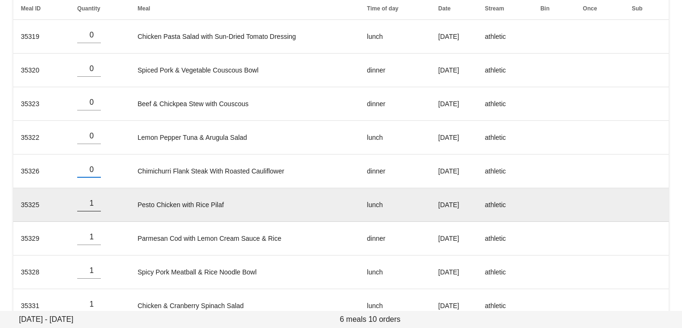
type input "0"
click at [95, 208] on input "0" at bounding box center [89, 203] width 24 height 15
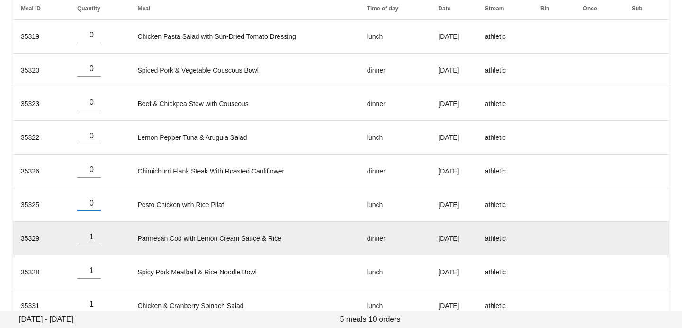
type input "0"
click at [95, 241] on input "0" at bounding box center [89, 236] width 24 height 15
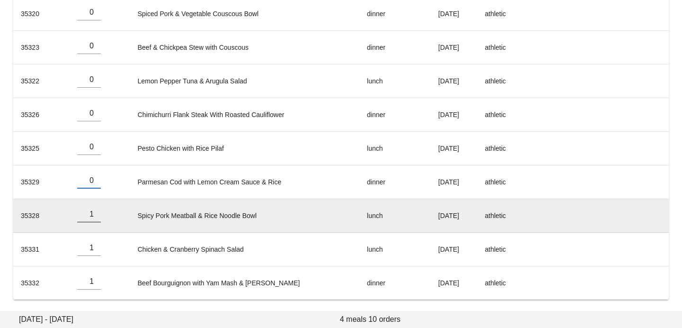
type input "0"
click at [95, 218] on input "0" at bounding box center [89, 214] width 24 height 15
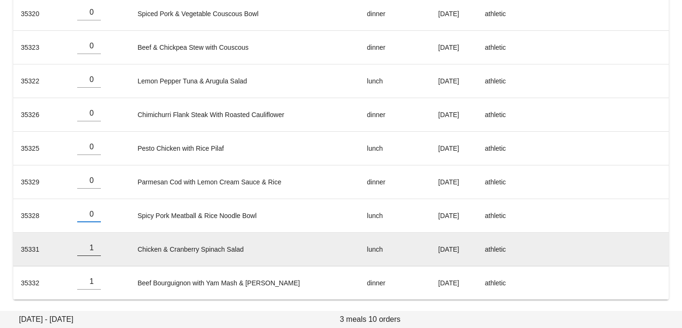
type input "0"
click at [94, 252] on input "0" at bounding box center [89, 247] width 24 height 15
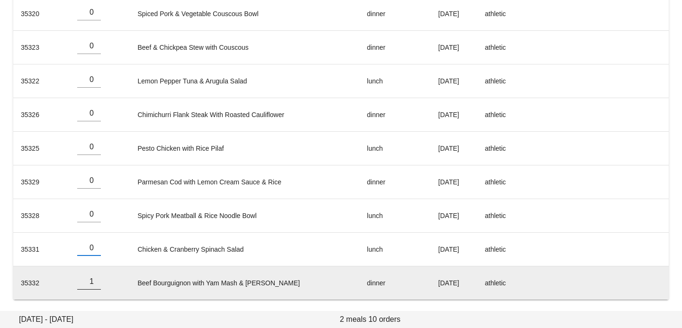
type input "0"
click at [93, 285] on input "0" at bounding box center [89, 281] width 24 height 15
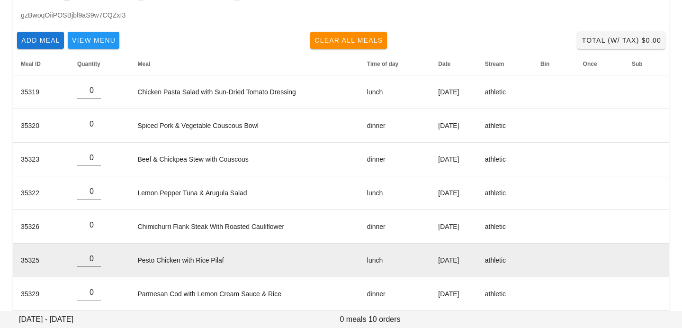
scroll to position [0, 0]
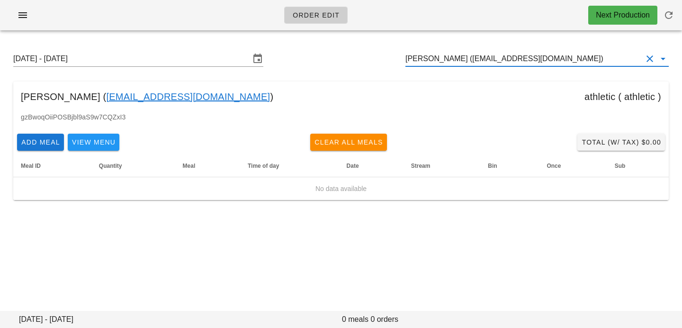
click at [562, 58] on input "[PERSON_NAME] ([EMAIL_ADDRESS][DOMAIN_NAME])" at bounding box center [524, 58] width 237 height 15
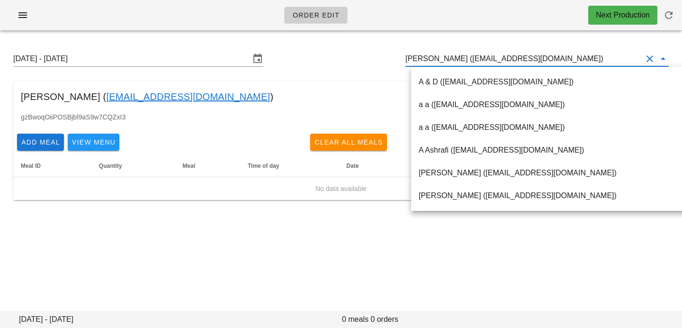
paste input "[EMAIL_ADDRESS][DOMAIN_NAME]"
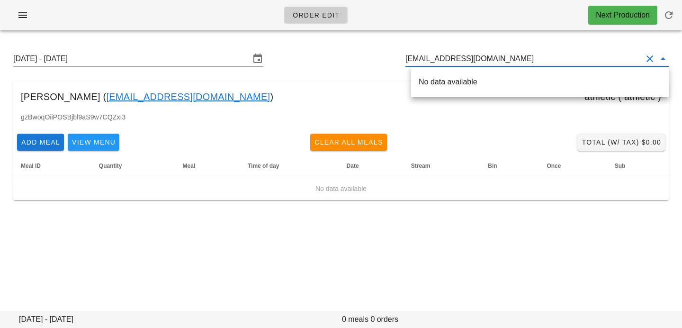
drag, startPoint x: 461, startPoint y: 56, endPoint x: 542, endPoint y: 55, distance: 81.5
click at [542, 56] on input "[EMAIL_ADDRESS][DOMAIN_NAME]" at bounding box center [524, 58] width 237 height 15
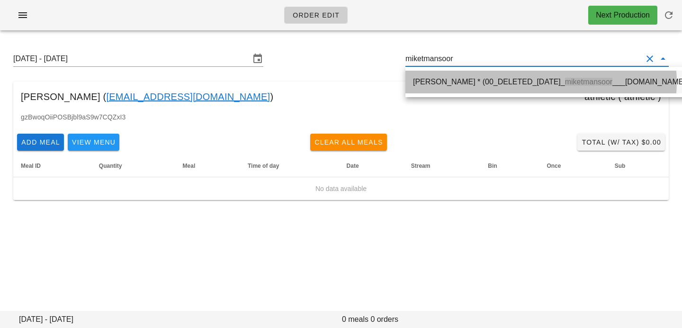
click at [481, 89] on div "[PERSON_NAME] * (00_DELETED_[DATE]_ miketmansoor ___[DOMAIN_NAME])" at bounding box center [550, 82] width 275 height 20
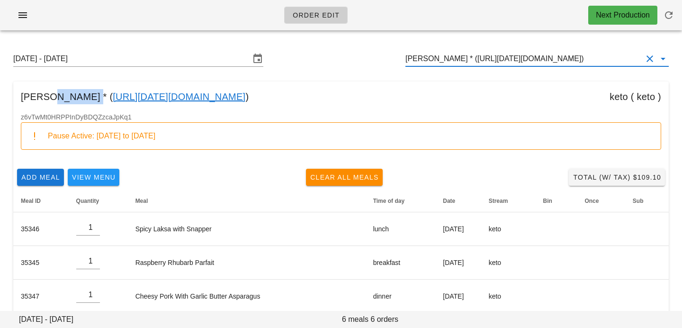
click at [48, 97] on div "[PERSON_NAME] * ( [URL][DATE][DOMAIN_NAME] ) keto ( keto )" at bounding box center [341, 96] width 656 height 30
drag, startPoint x: 96, startPoint y: 96, endPoint x: 22, endPoint y: 94, distance: 73.5
click at [22, 94] on div "[PERSON_NAME] * ( [URL][DATE][DOMAIN_NAME] ) keto ( keto )" at bounding box center [341, 96] width 656 height 30
copy div "[PERSON_NAME]"
click at [507, 54] on input "[PERSON_NAME] * ([URL][DATE][DOMAIN_NAME])" at bounding box center [524, 58] width 237 height 15
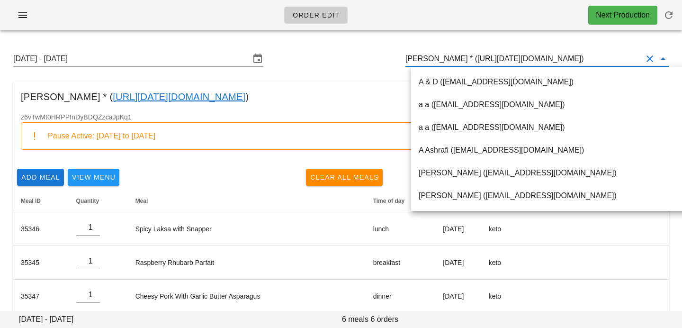
paste input "[EMAIL_ADDRESS][DOMAIN_NAME]"
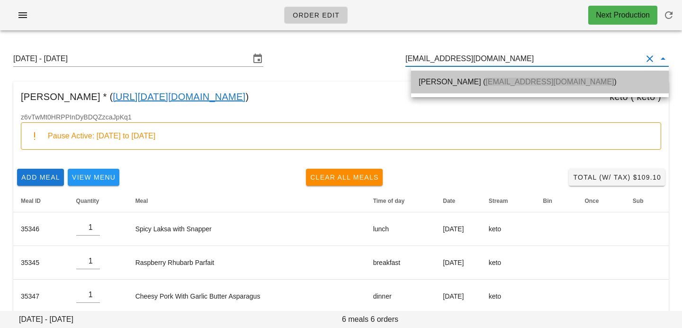
drag, startPoint x: 465, startPoint y: 75, endPoint x: 298, endPoint y: 4, distance: 181.5
click at [465, 75] on div "Serena Ribecca ( serenaribecca96@gmail.com )" at bounding box center [540, 82] width 243 height 20
type input "Serena Ribecca (serenaribecca96@gmail.com)"
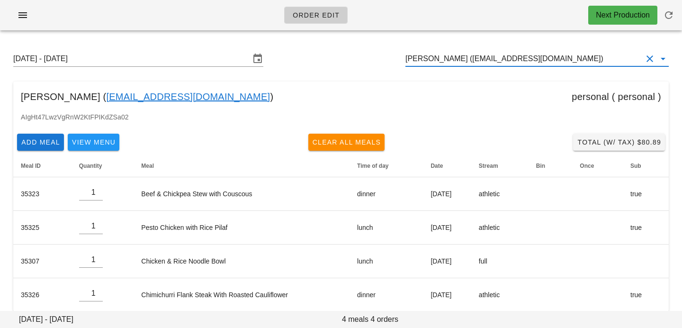
scroll to position [12, 0]
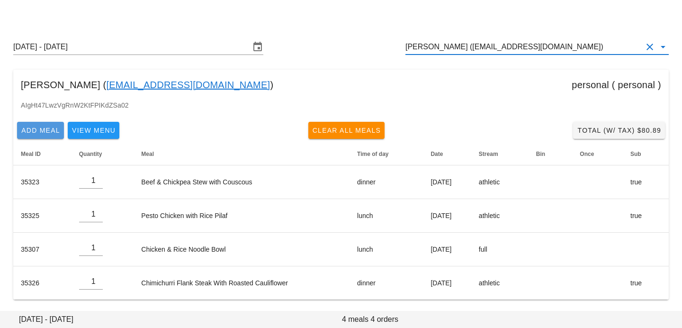
click at [53, 134] on span "Add Meal" at bounding box center [40, 131] width 39 height 8
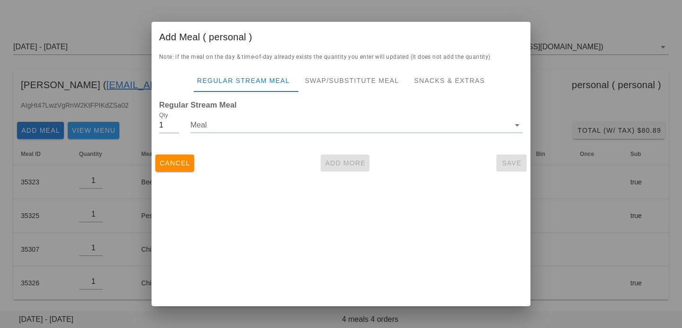
click at [269, 124] on input "Meal" at bounding box center [349, 125] width 319 height 15
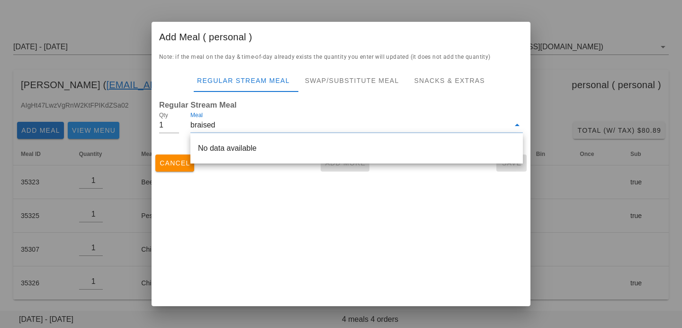
click at [267, 126] on input "braised" at bounding box center [349, 125] width 319 height 15
type input "braised"
click at [203, 212] on div "Add Meal ( personal ) Note: if the meal on the day & time-of-day already exists…" at bounding box center [341, 164] width 379 height 284
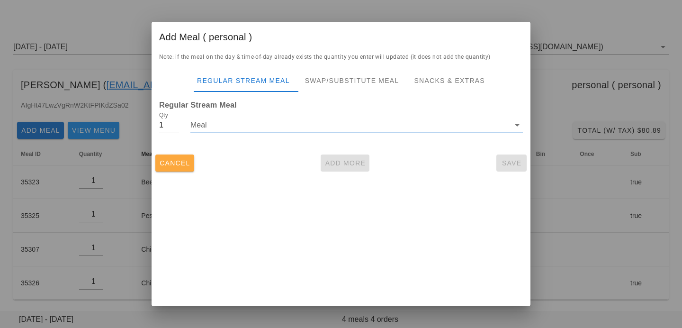
click at [181, 167] on span "Cancel" at bounding box center [174, 163] width 31 height 8
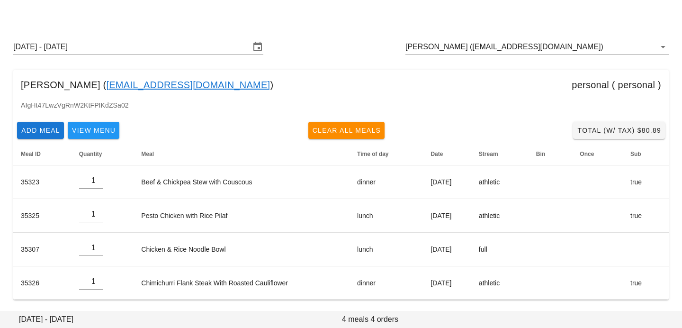
scroll to position [0, 0]
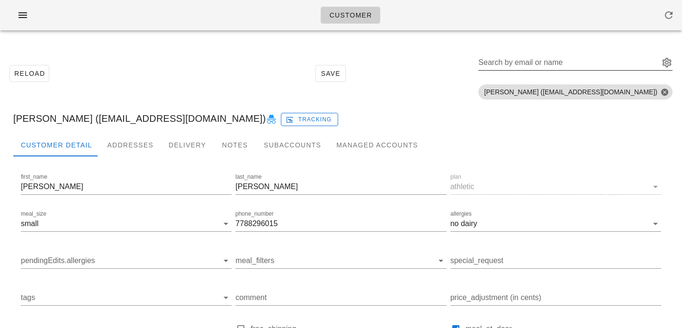
click at [568, 58] on div "Search by email or name" at bounding box center [568, 62] width 179 height 15
paste input "[EMAIL_ADDRESS][DOMAIN_NAME]"
type input "[EMAIL_ADDRESS][DOMAIN_NAME]"
click at [630, 63] on input "miketmansoor@gmail.com" at bounding box center [563, 62] width 168 height 15
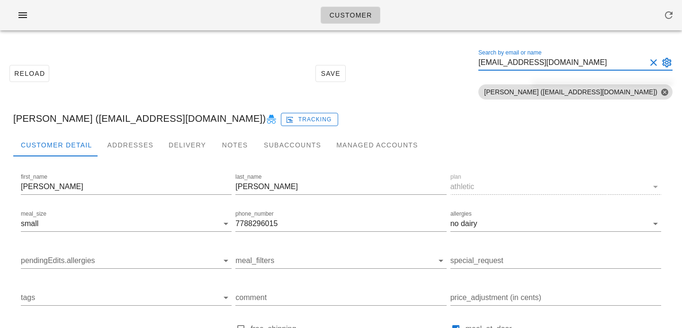
click at [652, 63] on button "Clear Search by email or name" at bounding box center [653, 62] width 11 height 11
paste input "Michael Mansoor"
drag, startPoint x: 562, startPoint y: 62, endPoint x: 604, endPoint y: 62, distance: 41.7
click at [605, 63] on input "Michael Mansoor" at bounding box center [563, 62] width 168 height 15
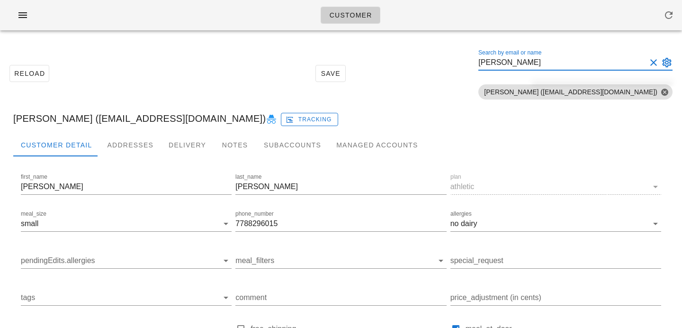
type input "Michael Mansoor"
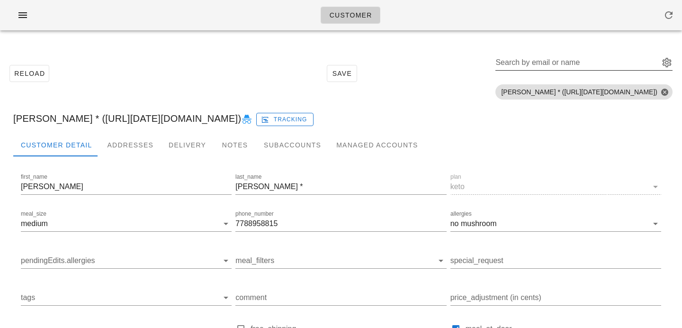
click at [497, 66] on input "Search by email or name" at bounding box center [577, 62] width 162 height 15
paste input "[EMAIL_ADDRESS][DOMAIN_NAME]"
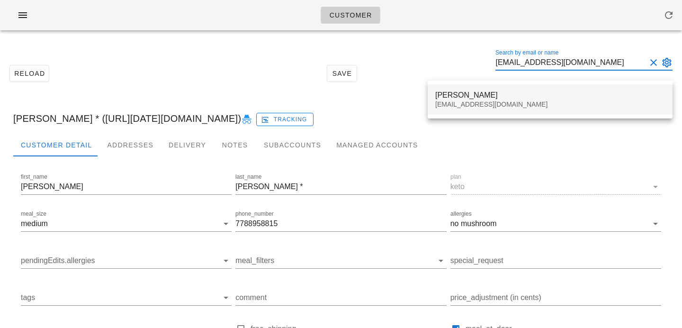
type input "[EMAIL_ADDRESS][DOMAIN_NAME]"
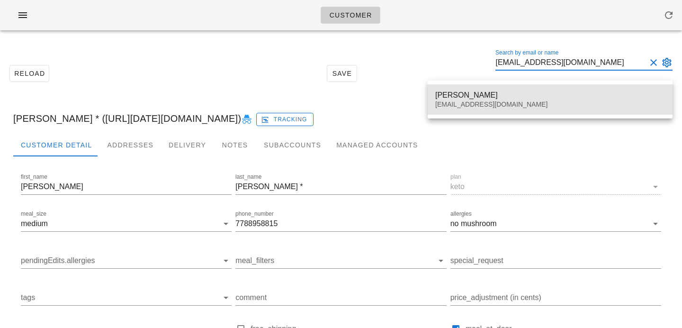
click at [474, 101] on div "[EMAIL_ADDRESS][DOMAIN_NAME]" at bounding box center [550, 104] width 230 height 8
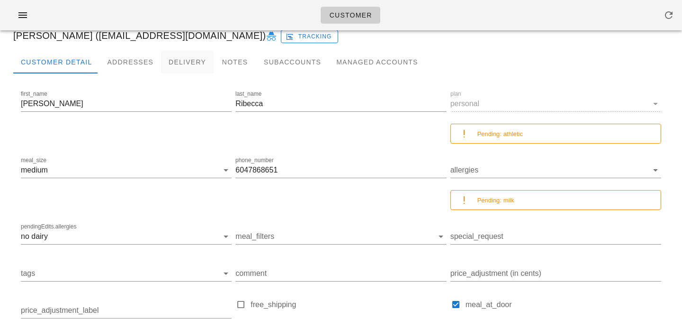
scroll to position [82, 0]
click at [137, 56] on div "Addresses" at bounding box center [130, 62] width 62 height 23
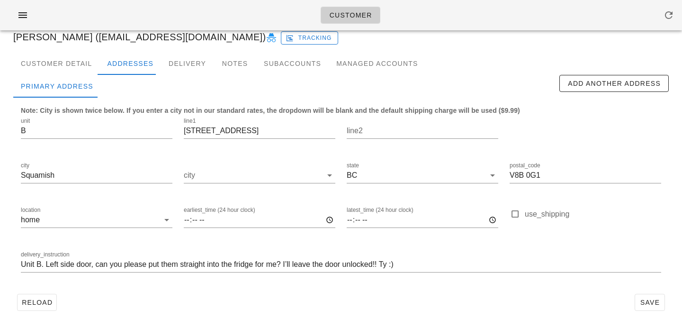
scroll to position [81, 0]
click at [59, 57] on div "Customer Detail" at bounding box center [56, 63] width 86 height 23
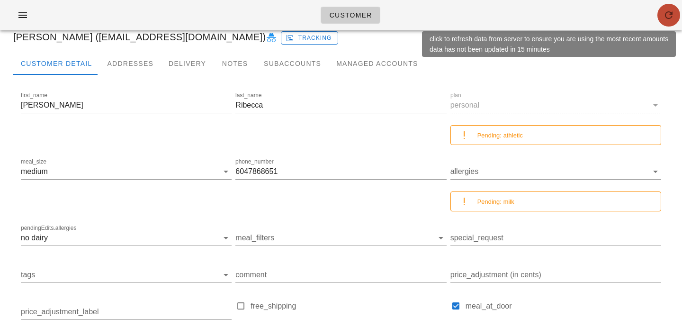
click at [667, 16] on icon "button" at bounding box center [668, 14] width 11 height 11
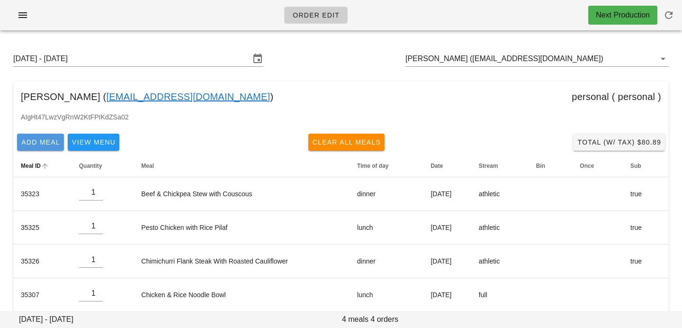
click at [51, 141] on span "Add Meal" at bounding box center [40, 142] width 39 height 8
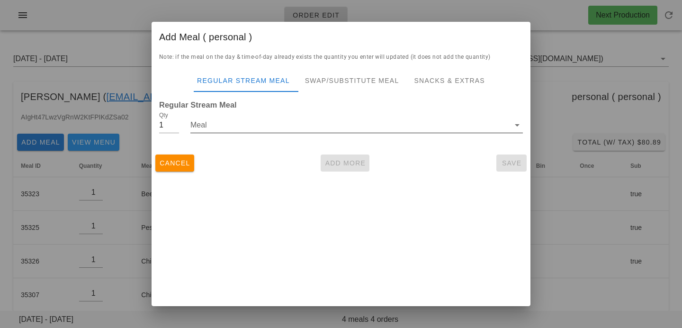
click at [217, 133] on div "Meal" at bounding box center [356, 131] width 333 height 26
click at [221, 127] on input "Meal" at bounding box center [349, 125] width 319 height 15
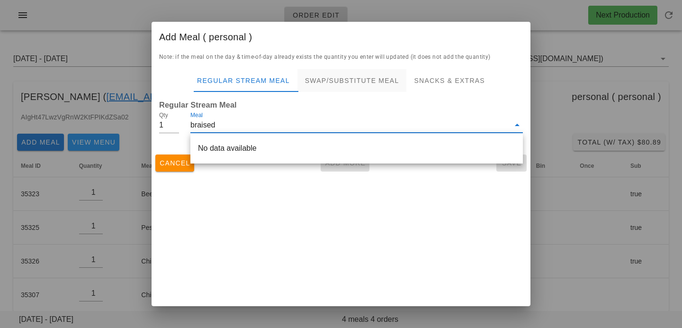
type input "braised"
click at [334, 86] on div "Swap/Substitute Meal" at bounding box center [352, 80] width 109 height 23
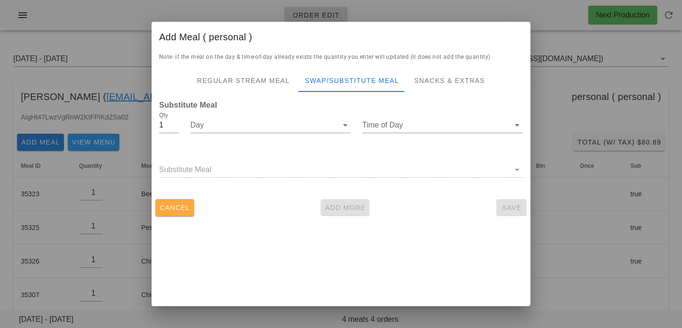
click at [187, 210] on span "Cancel" at bounding box center [174, 208] width 31 height 8
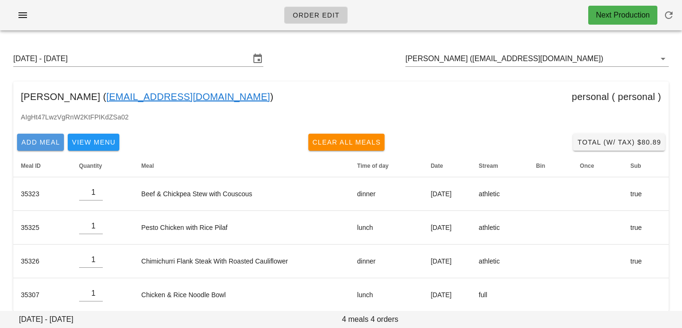
click at [55, 139] on span "Add Meal" at bounding box center [40, 142] width 39 height 8
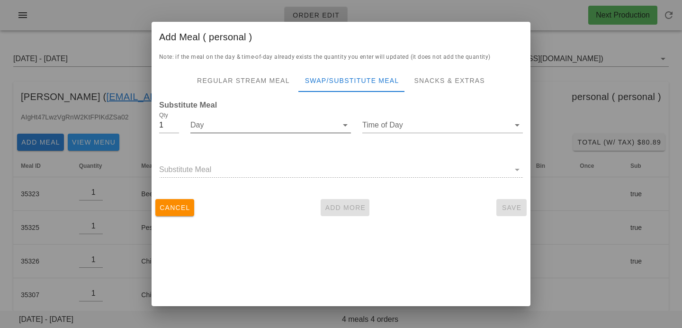
click at [308, 121] on input "Day" at bounding box center [263, 125] width 147 height 15
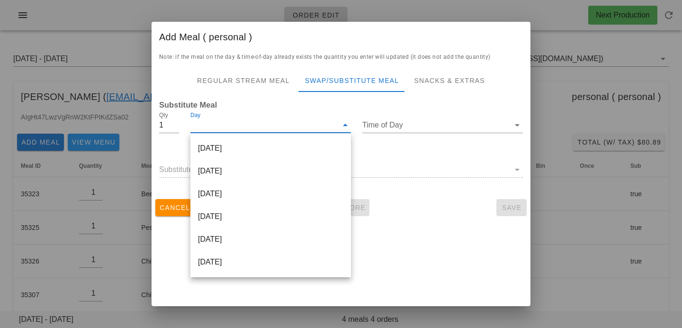
click at [287, 142] on div "[DATE]" at bounding box center [270, 148] width 161 height 23
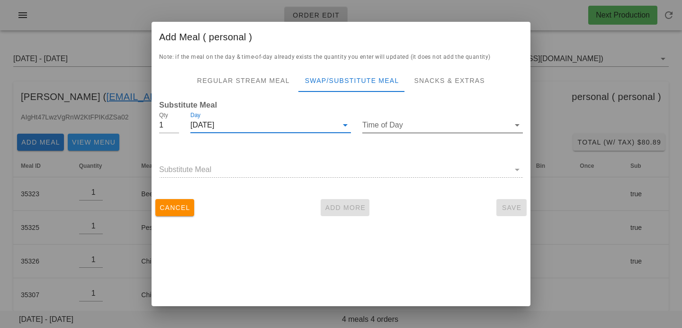
click at [386, 119] on input "Time of Day" at bounding box center [435, 125] width 147 height 15
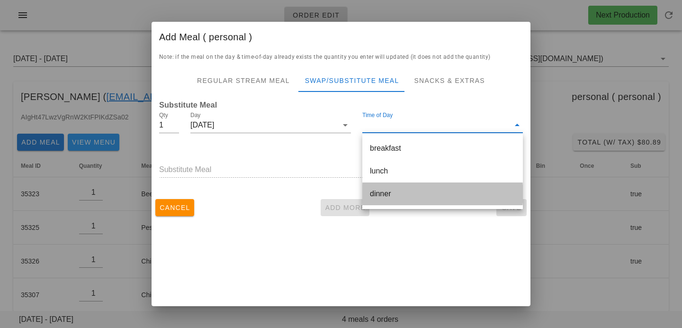
click at [382, 198] on div "dinner" at bounding box center [442, 193] width 145 height 20
type input "dinner"
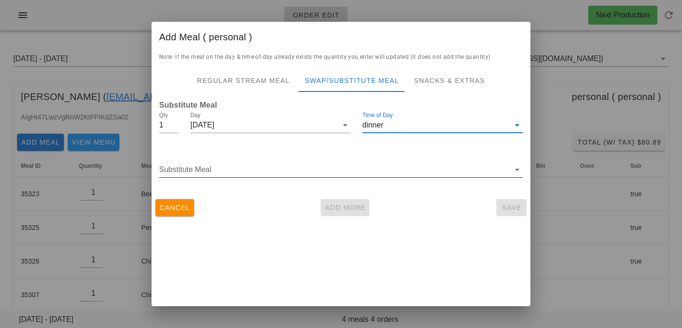
click at [348, 170] on input "Substitute Meal" at bounding box center [334, 169] width 351 height 15
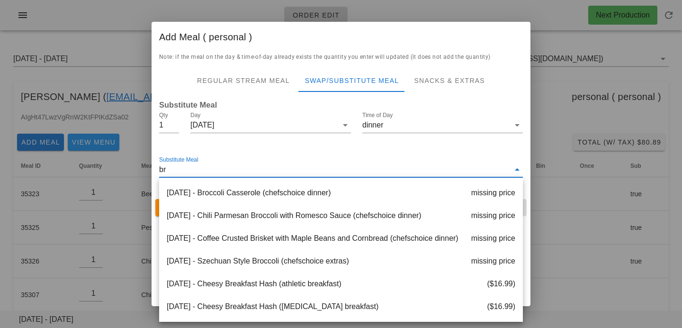
type input "b"
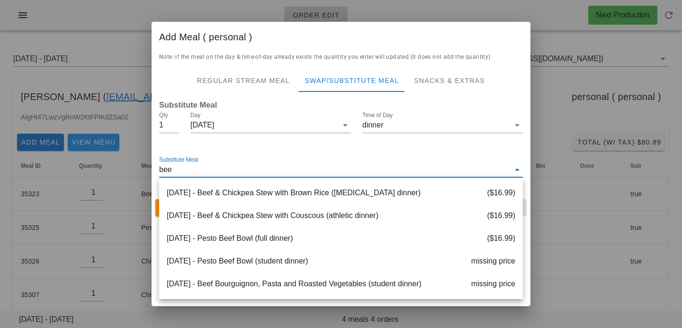
type input "beef"
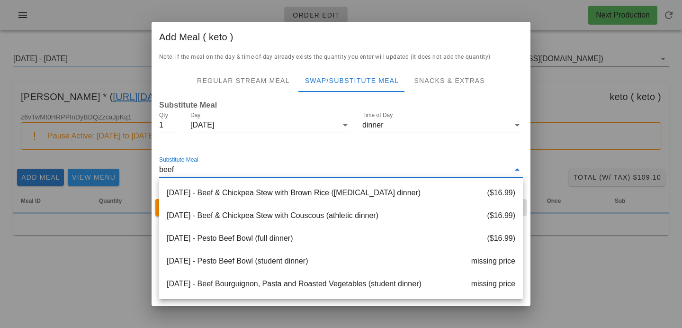
type input "Michael Mansoor * (00_DELETED_2025-08-28_miketmansoor___gmail.com)"
type input "beef"
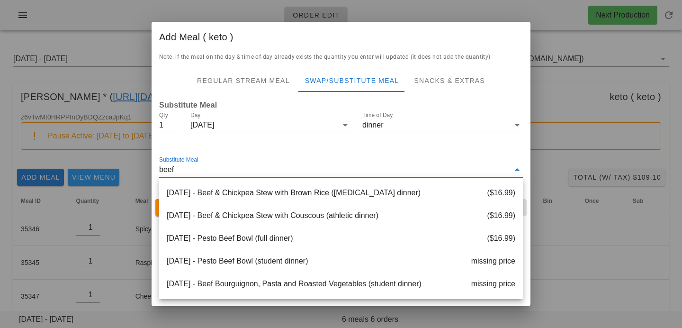
click at [113, 58] on div at bounding box center [341, 164] width 682 height 328
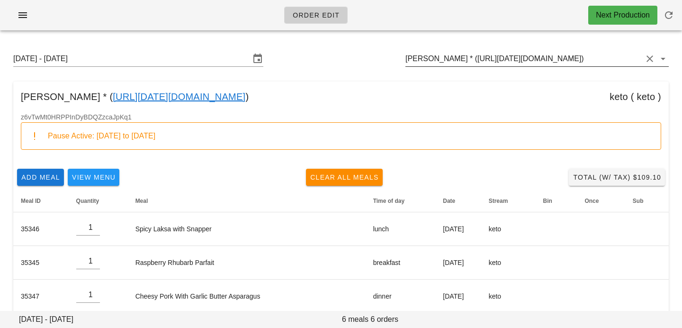
click at [446, 57] on input "Michael Mansoor * (00_DELETED_2025-08-28_miketmansoor___gmail.com)" at bounding box center [524, 58] width 237 height 15
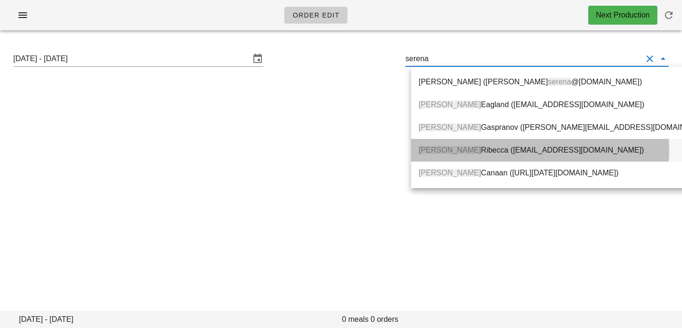
click at [460, 147] on div "Serena Ribecca (serenaribecca96@gmail.com)" at bounding box center [568, 149] width 298 height 9
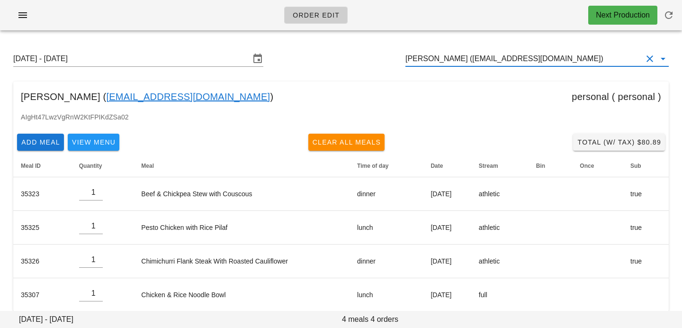
scroll to position [12, 0]
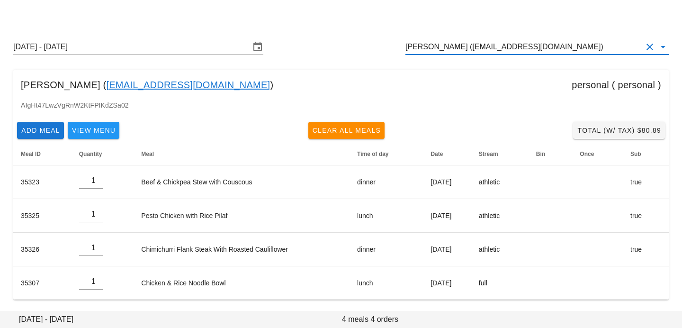
type input "Serena Ribecca (serenaribecca96@gmail.com)"
click at [172, 131] on div "Add Meal View Menu Clear All Meals Total (w/ Tax) $80.89" at bounding box center [341, 130] width 656 height 25
click at [47, 133] on span "Add Meal" at bounding box center [40, 131] width 39 height 8
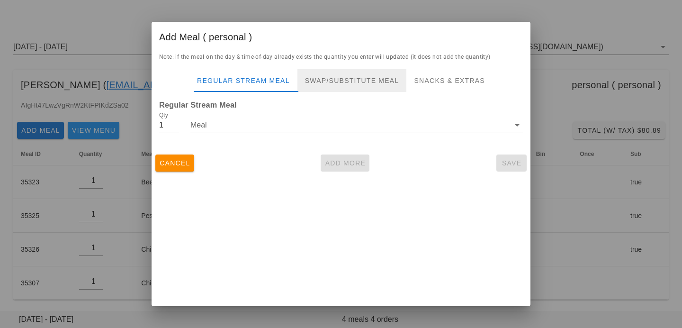
click at [339, 75] on div "Swap/Substitute Meal" at bounding box center [352, 80] width 109 height 23
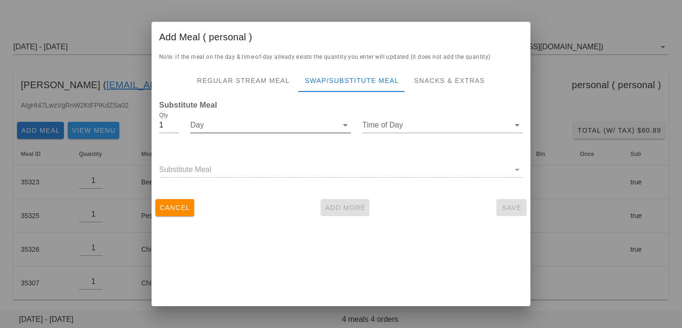
click at [328, 132] on input "Day" at bounding box center [263, 125] width 147 height 15
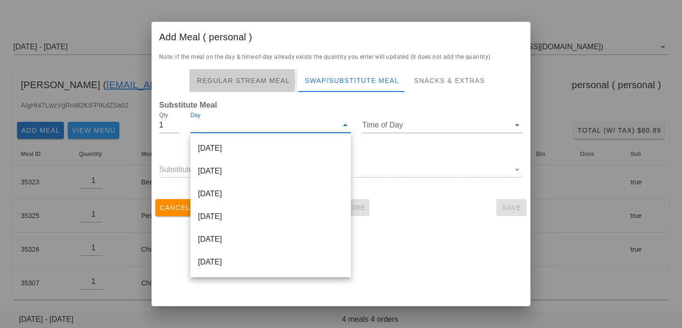
click at [268, 87] on div "Regular Stream Meal" at bounding box center [244, 80] width 108 height 23
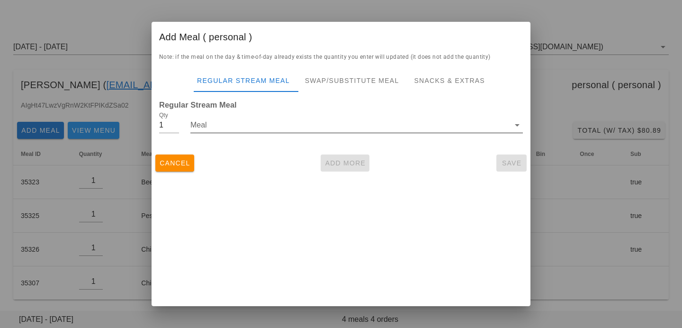
click at [254, 126] on input "Meal" at bounding box center [349, 125] width 319 height 15
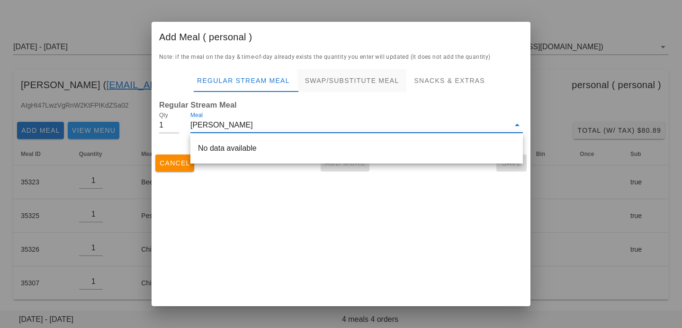
type input "brais"
click at [323, 77] on div "Swap/Substitute Meal" at bounding box center [352, 80] width 109 height 23
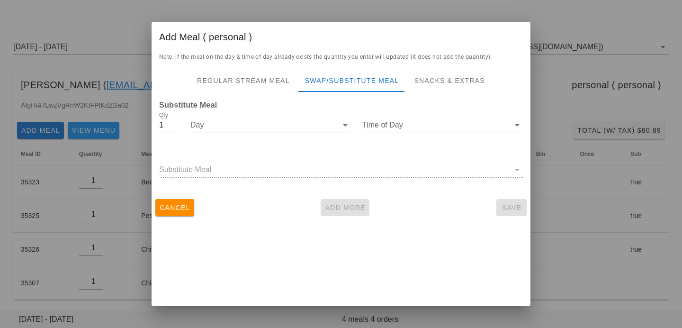
click at [232, 123] on input "Day" at bounding box center [263, 125] width 147 height 15
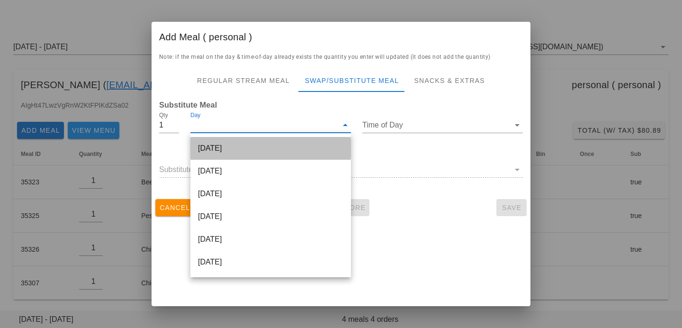
click at [239, 145] on div "[DATE]" at bounding box center [270, 148] width 161 height 23
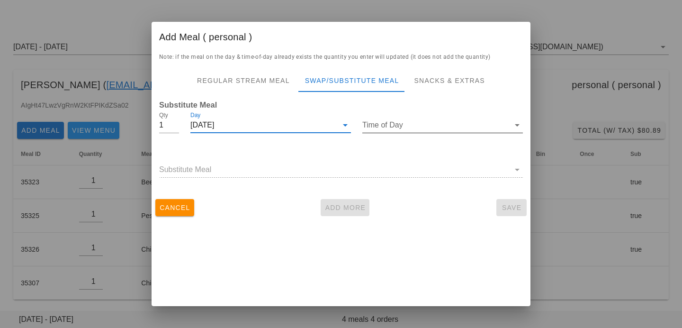
click at [402, 124] on input "Time of Day" at bounding box center [435, 125] width 147 height 15
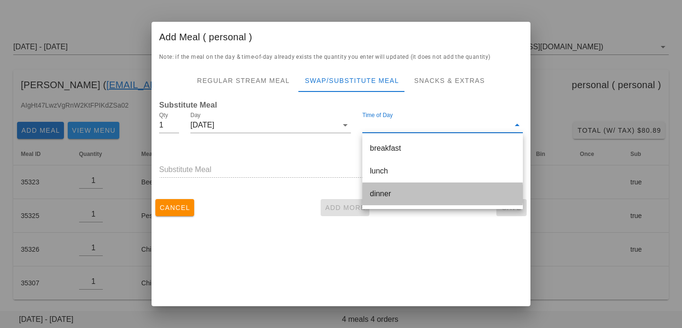
click at [390, 187] on div "dinner" at bounding box center [442, 193] width 145 height 20
type input "dinner"
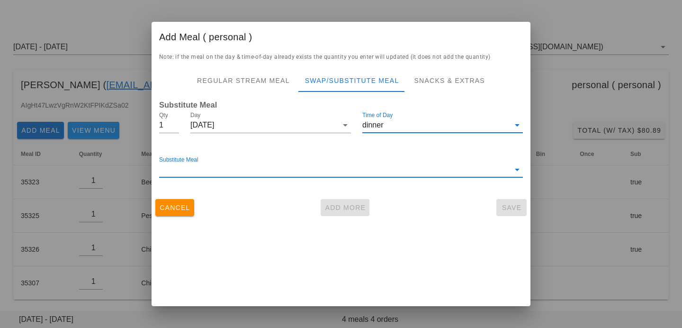
click at [360, 168] on input "Substitute Meal" at bounding box center [334, 169] width 351 height 15
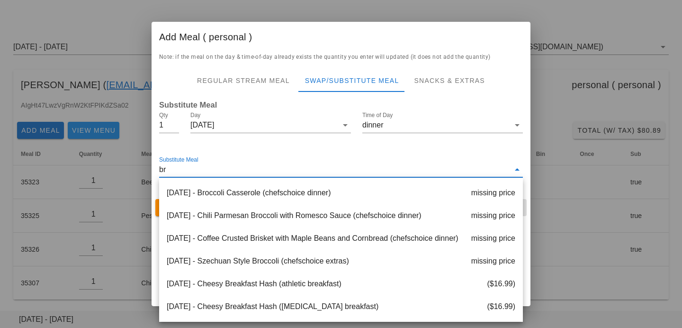
type input "b"
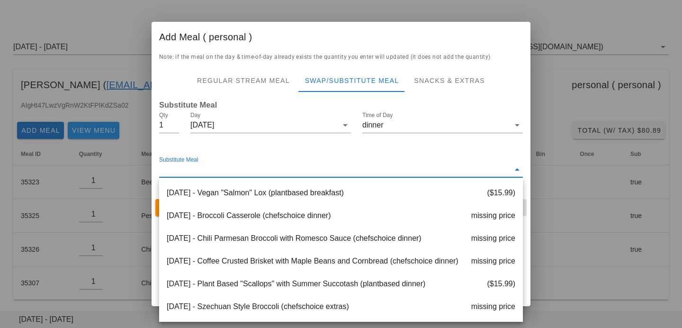
click at [350, 167] on input "Substitute Meal" at bounding box center [334, 169] width 351 height 15
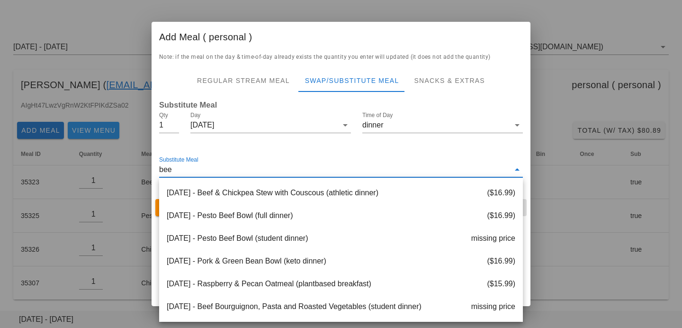
scroll to position [0, 0]
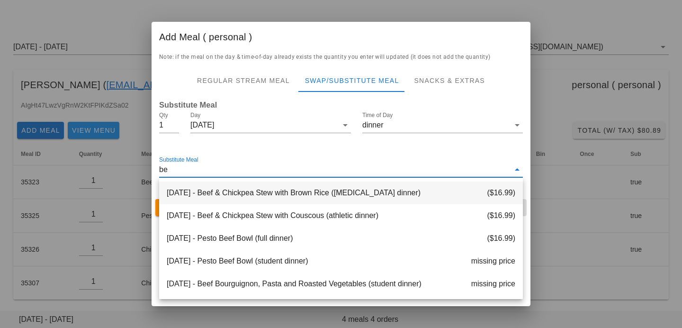
type input "b"
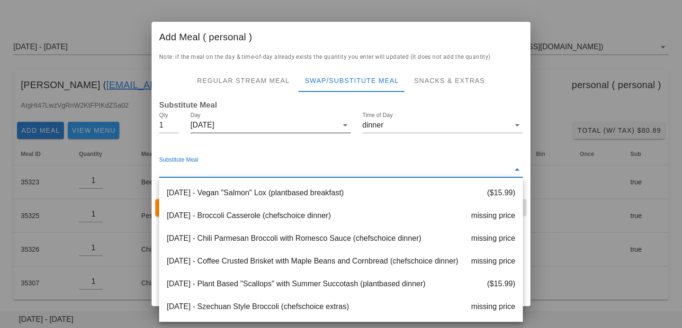
click at [325, 125] on input "Day" at bounding box center [276, 125] width 124 height 15
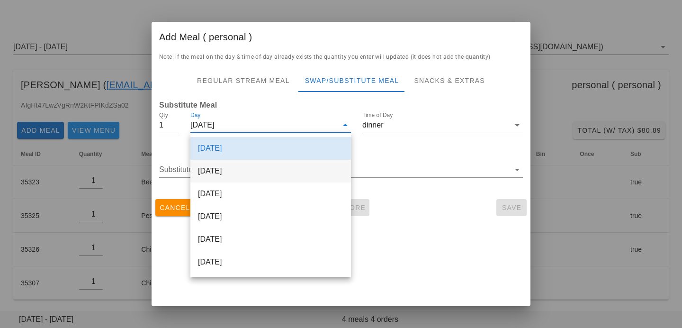
click at [293, 164] on div "[DATE]" at bounding box center [270, 171] width 161 height 23
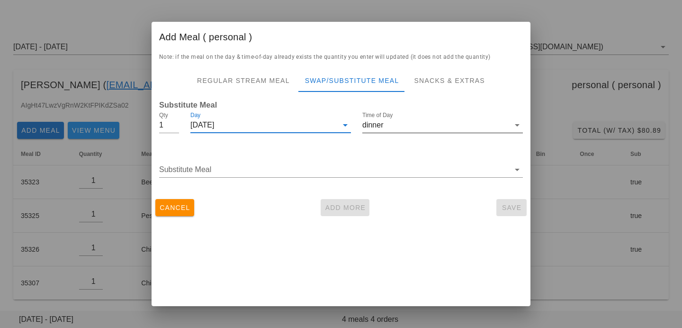
click at [399, 124] on input "dinner" at bounding box center [435, 125] width 147 height 15
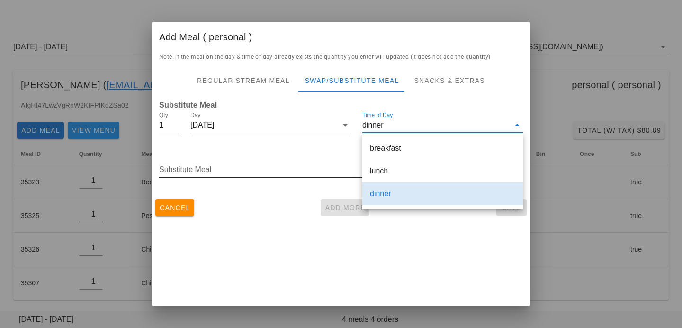
click at [308, 167] on input "Substitute Meal" at bounding box center [334, 169] width 351 height 15
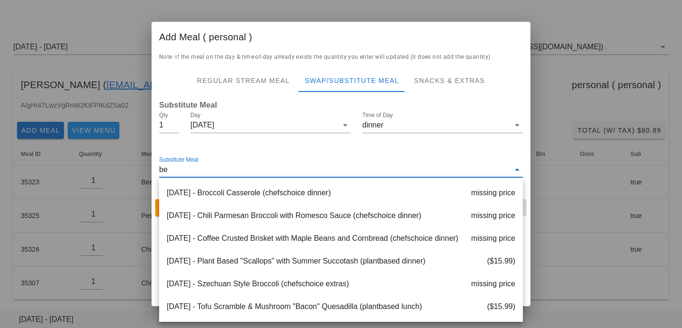
type input "b"
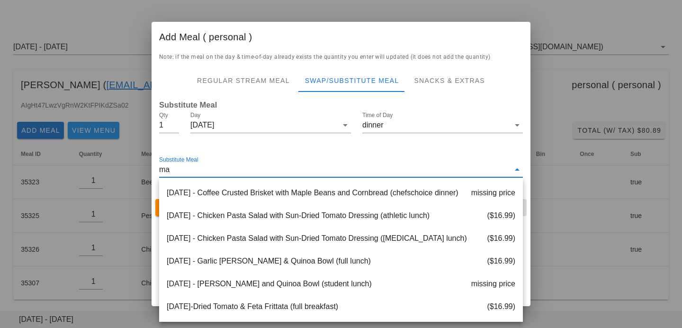
type input "m"
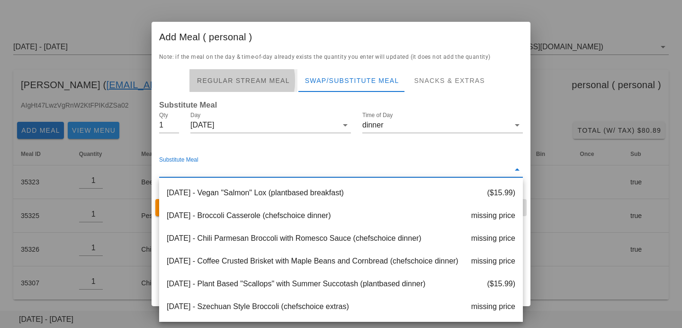
click at [220, 71] on div "Regular Stream Meal" at bounding box center [244, 80] width 108 height 23
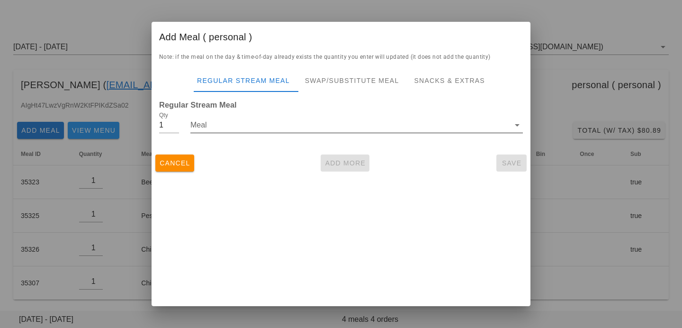
click at [241, 133] on div "Meal" at bounding box center [356, 131] width 333 height 26
click at [240, 129] on input "Meal" at bounding box center [349, 125] width 319 height 15
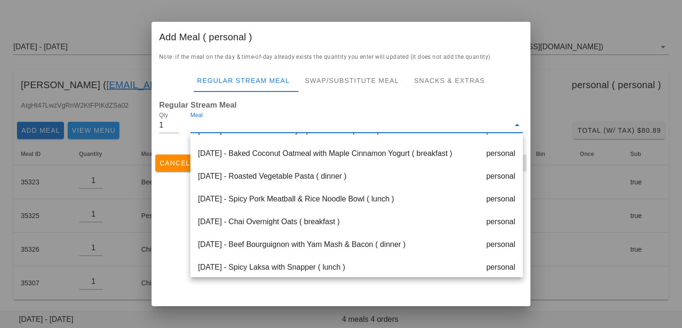
scroll to position [273, 0]
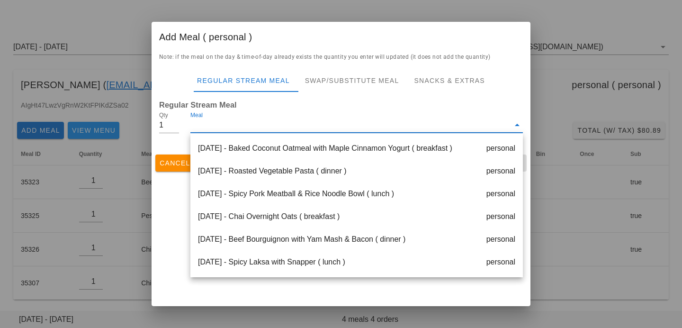
click at [131, 197] on div at bounding box center [341, 164] width 682 height 328
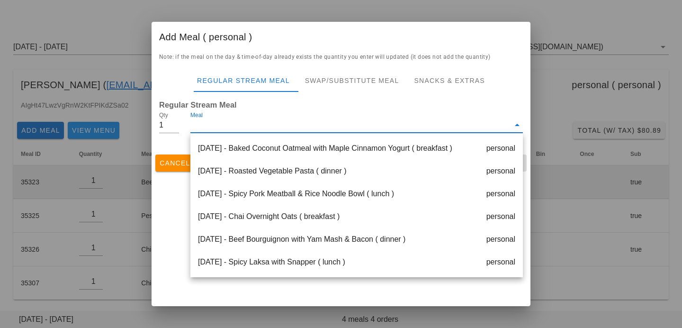
click at [161, 165] on td "Beef & Chickpea Stew with Couscous" at bounding box center [242, 182] width 216 height 34
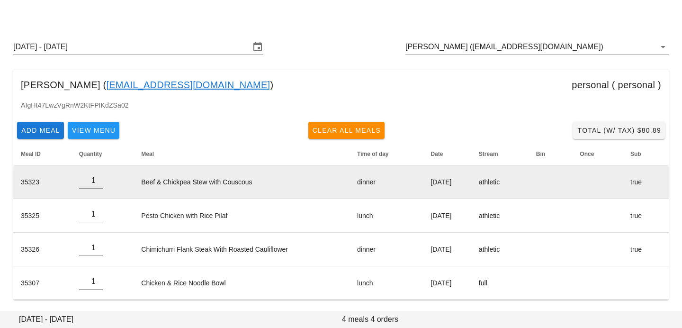
click at [167, 167] on td "Beef & Chickpea Stew with Couscous" at bounding box center [242, 182] width 216 height 34
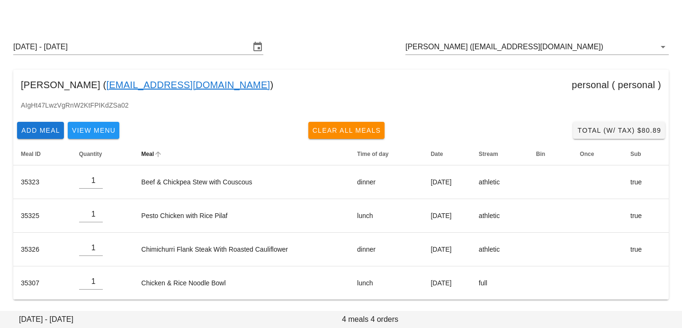
click at [169, 162] on th "Meal" at bounding box center [242, 154] width 216 height 23
click at [108, 127] on span "View Menu" at bounding box center [94, 131] width 44 height 8
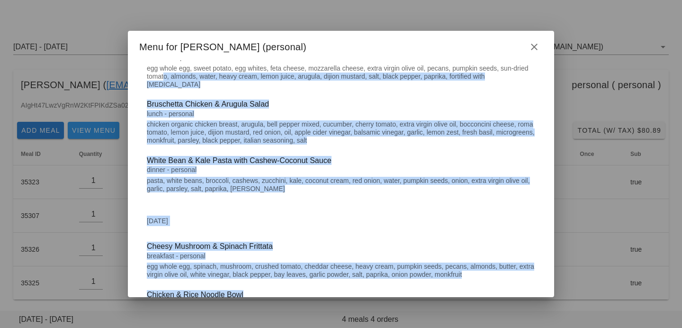
scroll to position [0, 0]
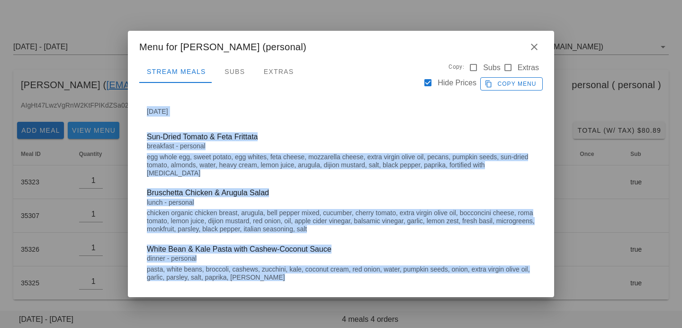
drag, startPoint x: 409, startPoint y: 269, endPoint x: 145, endPoint y: 112, distance: 306.3
copy div "Monday Sep 01 Sun-Dried Tomato & Feta Frittata breakfast - personal egg whole e…"
click at [497, 85] on span "Copy Menu" at bounding box center [512, 84] width 50 height 9
click at [536, 47] on icon "button" at bounding box center [534, 46] width 11 height 11
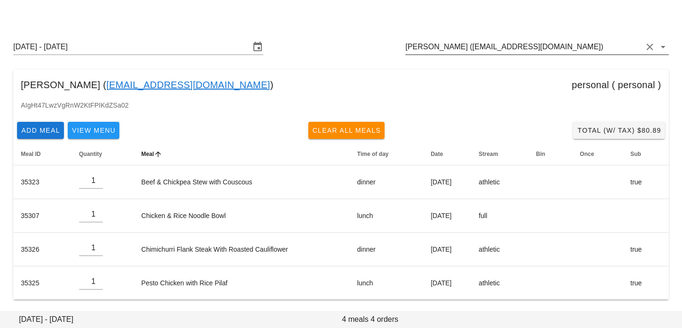
click at [583, 41] on input "Serena Ribecca (serenaribecca96@gmail.com)" at bounding box center [524, 46] width 237 height 15
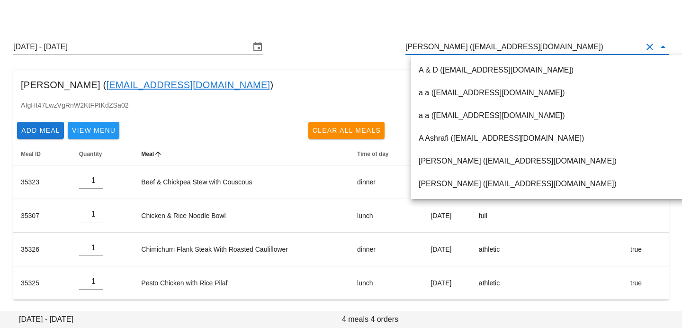
paste input "[PERSON_NAME][EMAIL_ADDRESS][DOMAIN_NAME]"
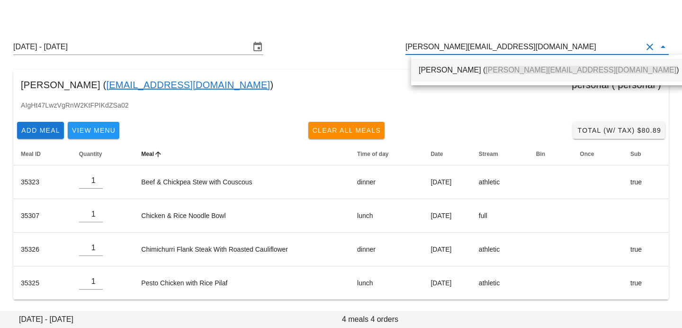
click at [545, 69] on div "David Knight ( david@sitings.ca )" at bounding box center [549, 69] width 260 height 9
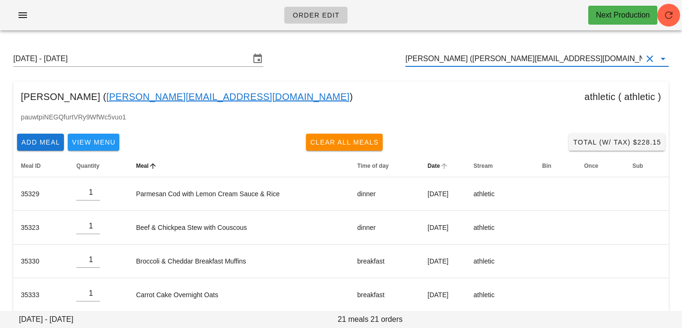
type input "[PERSON_NAME] ([PERSON_NAME][EMAIL_ADDRESS][DOMAIN_NAME])"
click at [428, 167] on span "Date" at bounding box center [434, 166] width 12 height 7
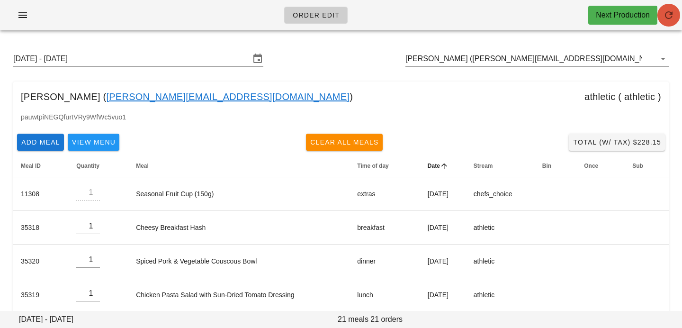
click at [662, 17] on span "button" at bounding box center [669, 14] width 23 height 11
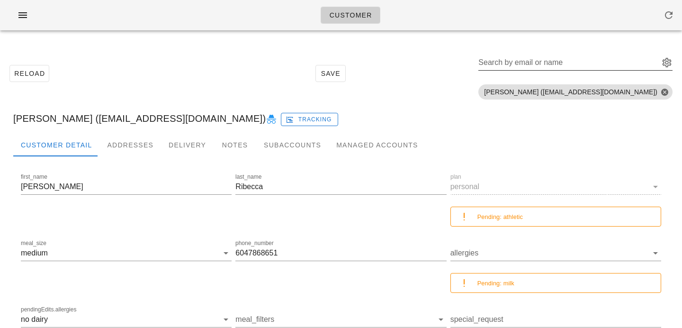
click at [543, 54] on div "Search by email or name" at bounding box center [576, 64] width 194 height 31
click at [543, 58] on div "Search by email or name" at bounding box center [568, 62] width 179 height 15
paste input "[PERSON_NAME][EMAIL_ADDRESS][DOMAIN_NAME]"
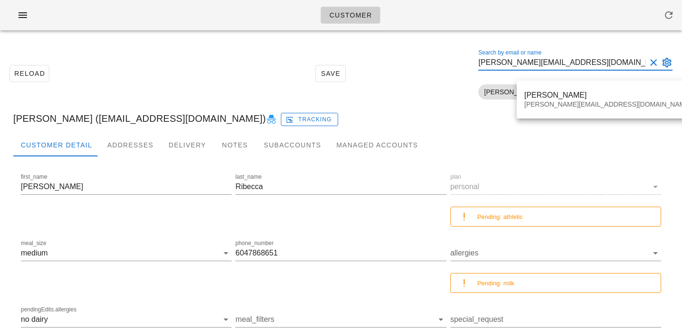
type input "[PERSON_NAME][EMAIL_ADDRESS][DOMAIN_NAME]"
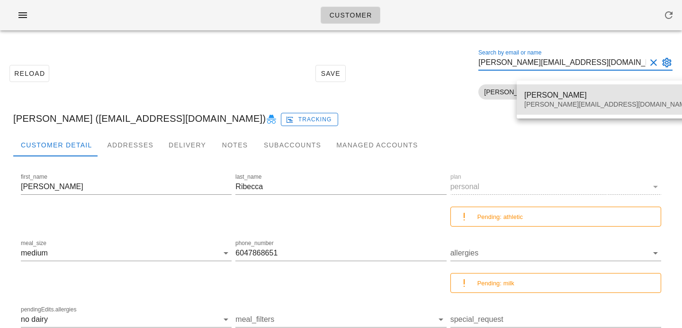
click at [533, 101] on div "[PERSON_NAME][EMAIL_ADDRESS][DOMAIN_NAME]" at bounding box center [607, 104] width 167 height 8
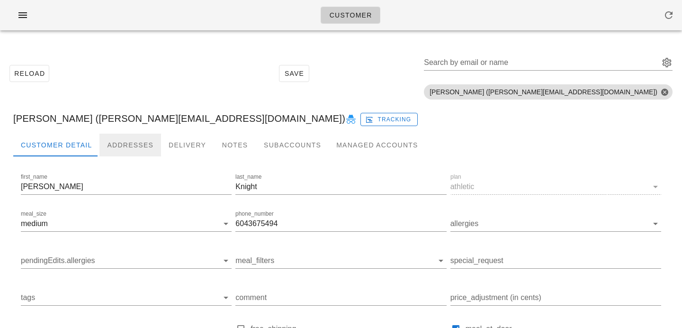
click at [117, 147] on div "Addresses" at bounding box center [130, 145] width 62 height 23
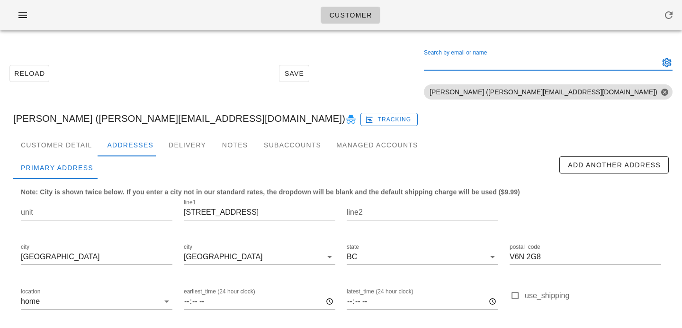
click at [600, 65] on input "Search by email or name" at bounding box center [541, 62] width 234 height 15
paste input "[EMAIL_ADDRESS][DOMAIN_NAME]"
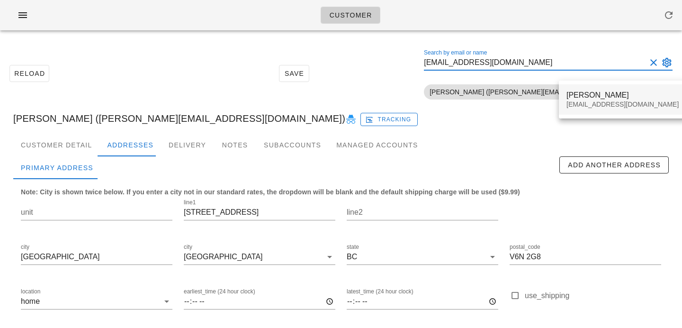
type input "[EMAIL_ADDRESS][DOMAIN_NAME]"
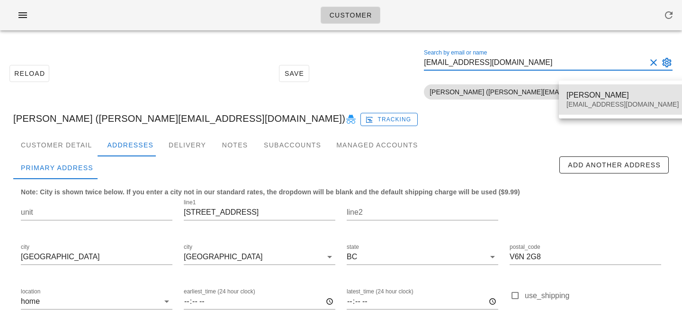
scroll to position [0, 0]
click at [590, 96] on div "Daniel Singh" at bounding box center [623, 94] width 112 height 9
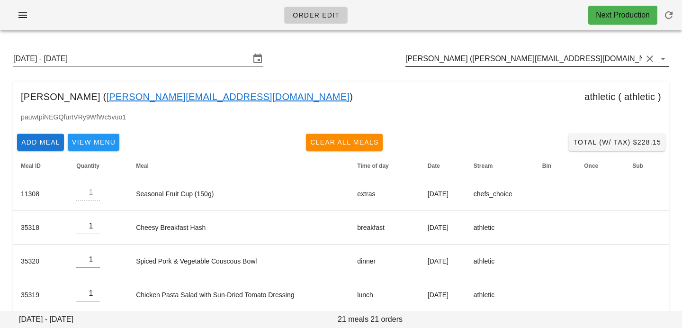
click at [549, 59] on input "[PERSON_NAME] ([PERSON_NAME][EMAIL_ADDRESS][DOMAIN_NAME])" at bounding box center [524, 58] width 237 height 15
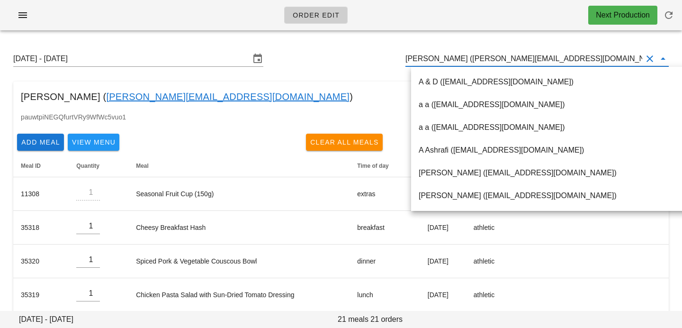
paste input "[EMAIL_ADDRESS][DOMAIN_NAME]"
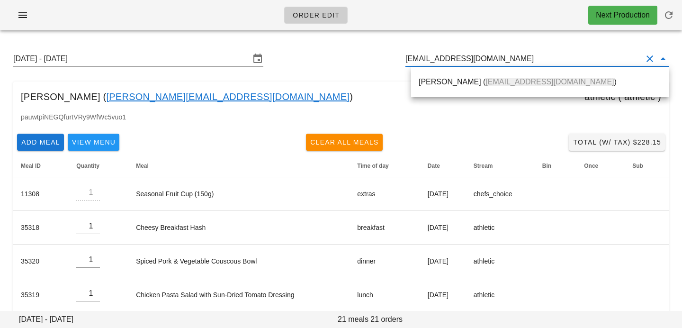
drag, startPoint x: 496, startPoint y: 88, endPoint x: 334, endPoint y: 12, distance: 178.3
click at [496, 88] on div "[PERSON_NAME] ( [EMAIL_ADDRESS][DOMAIN_NAME] )" at bounding box center [540, 82] width 243 height 20
type input "[PERSON_NAME] ([EMAIL_ADDRESS][DOMAIN_NAME])"
